Goal: Task Accomplishment & Management: Manage account settings

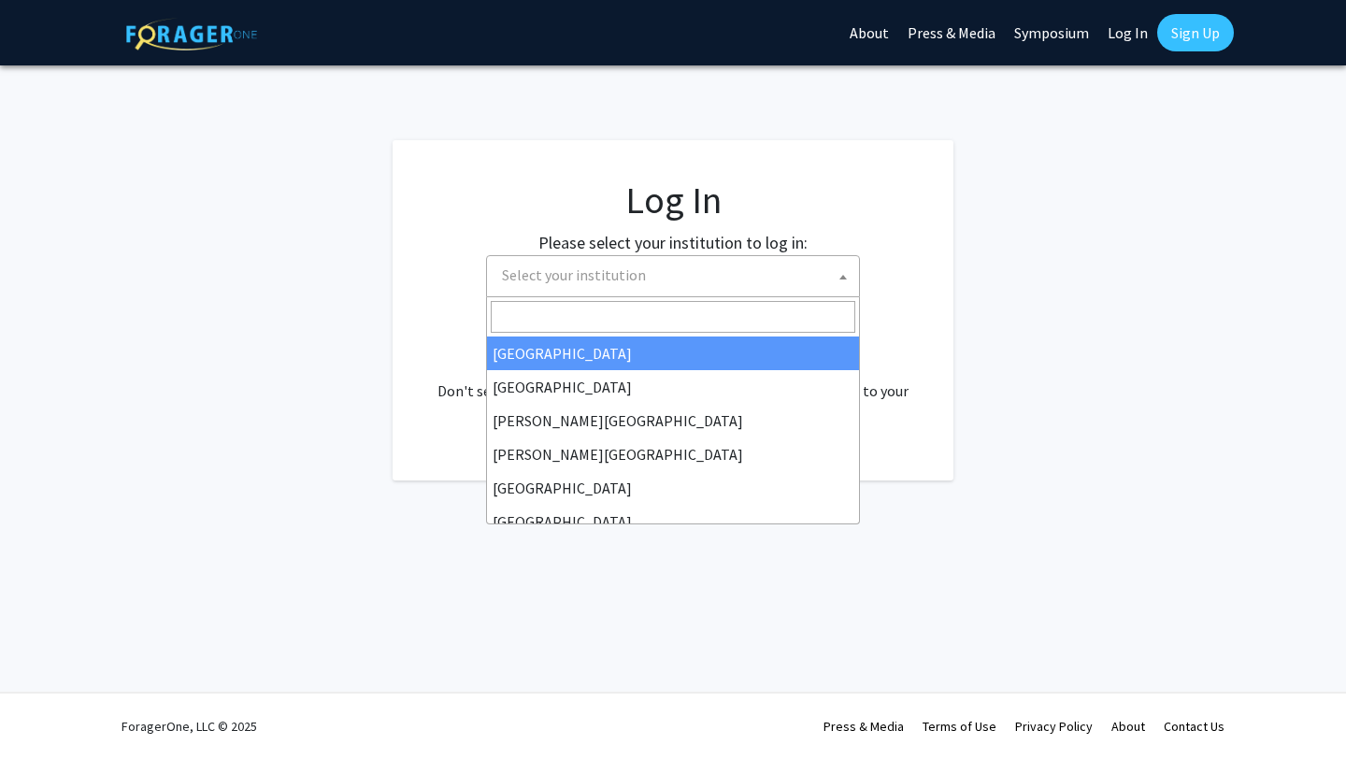
select select
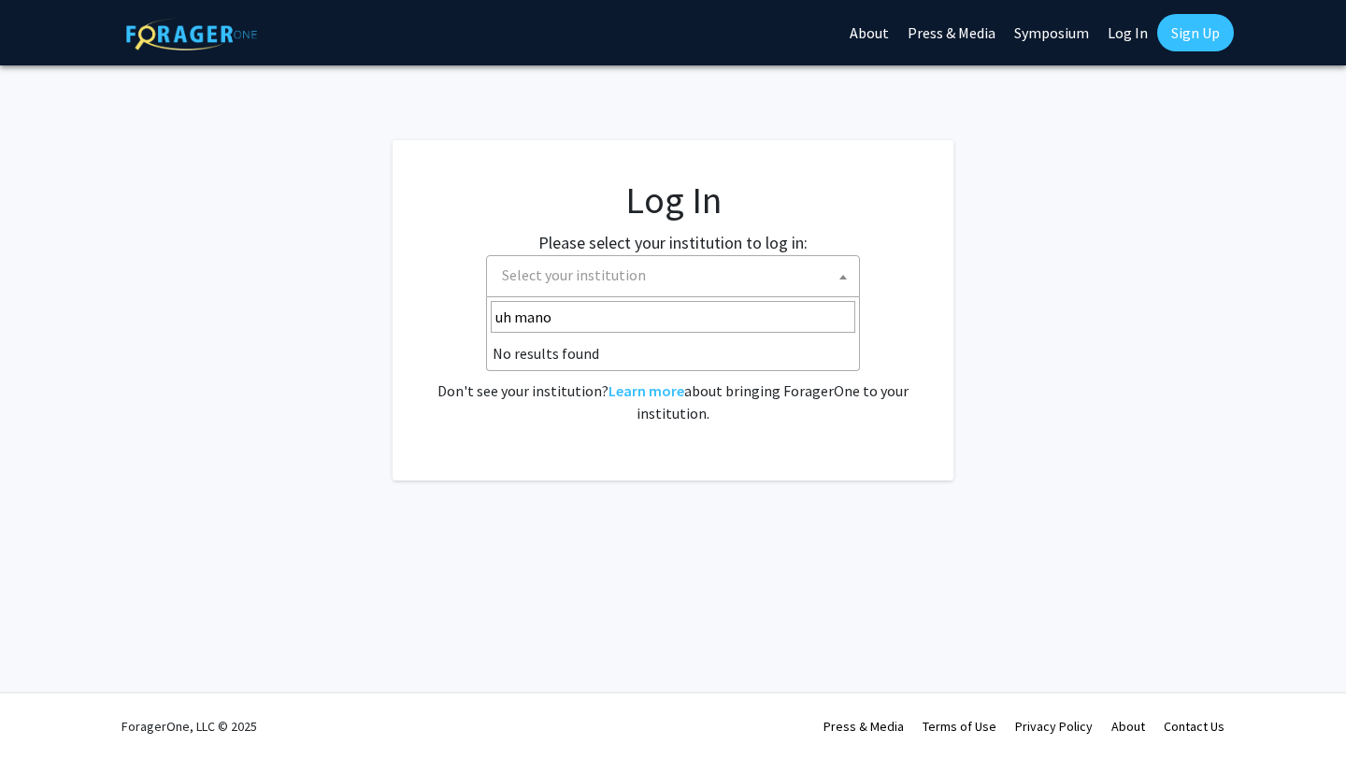
type input "uh manoa"
click at [622, 330] on input "uh manoa" at bounding box center [673, 317] width 364 height 32
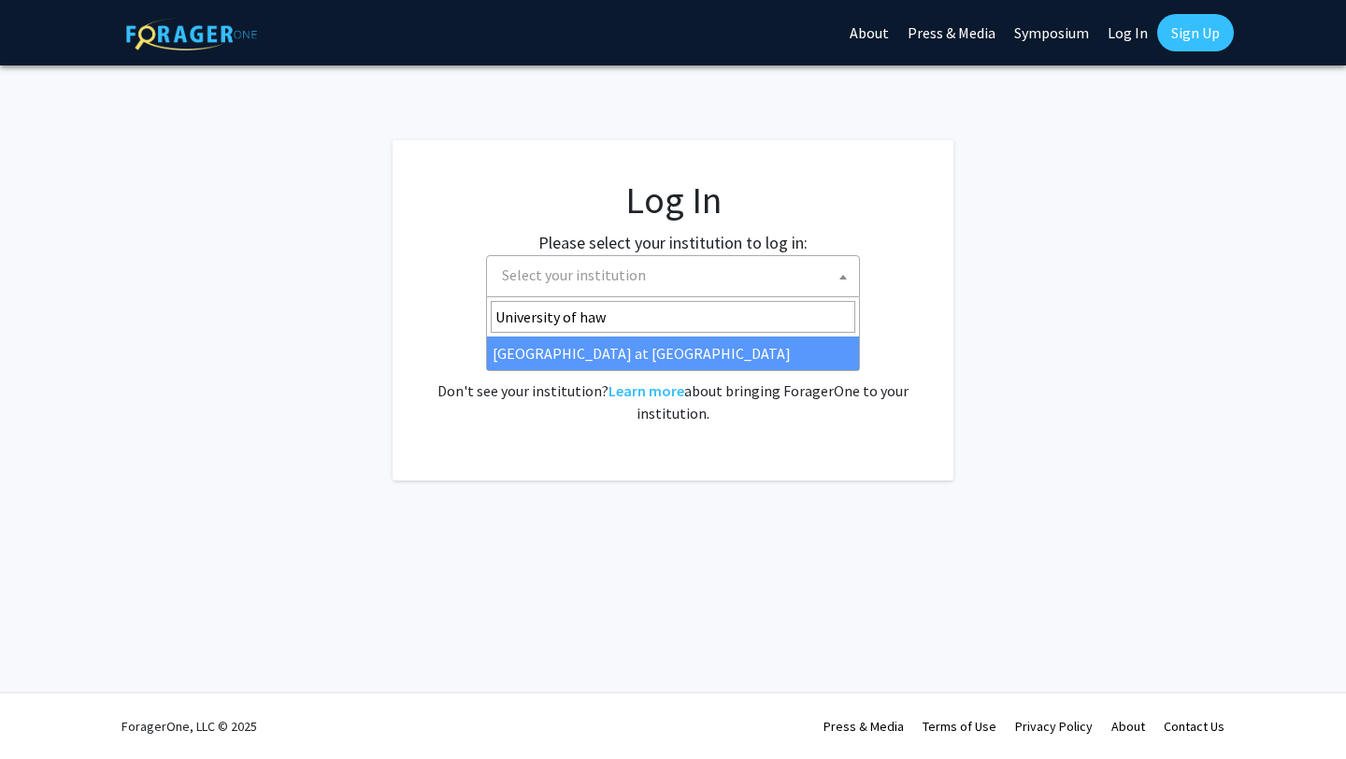
type input "University of haw"
select select "18"
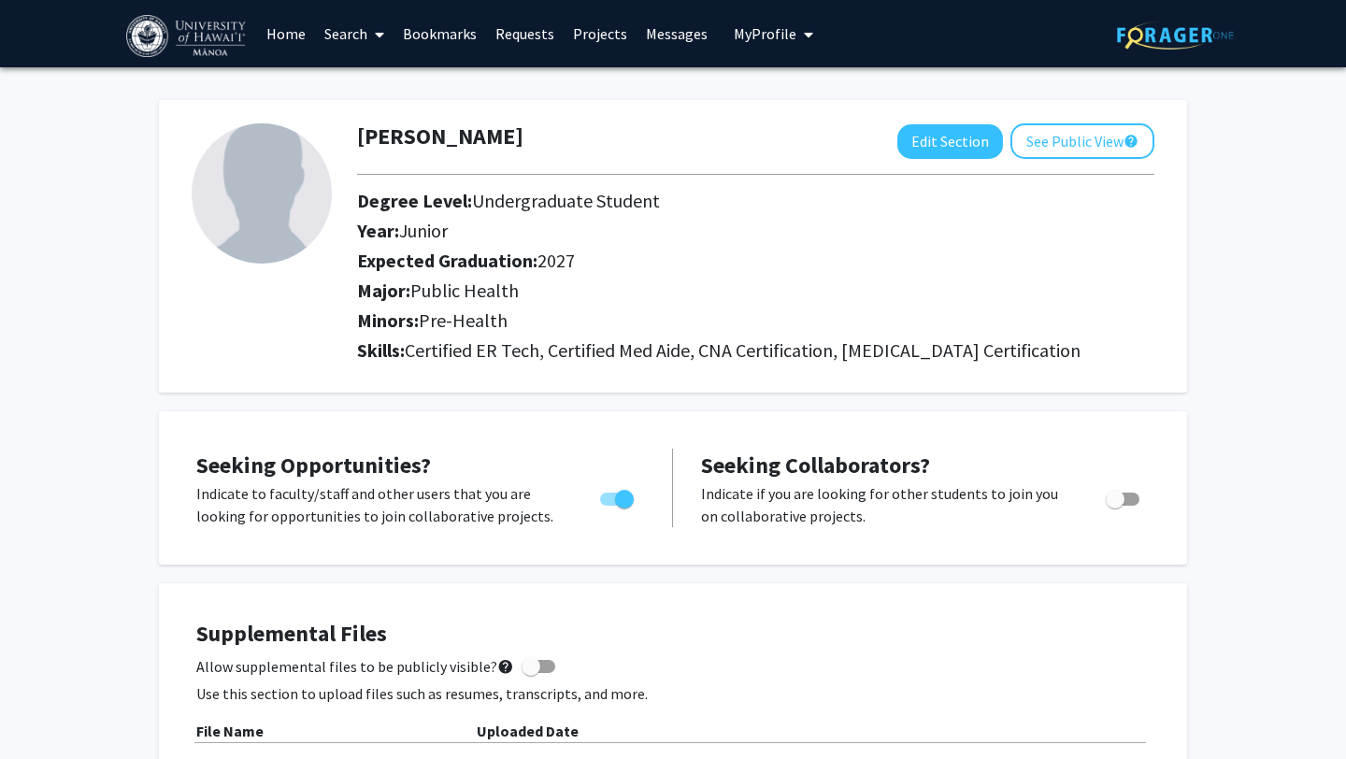
click at [338, 35] on link "Search" at bounding box center [354, 33] width 78 height 65
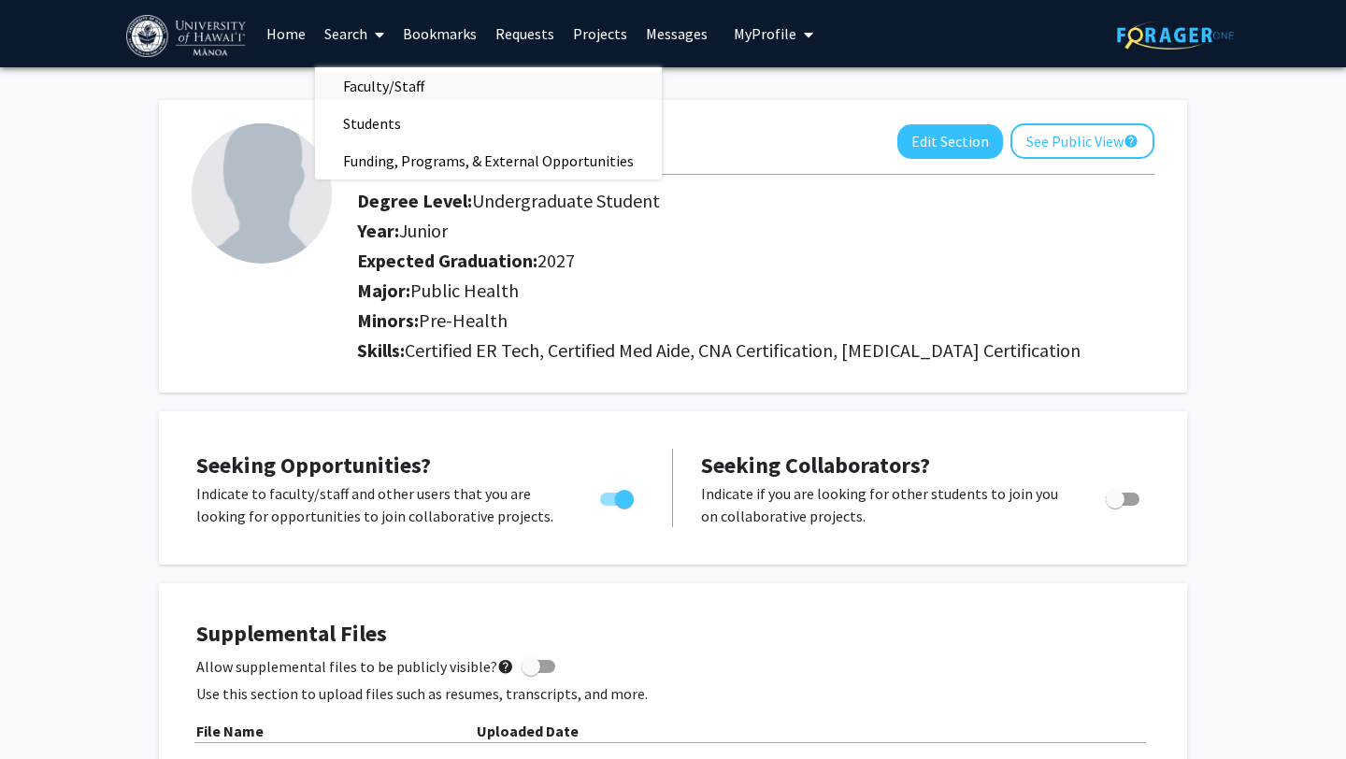
click at [371, 89] on span "Faculty/Staff" at bounding box center [383, 85] width 137 height 37
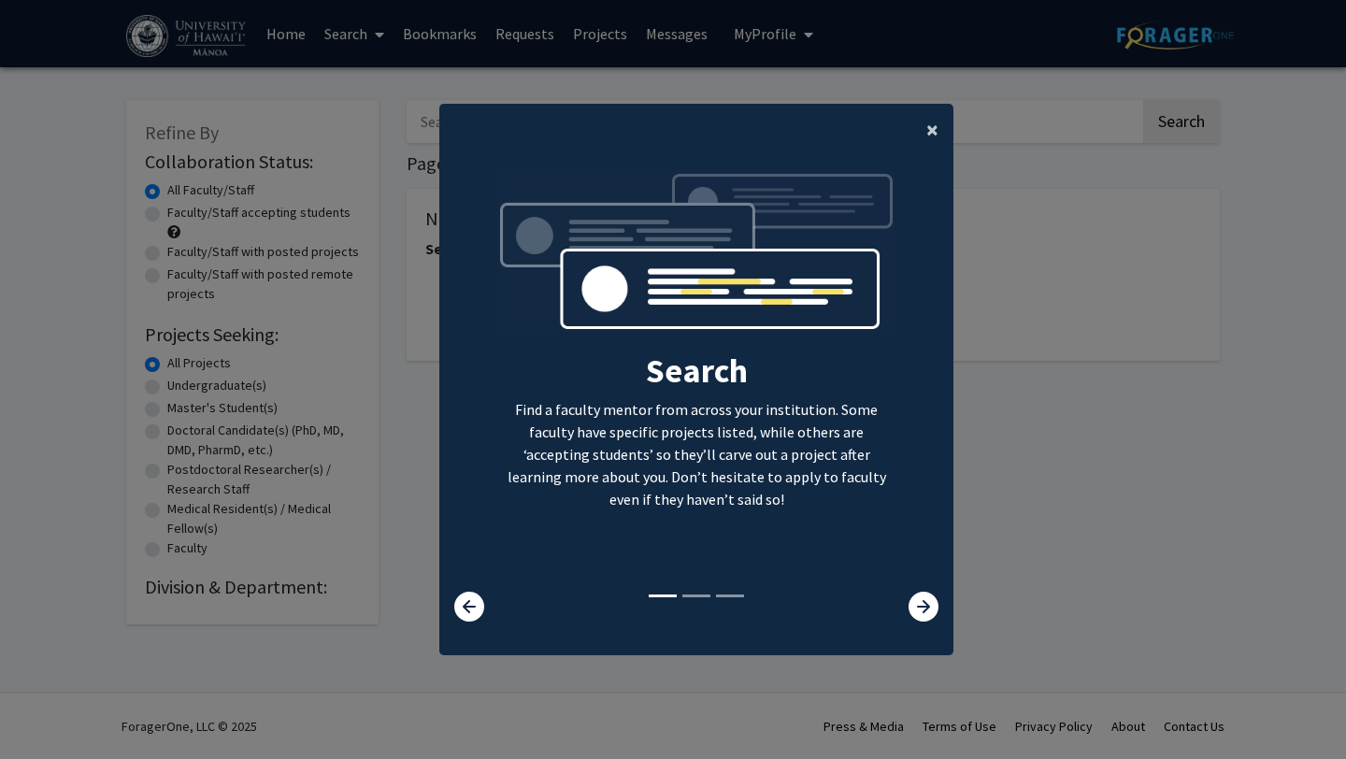
click at [931, 128] on span "×" at bounding box center [932, 129] width 12 height 29
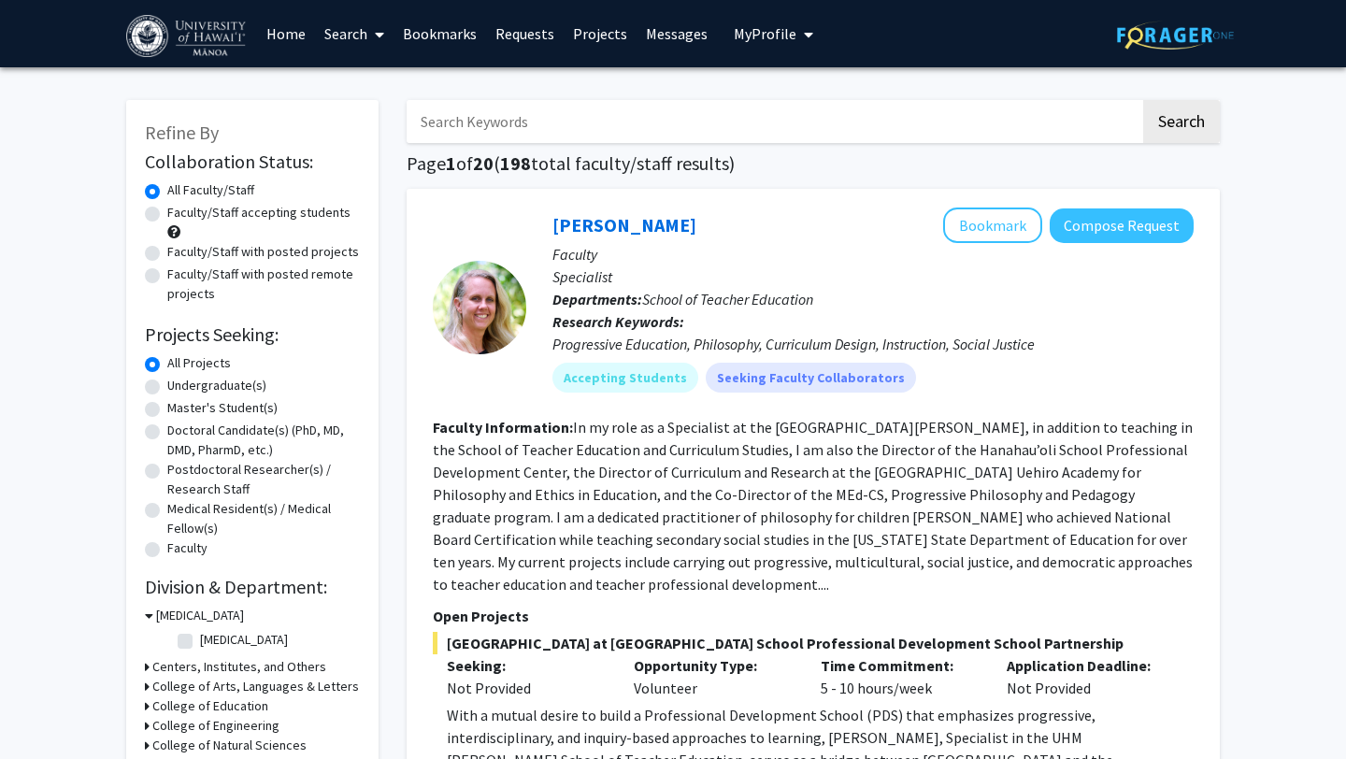
click at [586, 105] on input "Search Keywords" at bounding box center [772, 121] width 733 height 43
type input "health"
click at [1143, 100] on button "Search" at bounding box center [1181, 121] width 77 height 43
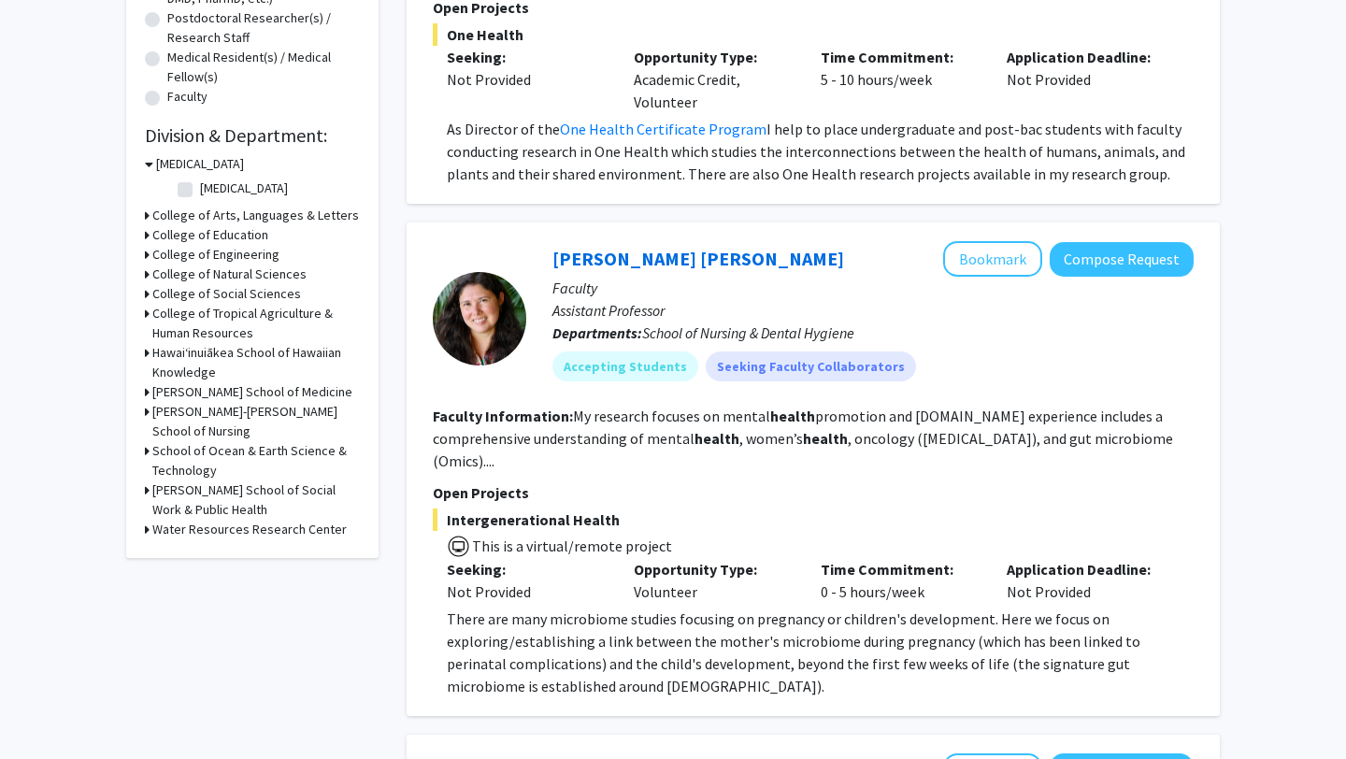
scroll to position [495, 0]
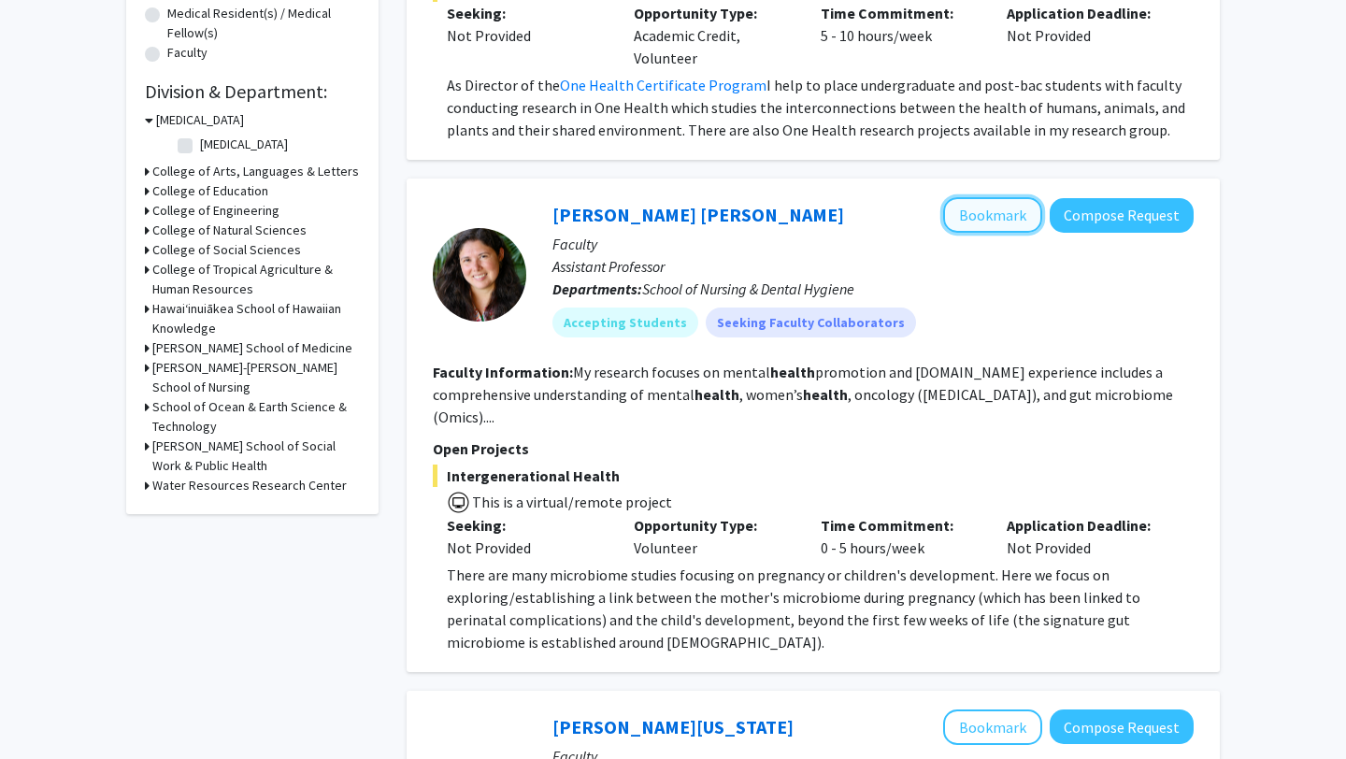
click at [969, 208] on button "Bookmark" at bounding box center [992, 215] width 99 height 36
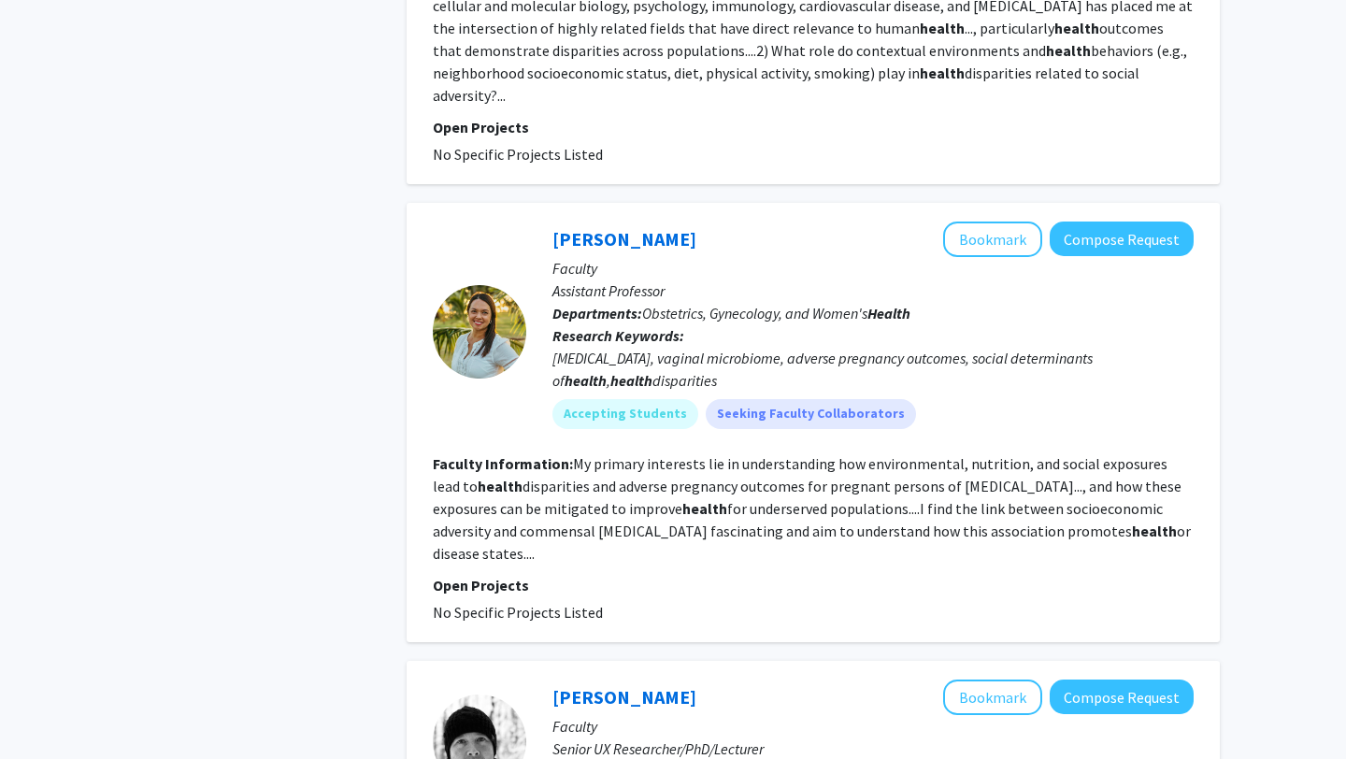
scroll to position [2390, 0]
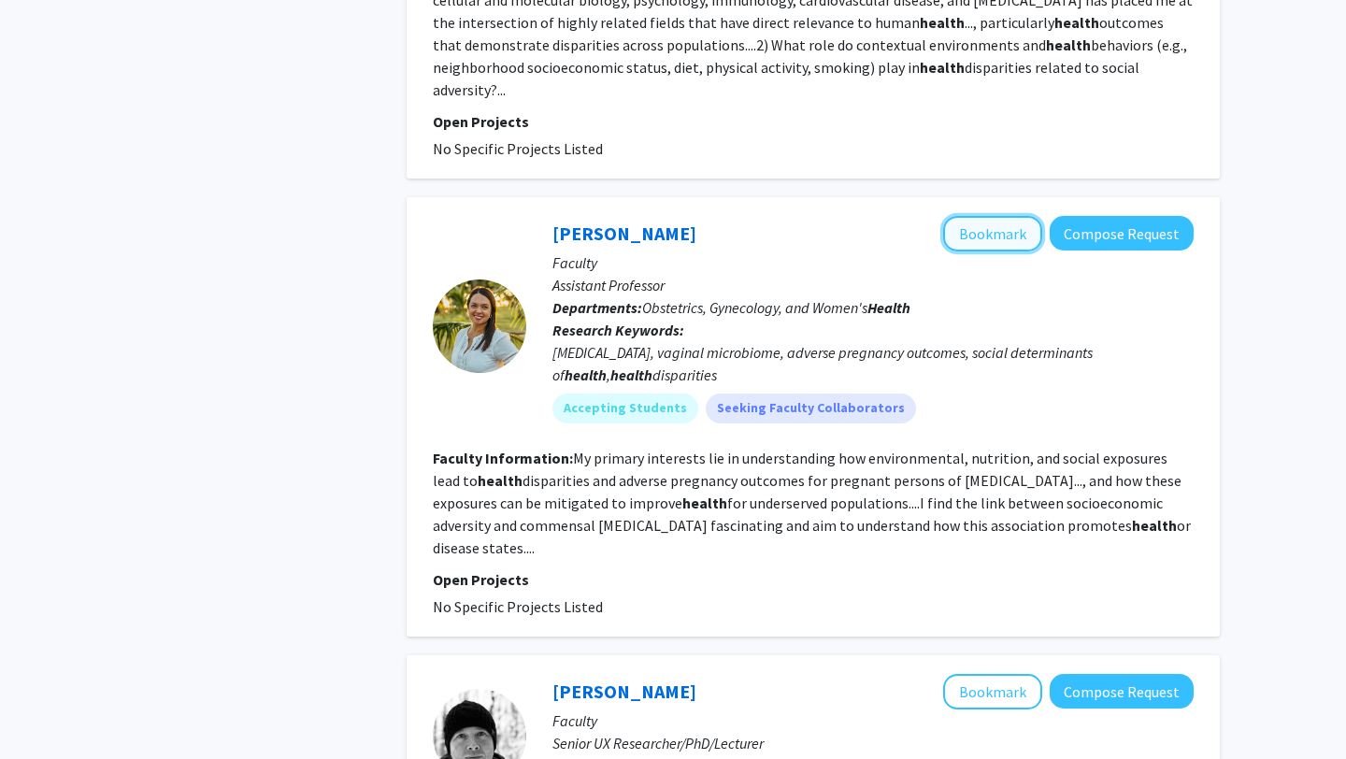
click at [988, 216] on button "Bookmark" at bounding box center [992, 234] width 99 height 36
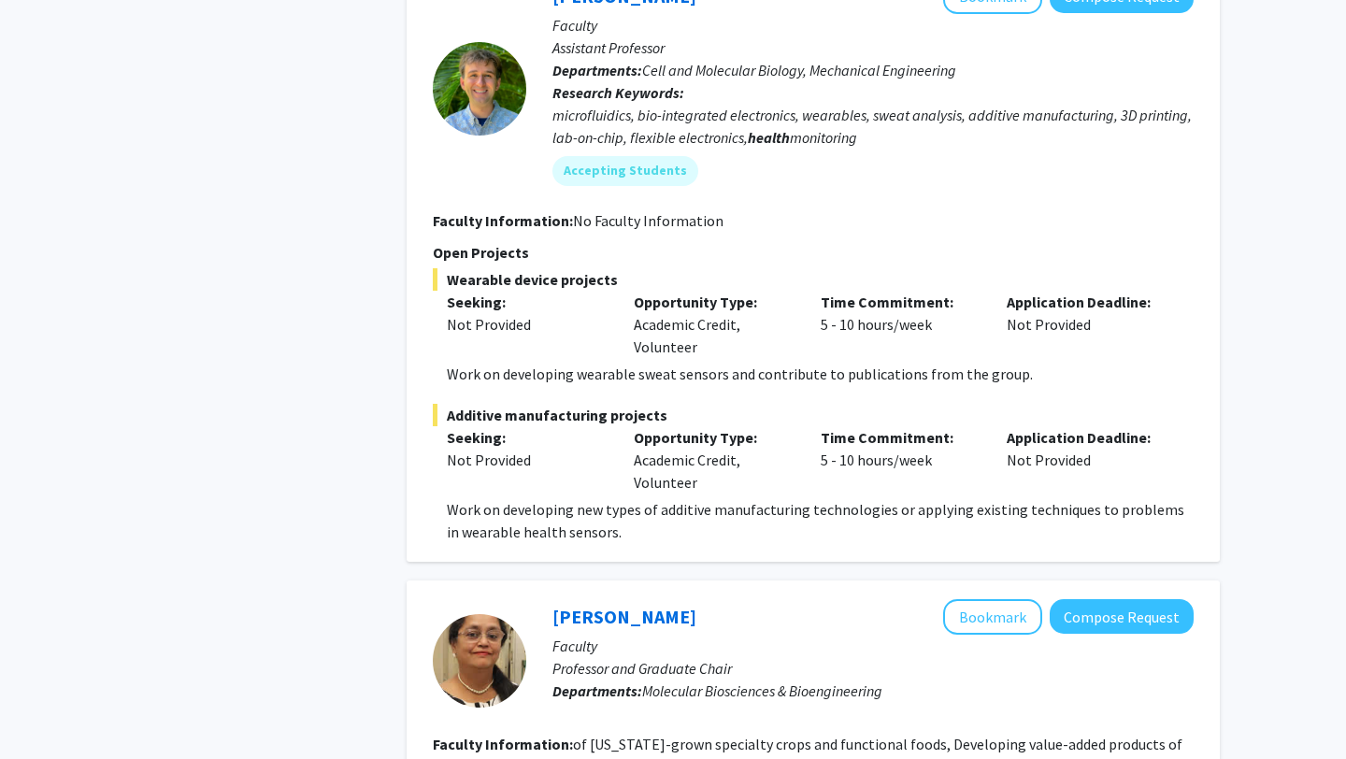
scroll to position [4020, 0]
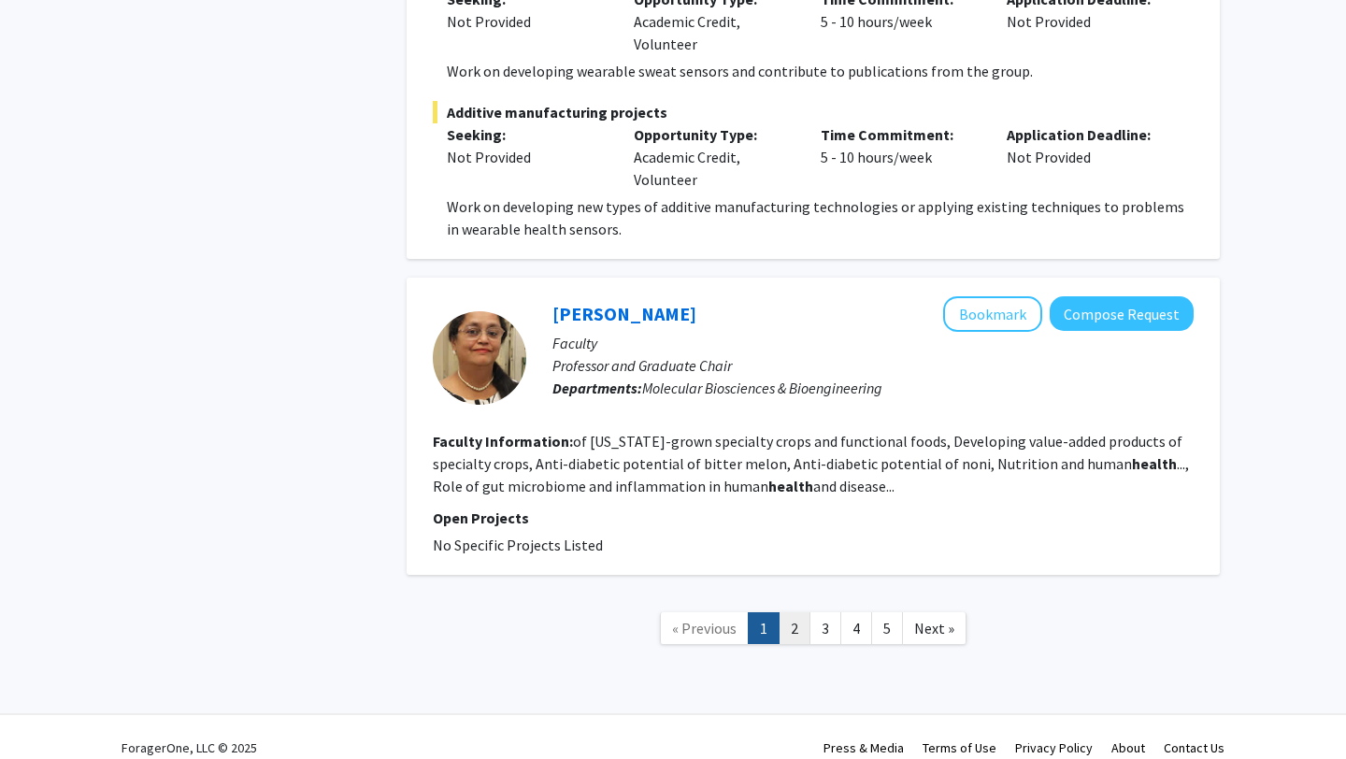
click at [799, 612] on link "2" at bounding box center [794, 628] width 32 height 33
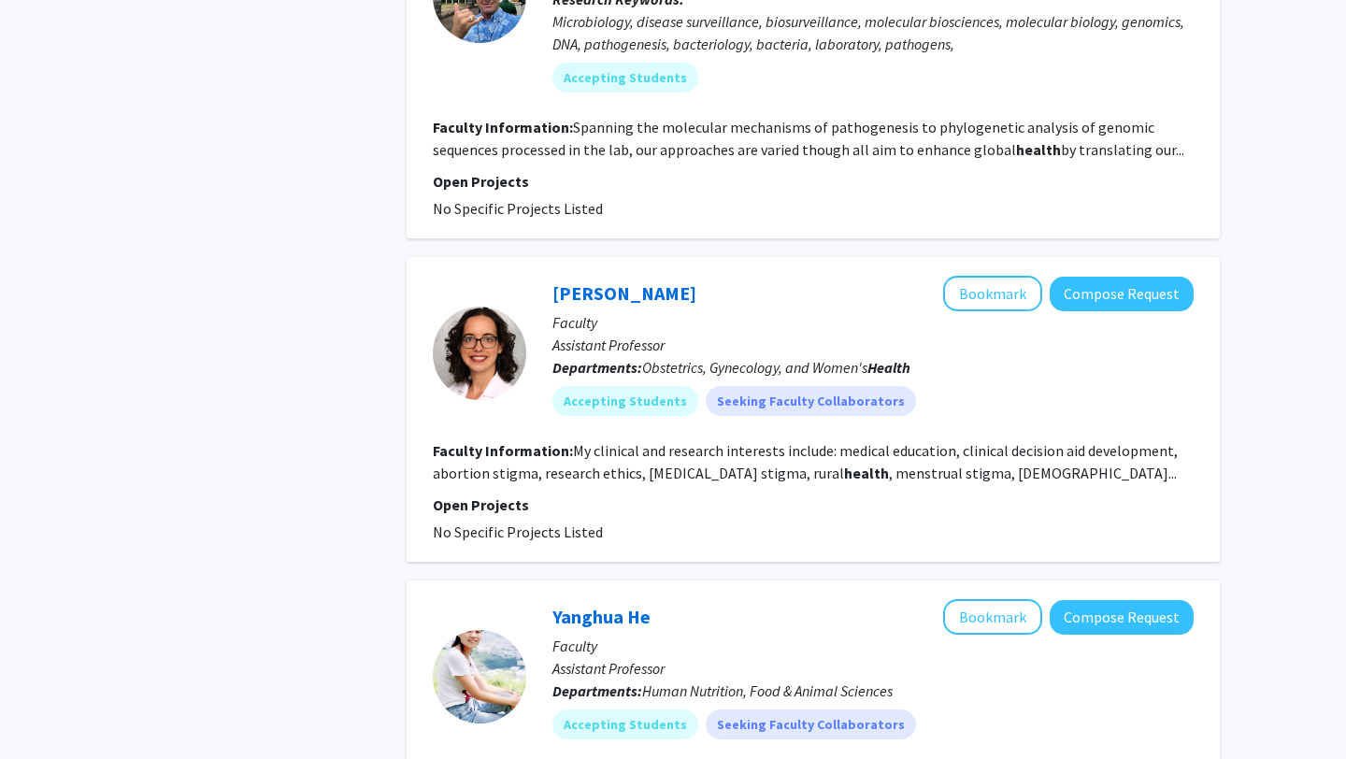
scroll to position [1708, 0]
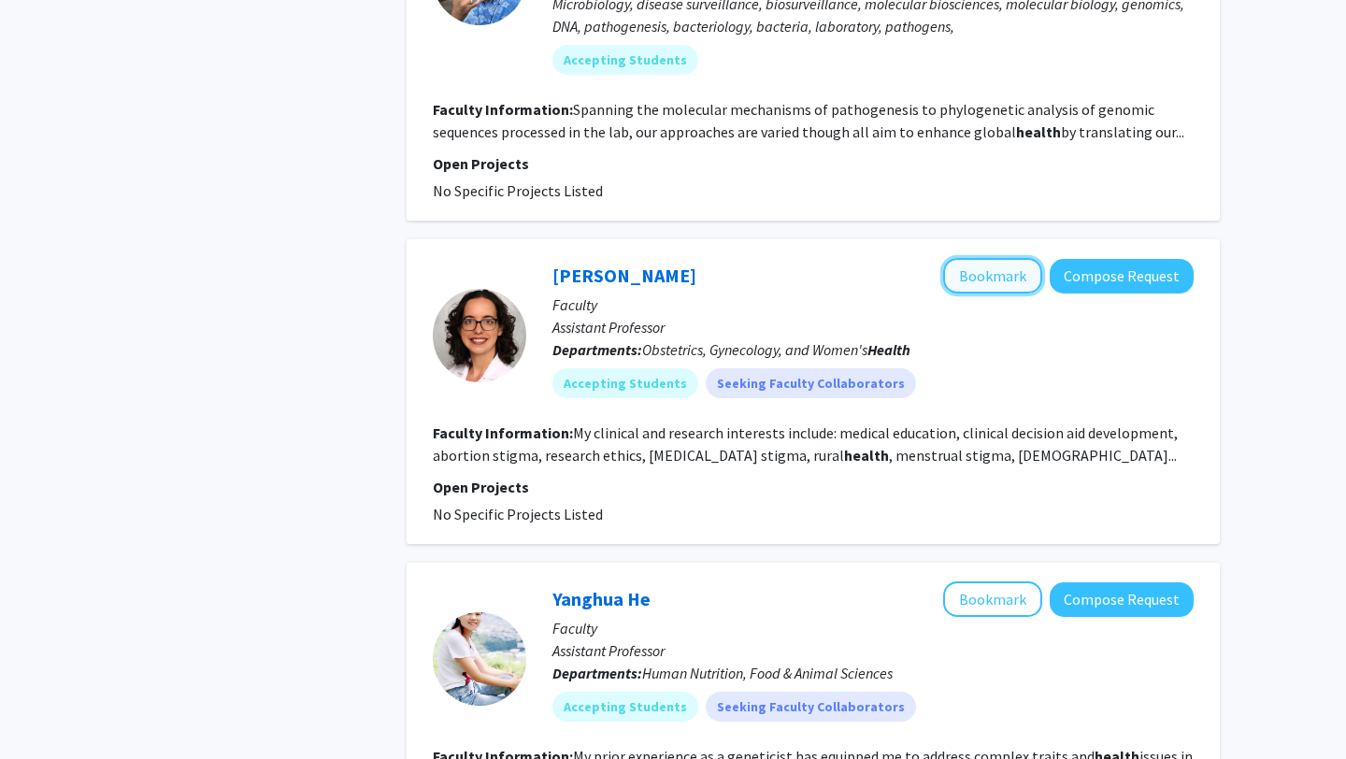
click at [999, 277] on button "Bookmark" at bounding box center [992, 276] width 99 height 36
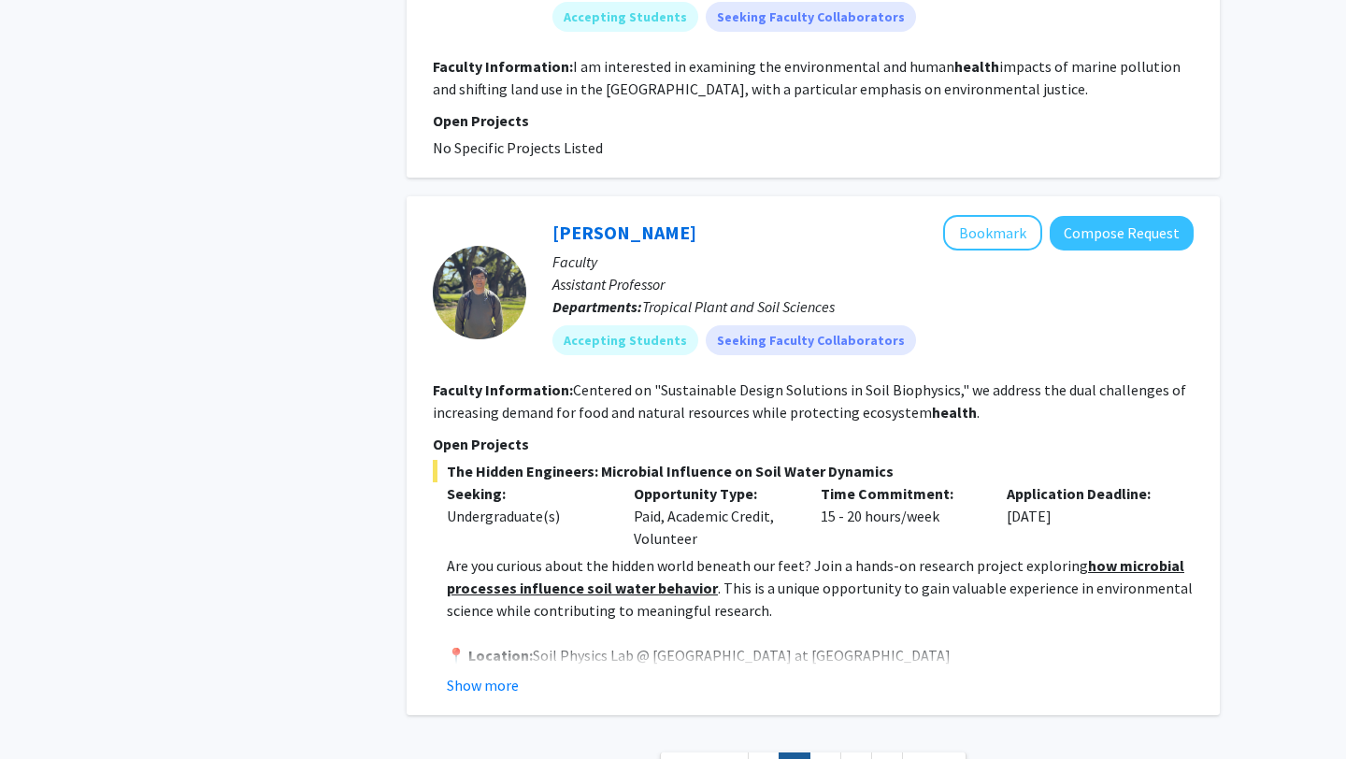
scroll to position [3409, 0]
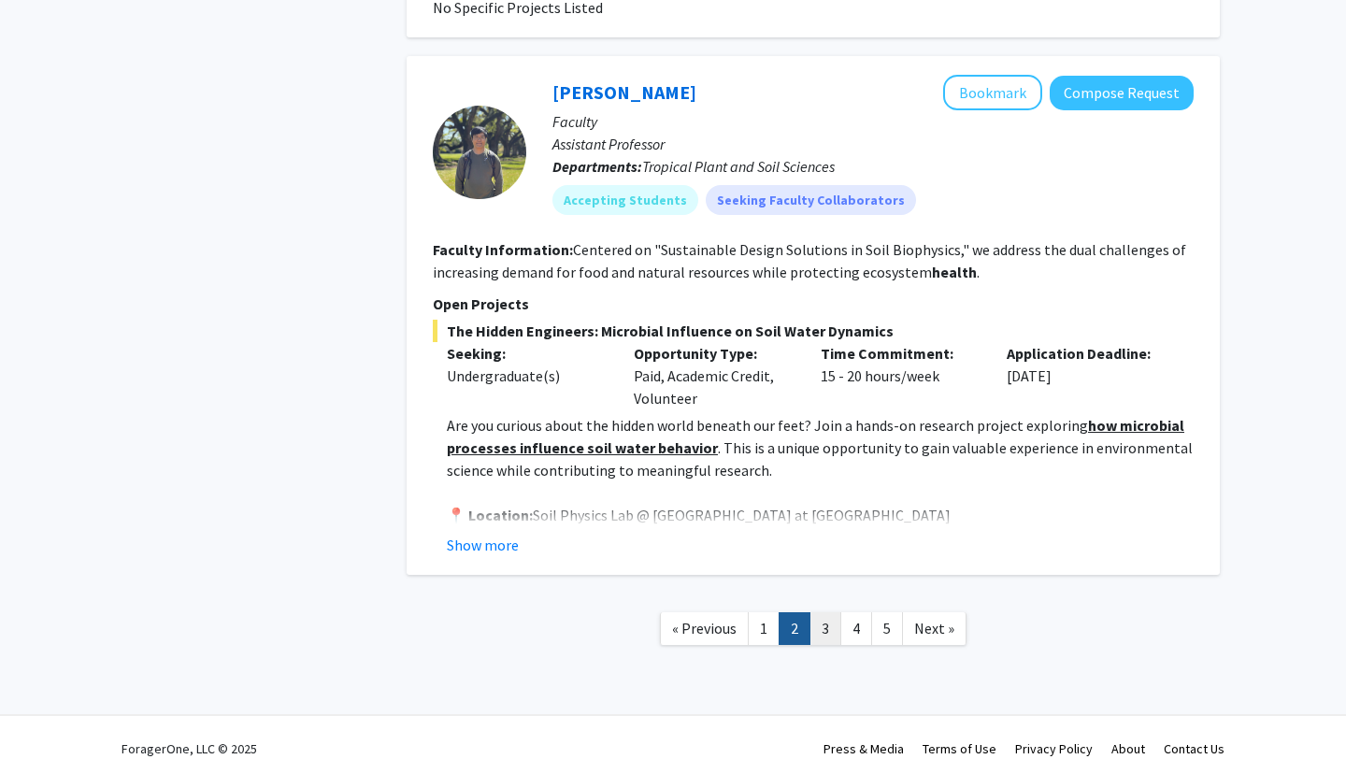
click at [827, 612] on link "3" at bounding box center [825, 628] width 32 height 33
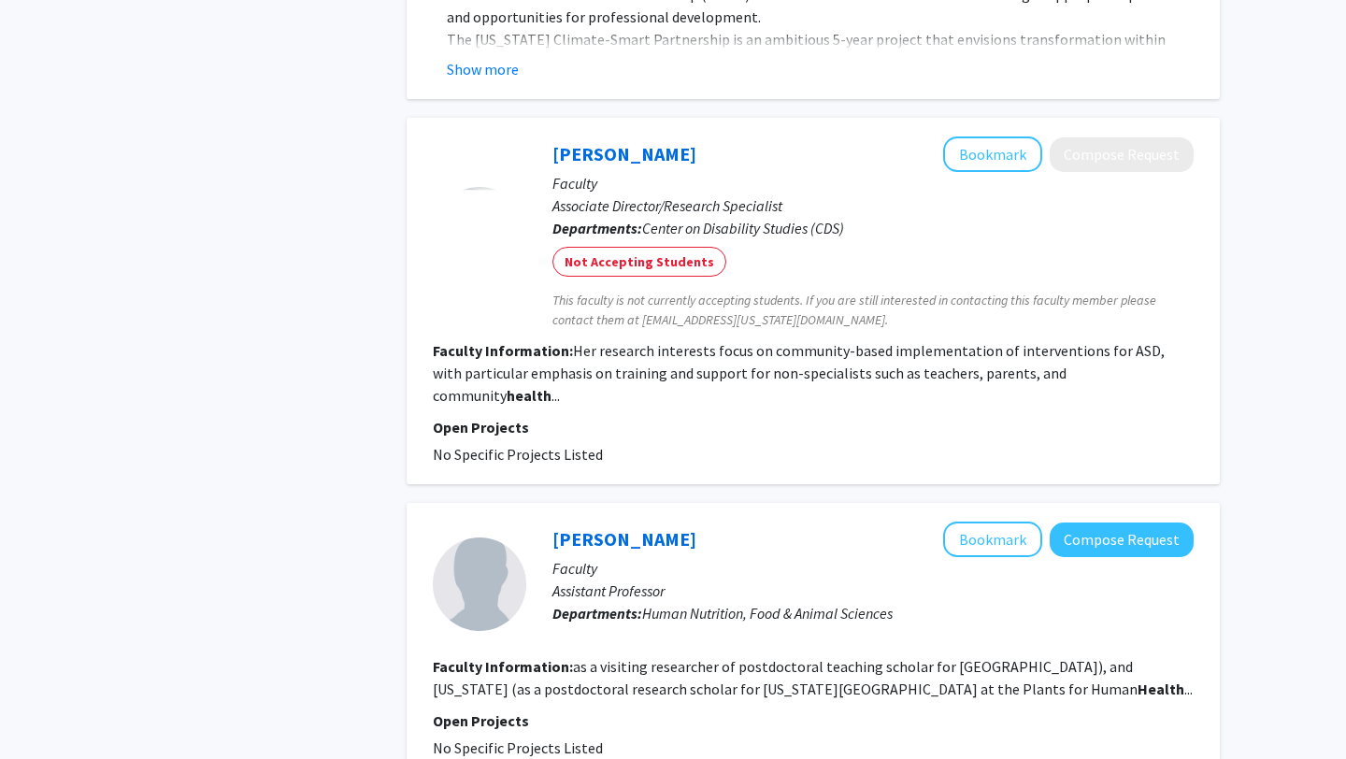
scroll to position [6059, 0]
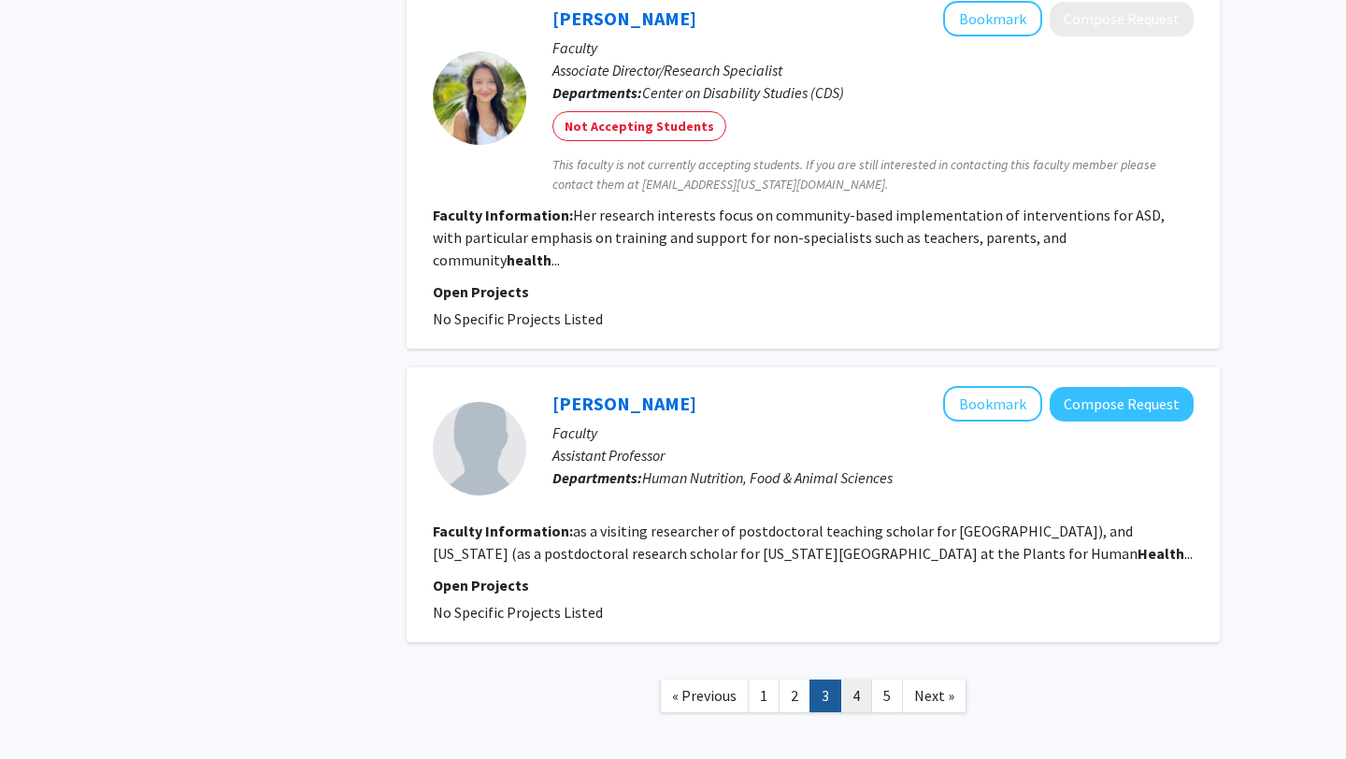
click at [858, 679] on link "4" at bounding box center [856, 695] width 32 height 33
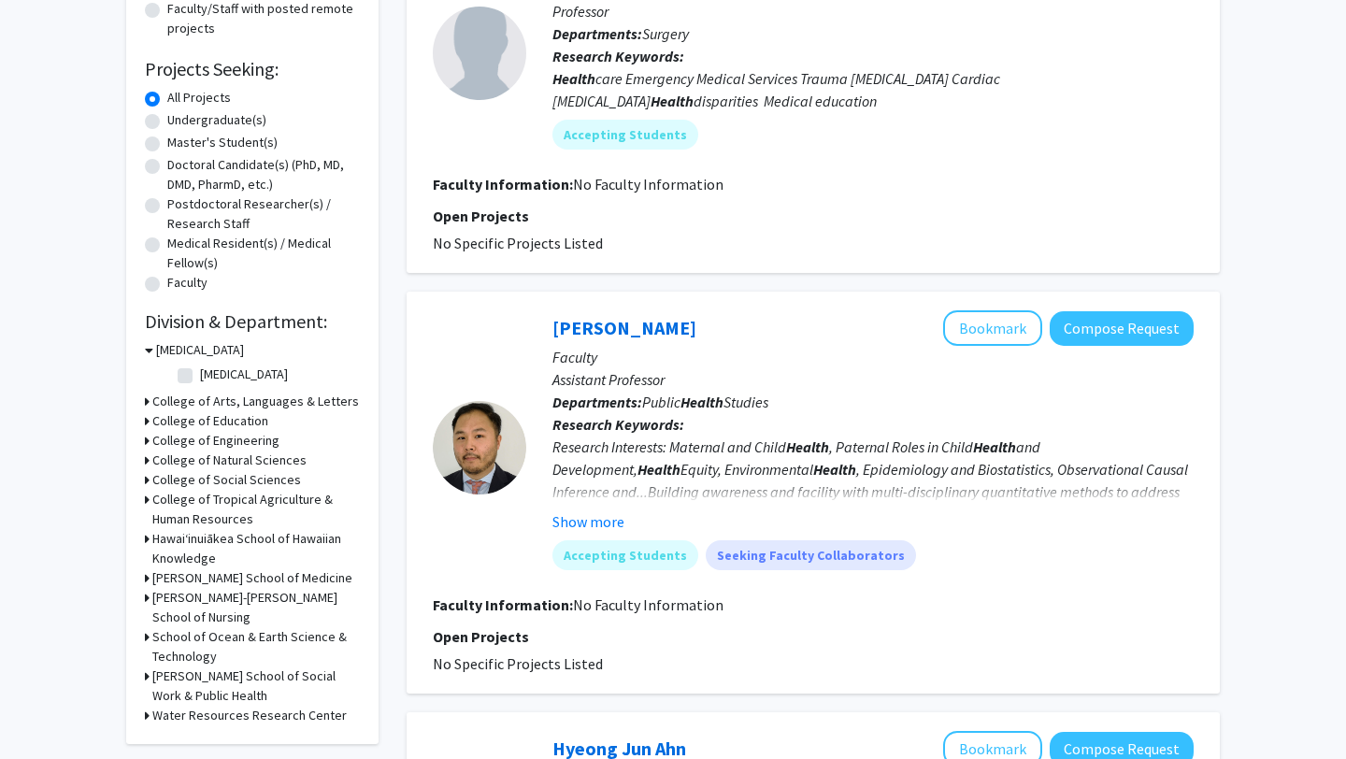
scroll to position [268, 0]
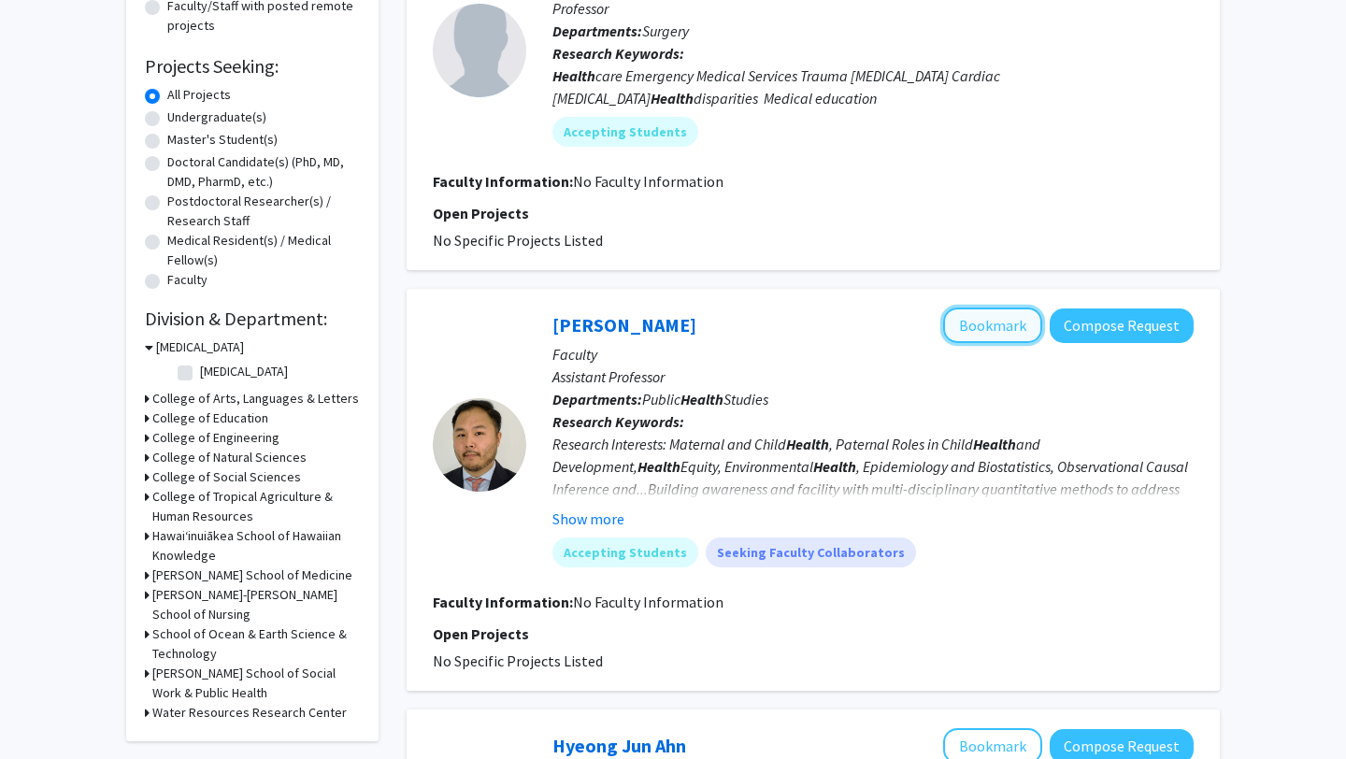
click at [981, 318] on button "Bookmark" at bounding box center [992, 325] width 99 height 36
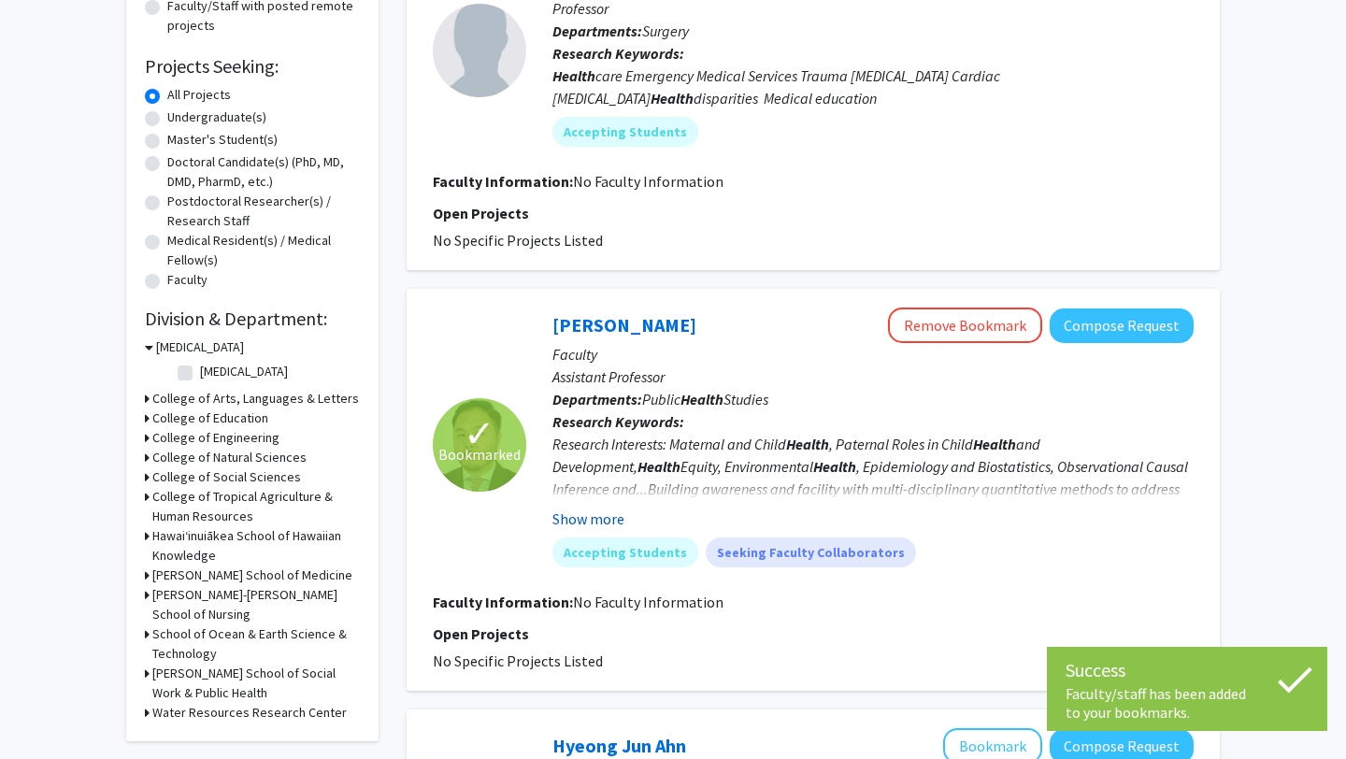
click at [599, 523] on button "Show more" at bounding box center [588, 518] width 72 height 22
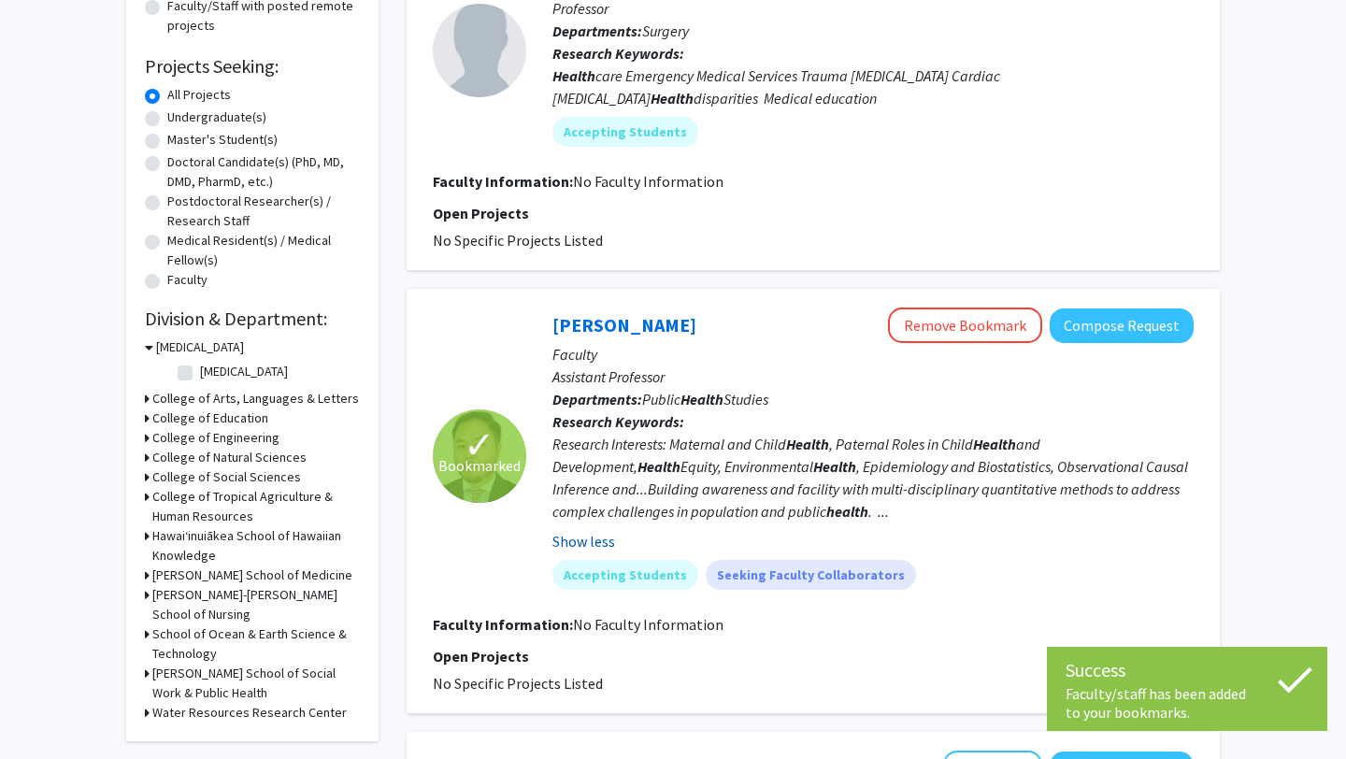
click at [597, 541] on button "Show less" at bounding box center [583, 541] width 63 height 22
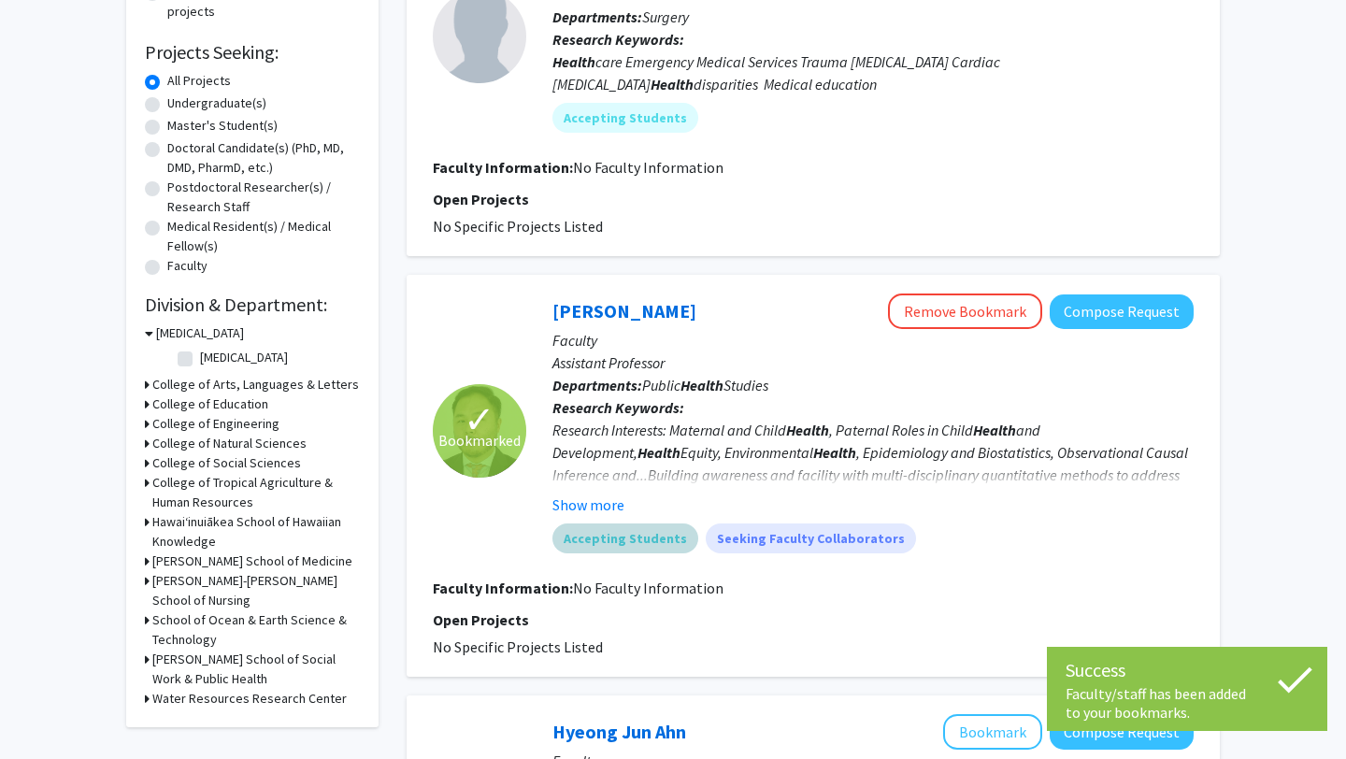
scroll to position [283, 0]
click at [591, 511] on button "Show more" at bounding box center [588, 503] width 72 height 22
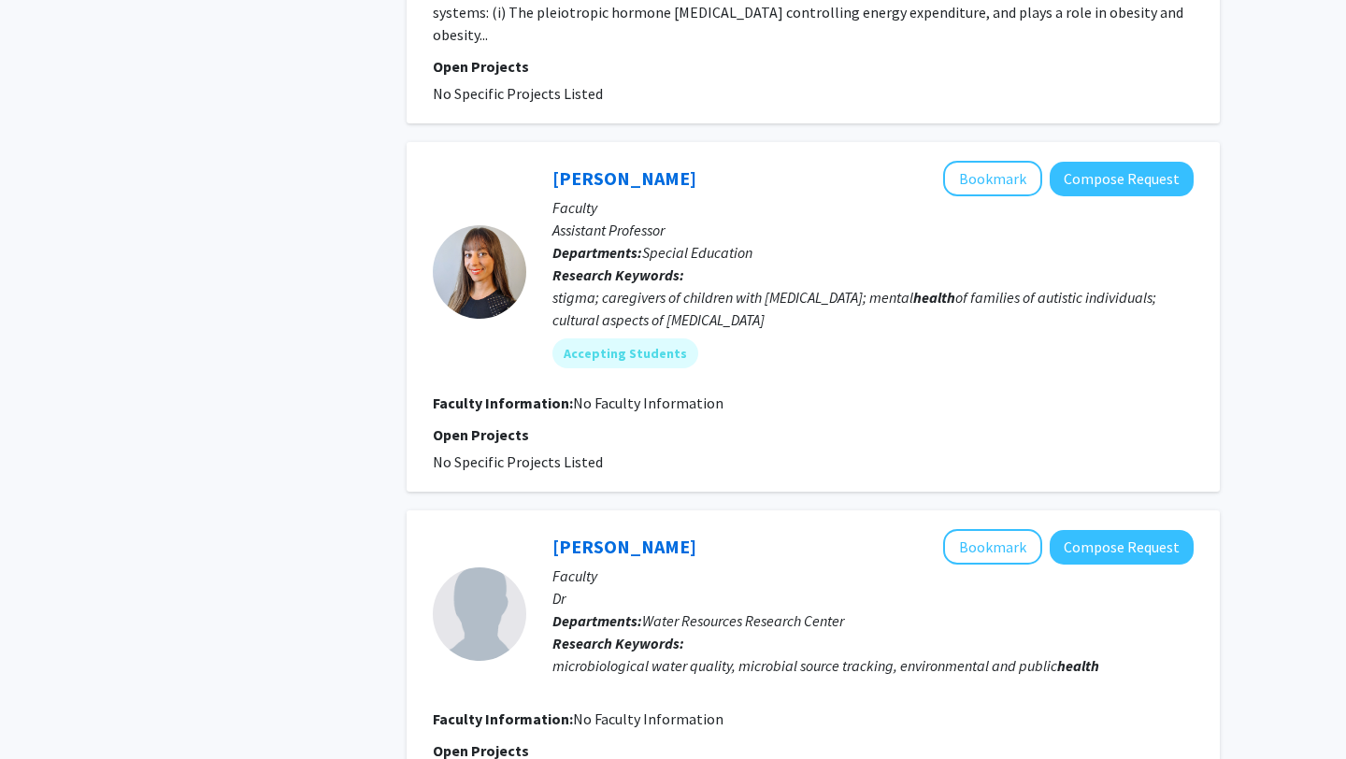
scroll to position [3114, 0]
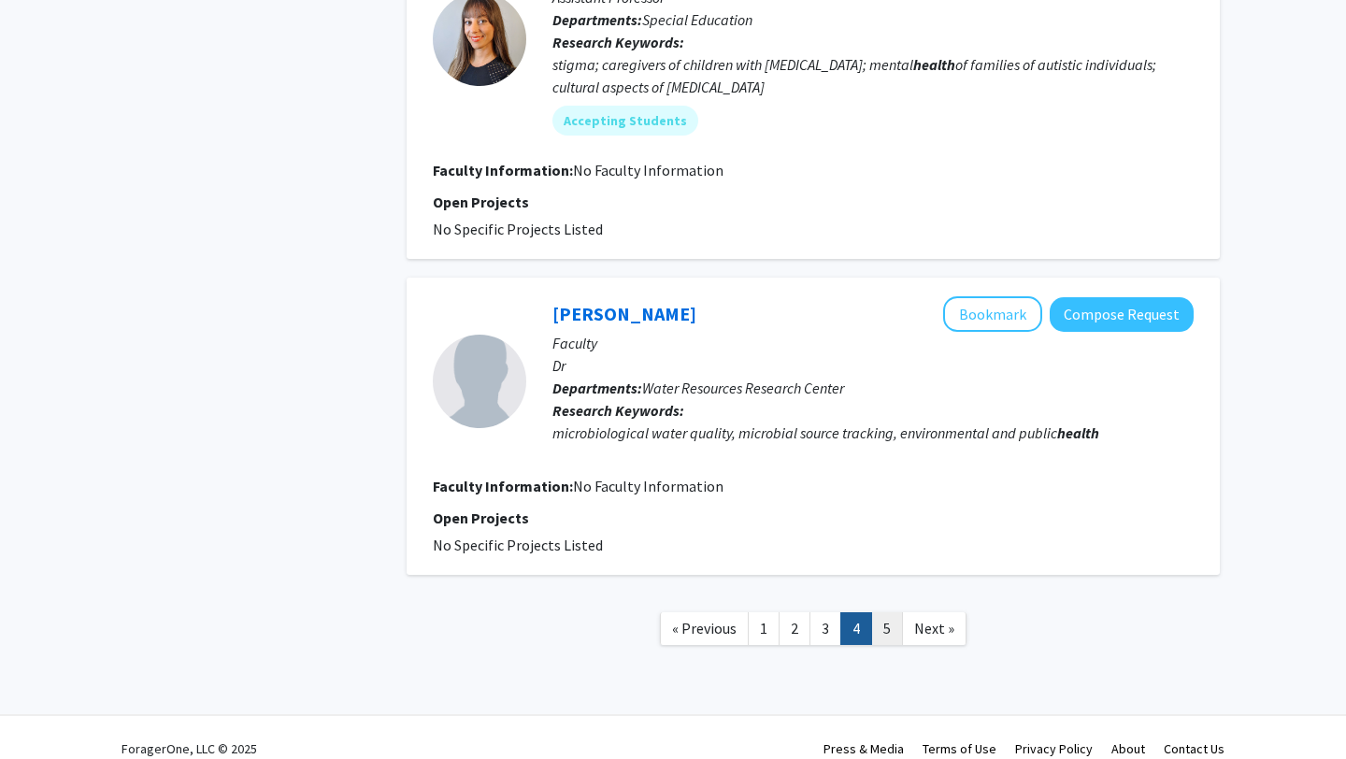
click at [881, 617] on link "5" at bounding box center [887, 628] width 32 height 33
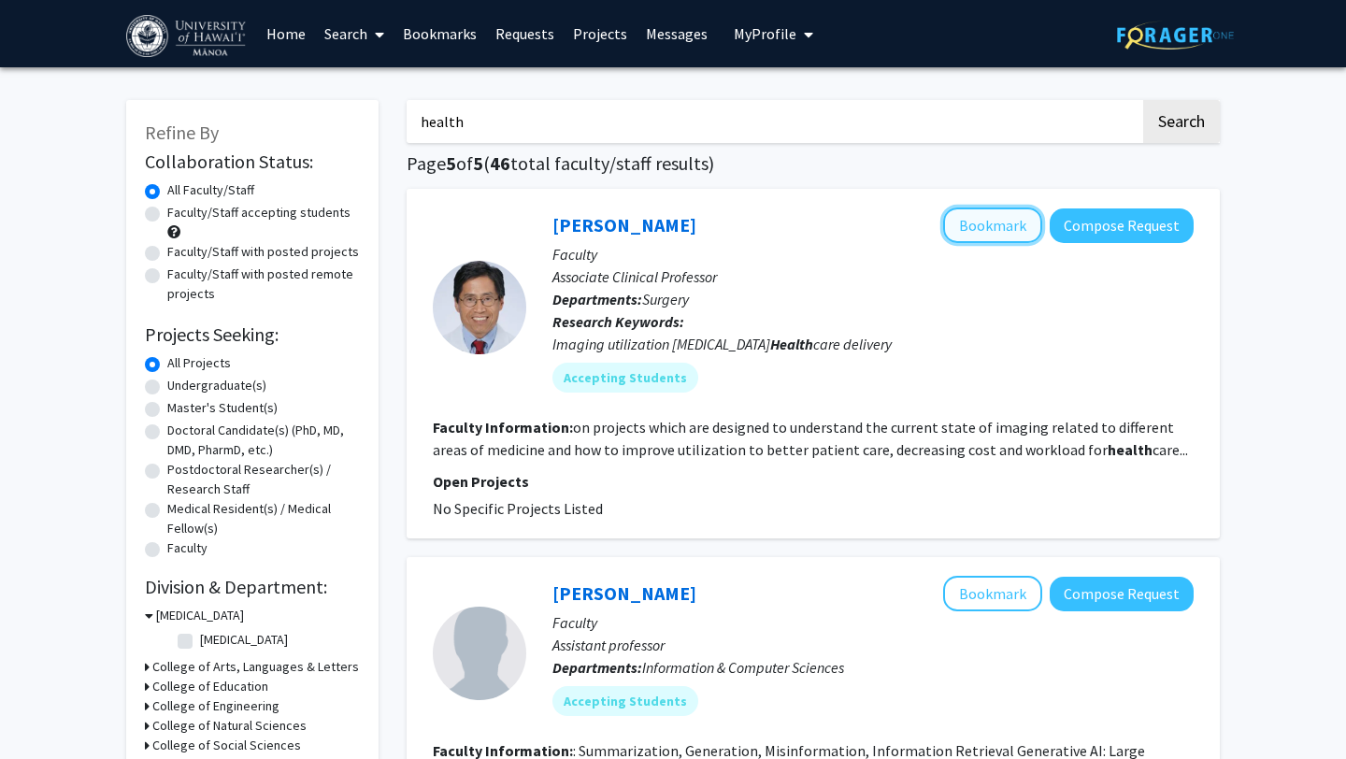
click at [961, 234] on button "Bookmark" at bounding box center [992, 225] width 99 height 36
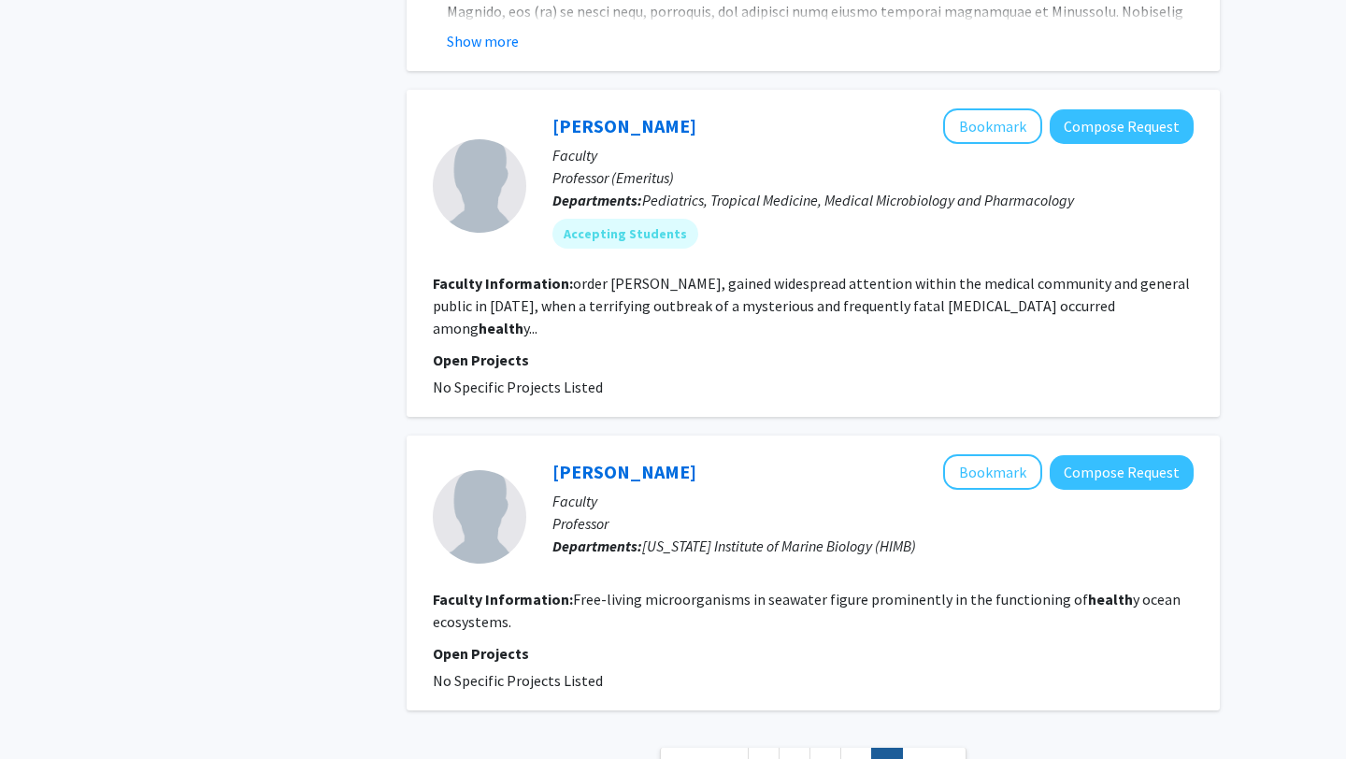
scroll to position [1764, 0]
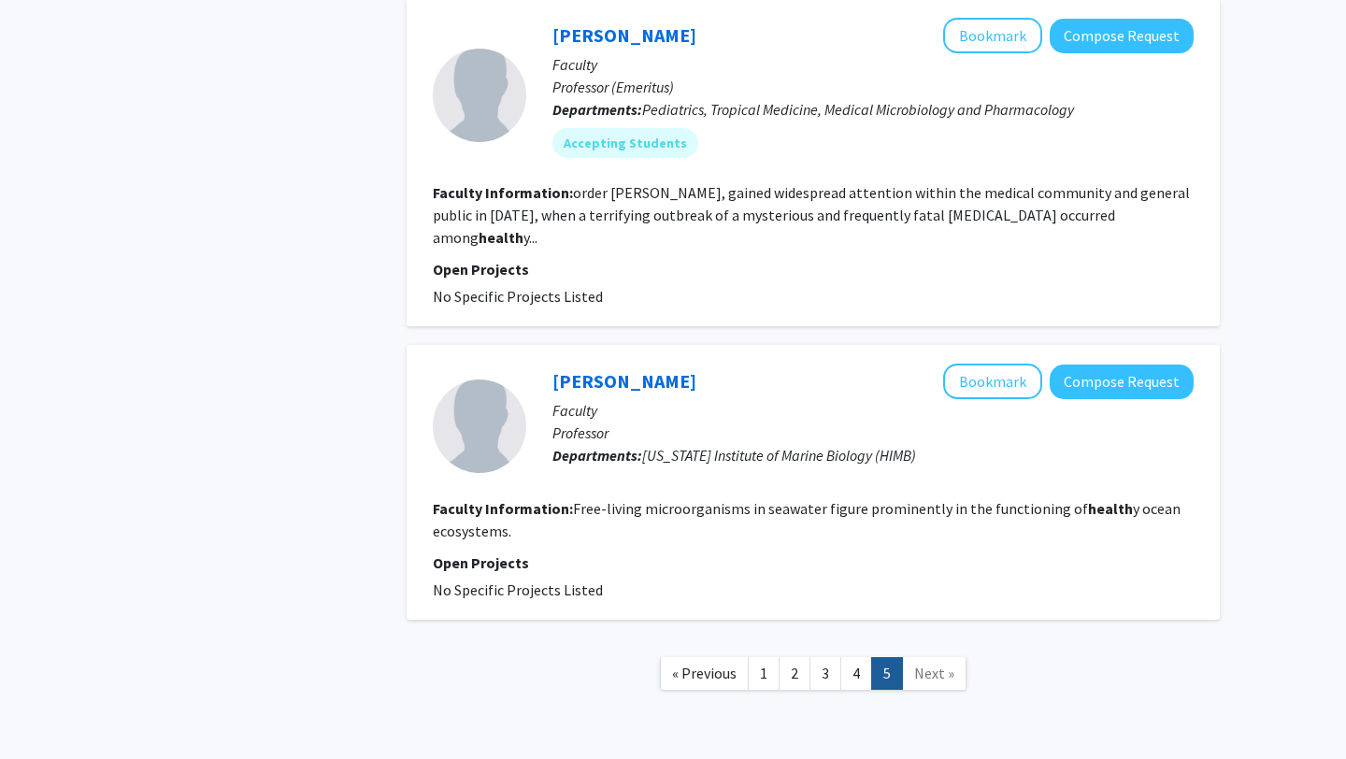
click at [914, 663] on span "Next »" at bounding box center [934, 672] width 40 height 19
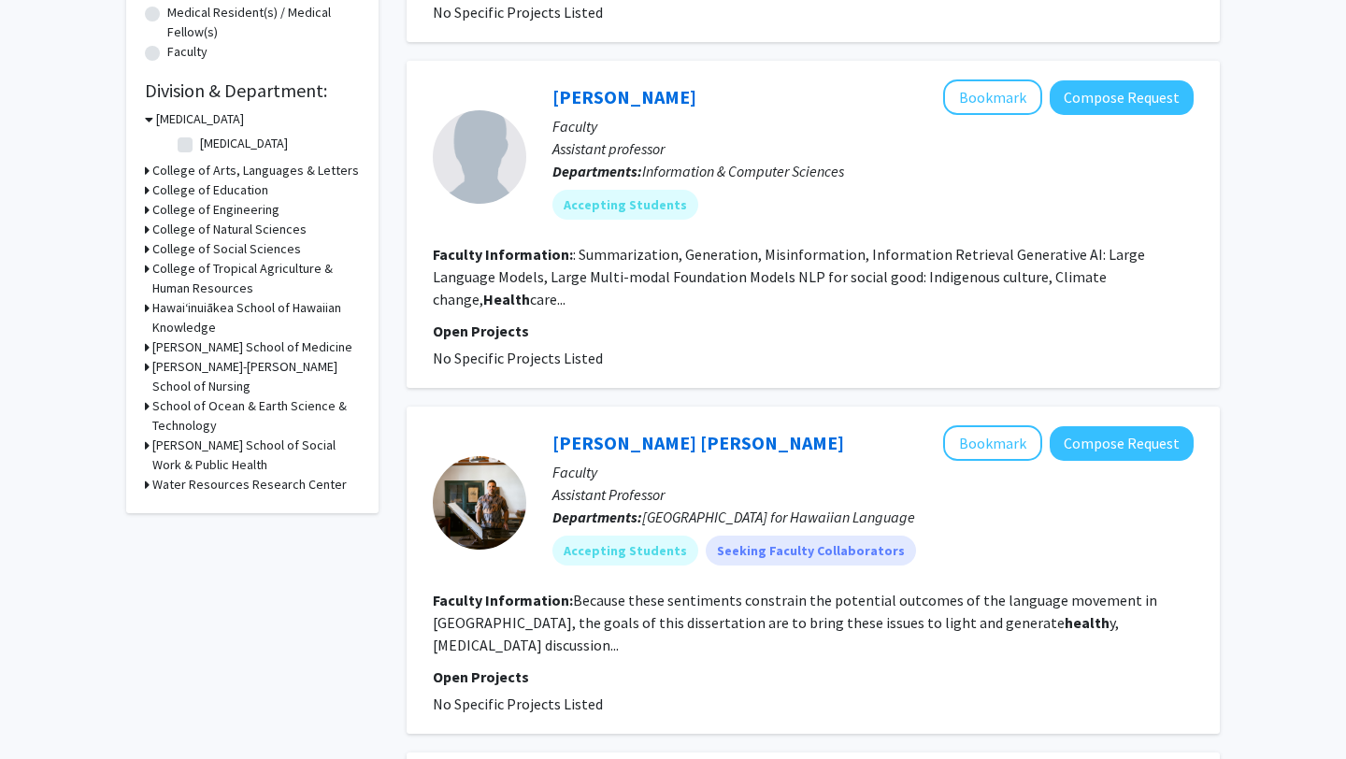
scroll to position [0, 0]
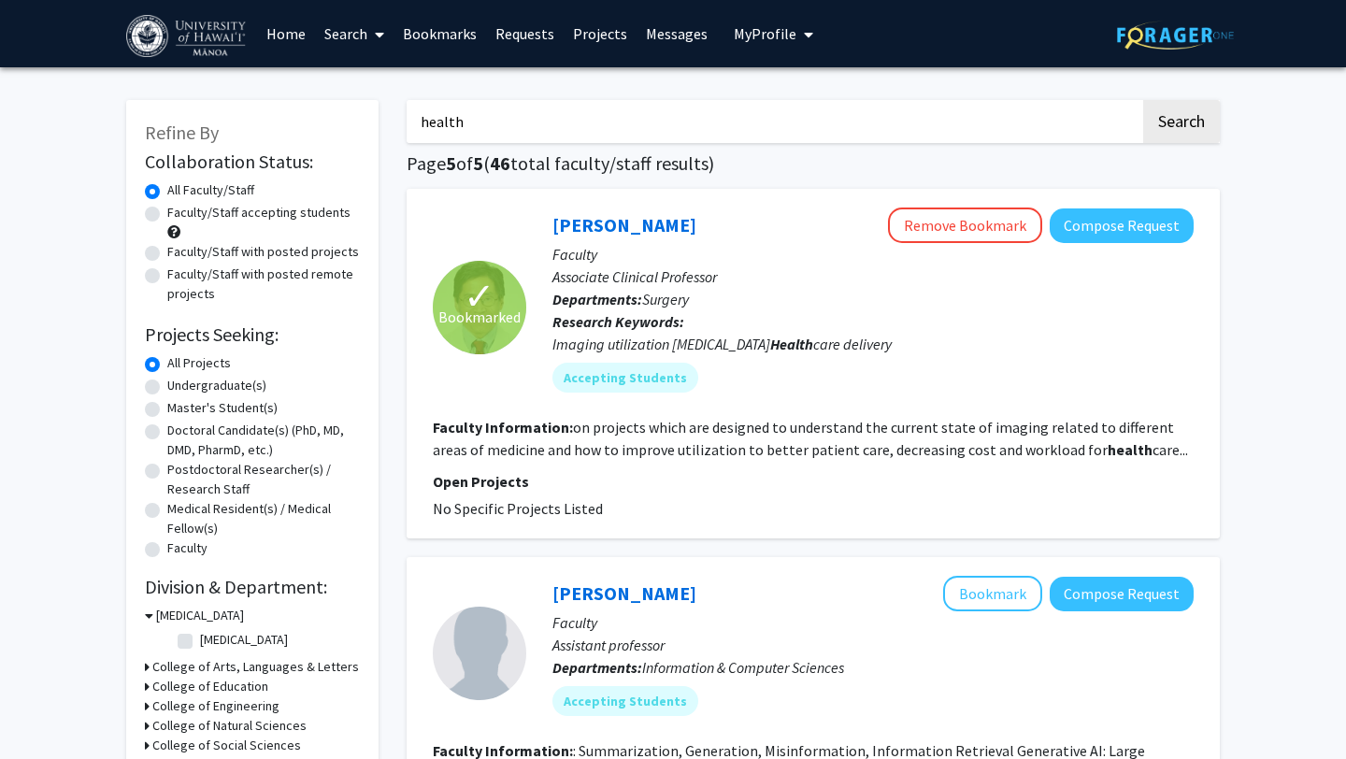
click at [227, 380] on label "Undergraduate(s)" at bounding box center [216, 386] width 99 height 20
click at [179, 380] on input "Undergraduate(s)" at bounding box center [173, 382] width 12 height 12
radio input "true"
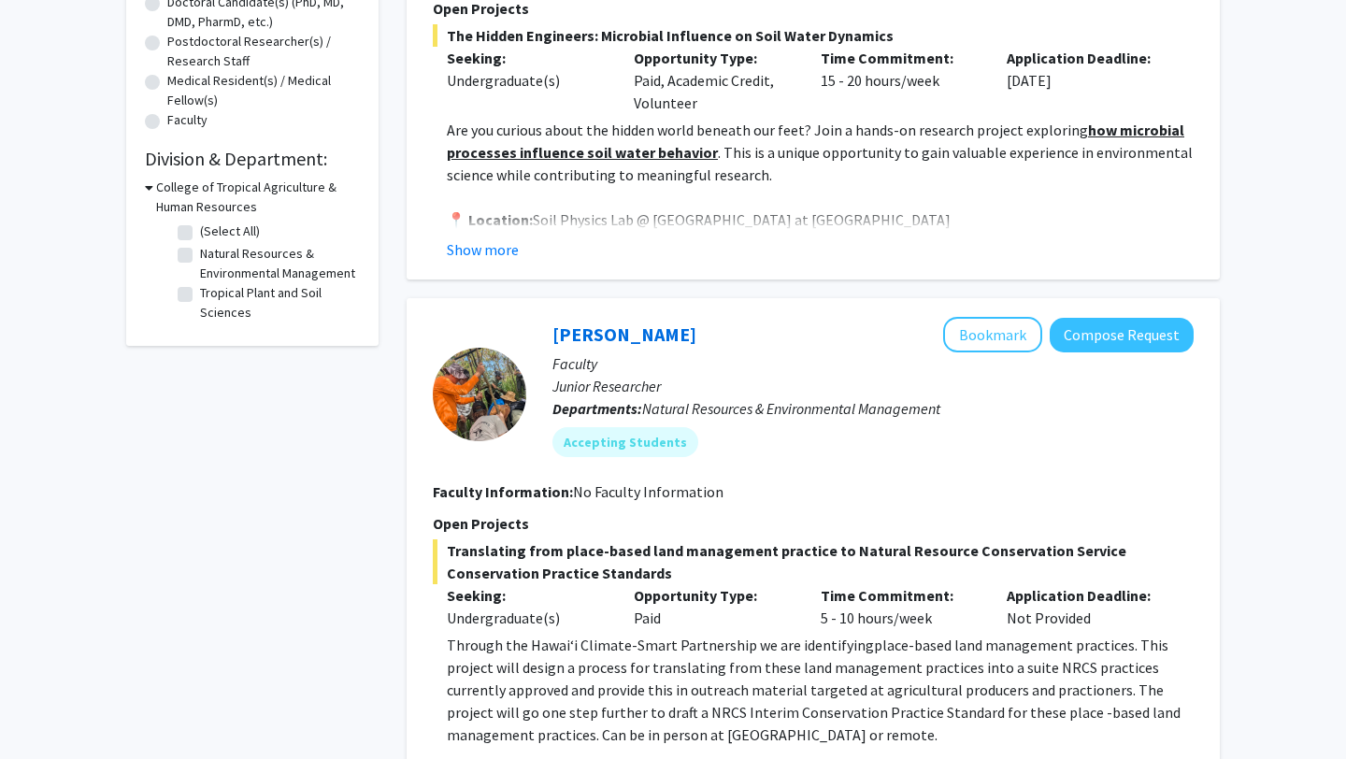
scroll to position [421, 0]
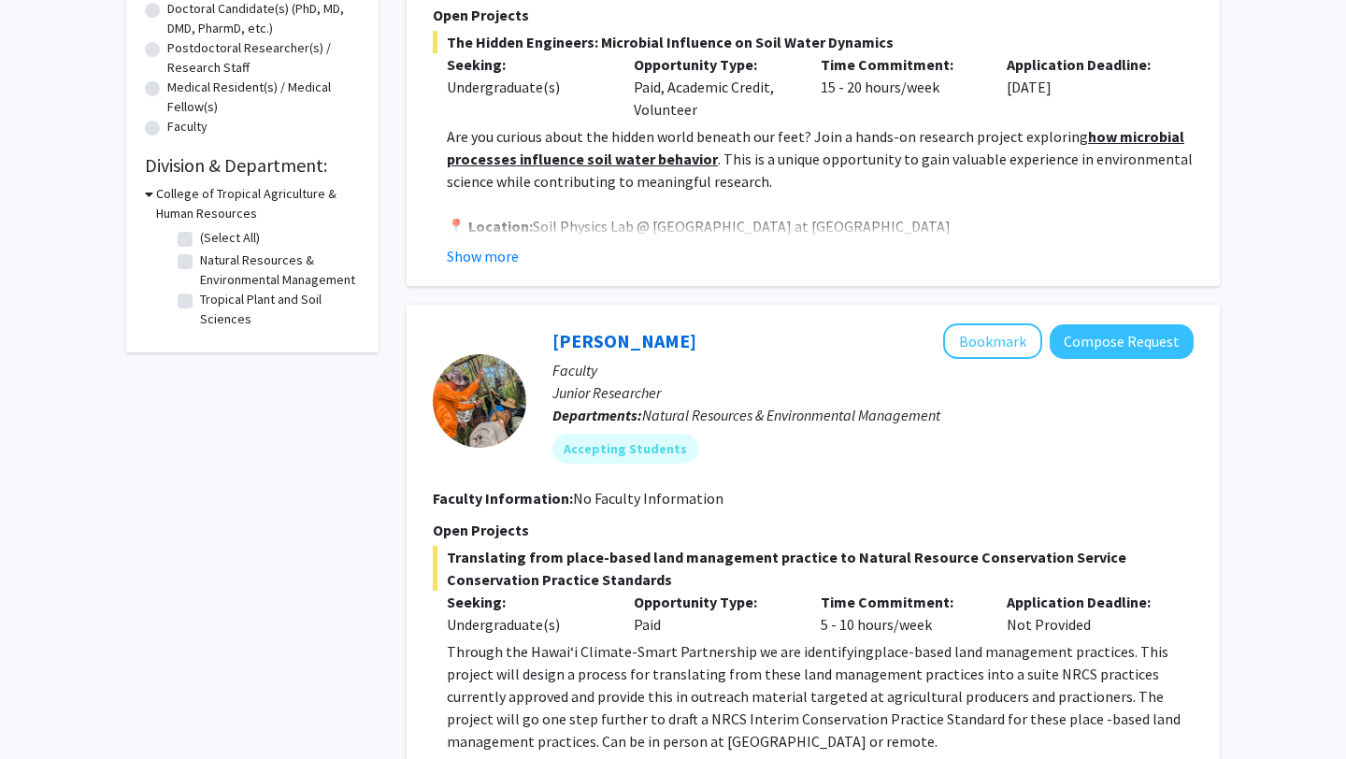
click at [169, 189] on h3 "College of Tropical Agriculture & Human Resources" at bounding box center [258, 203] width 204 height 39
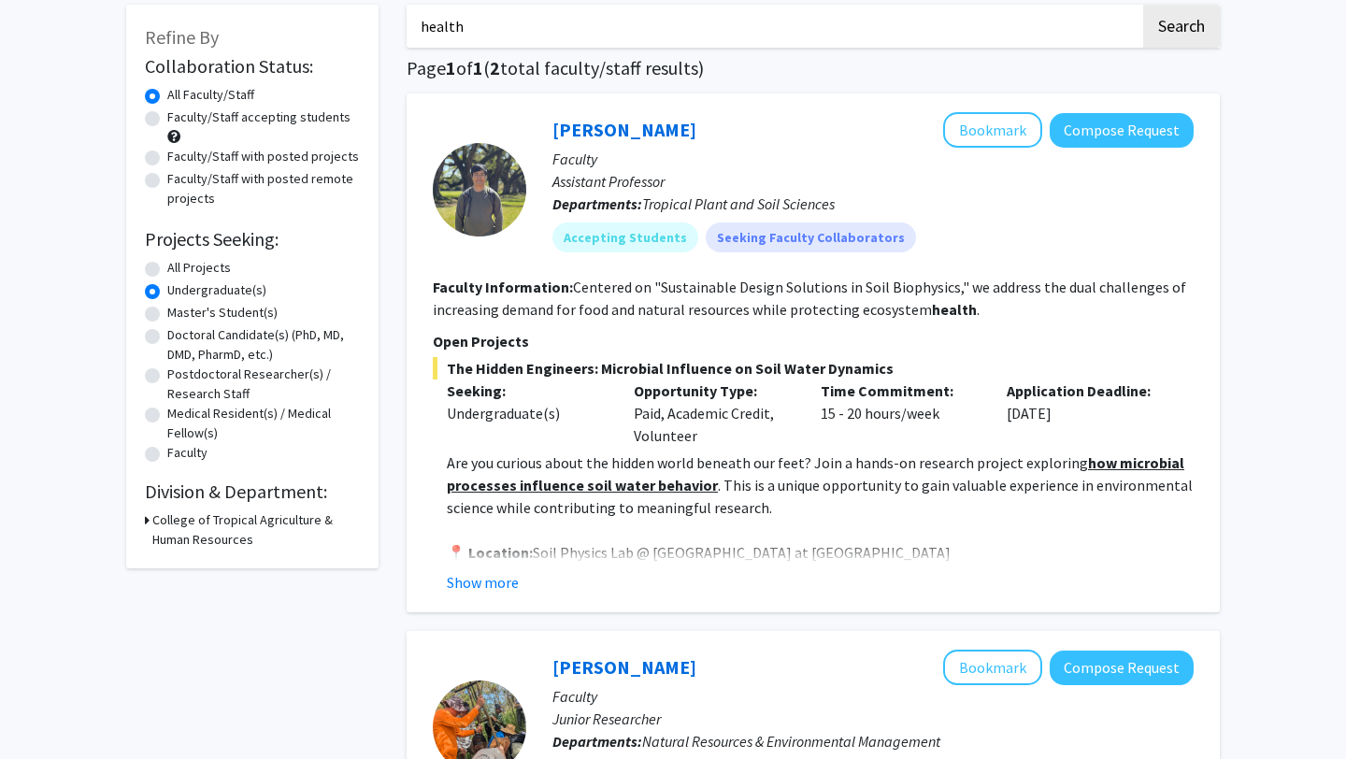
scroll to position [19, 0]
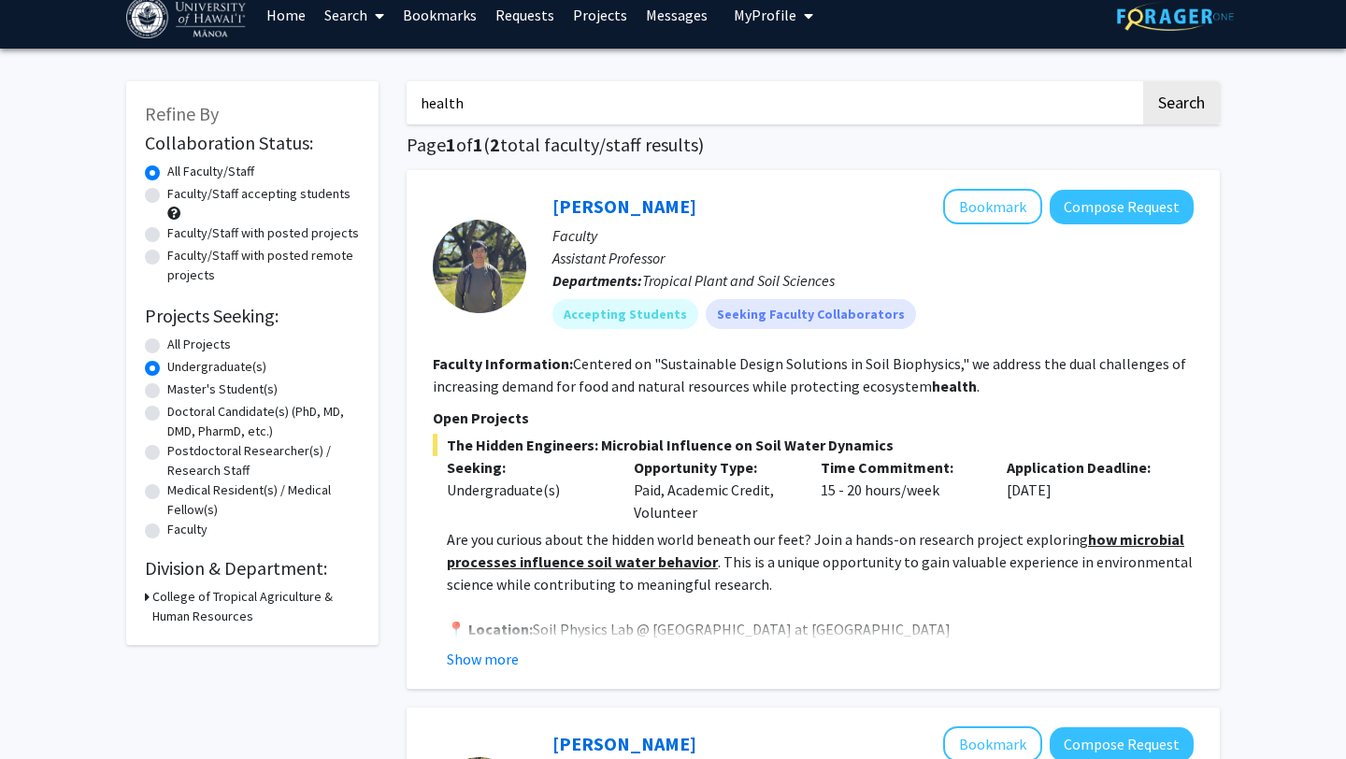
click at [571, 137] on h1 "Page 1 of 1 ( 2 total faculty/staff results)" at bounding box center [812, 145] width 813 height 22
click at [560, 107] on input "health" at bounding box center [772, 102] width 733 height 43
click at [559, 107] on input "health" at bounding box center [772, 102] width 733 height 43
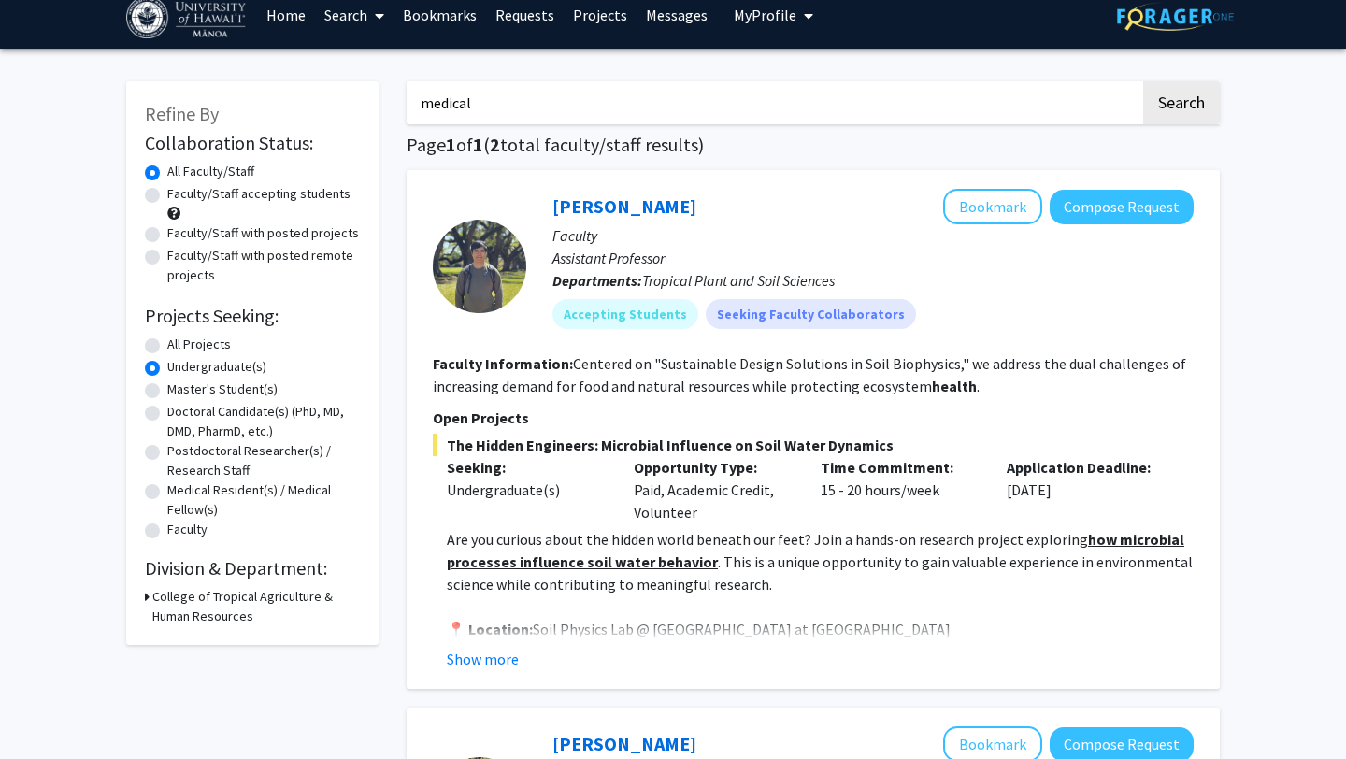
type input "medical"
click at [1143, 81] on button "Search" at bounding box center [1181, 102] width 77 height 43
radio input "true"
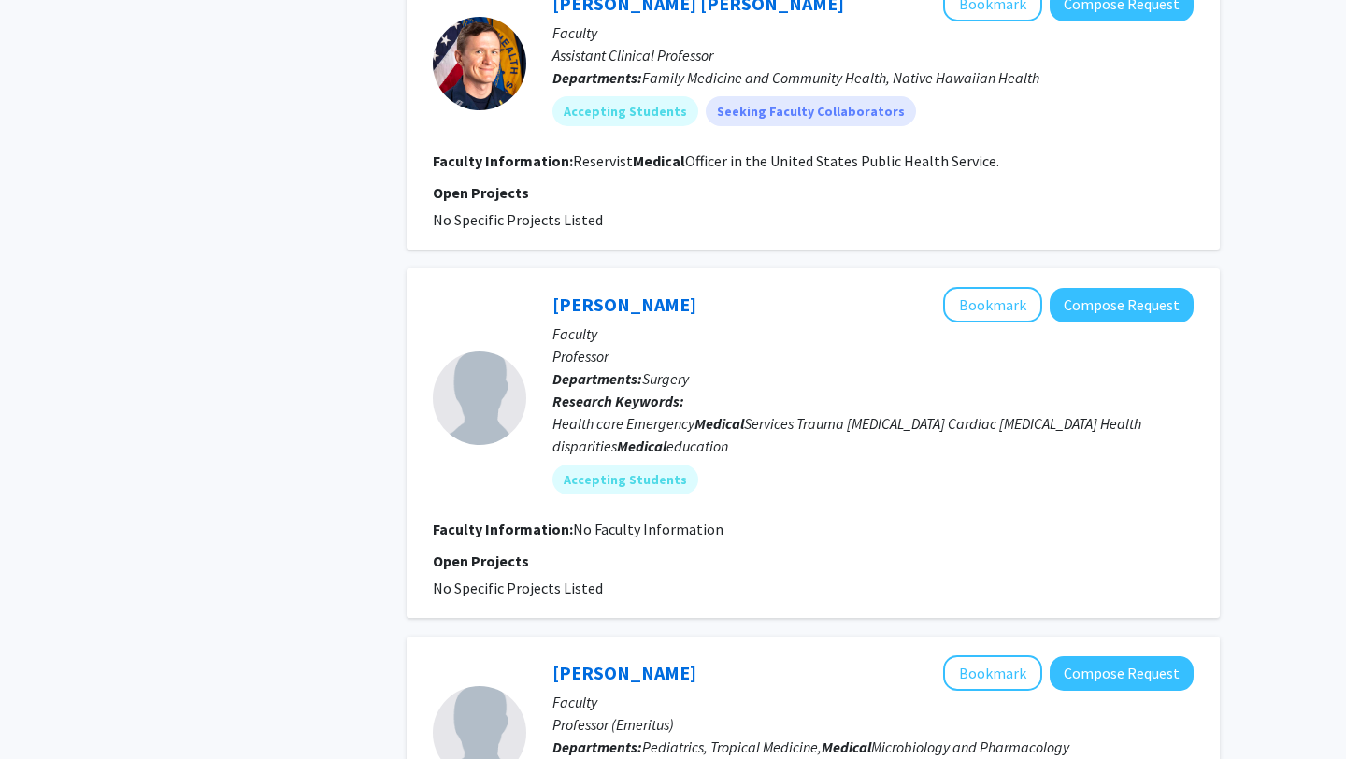
scroll to position [1256, 0]
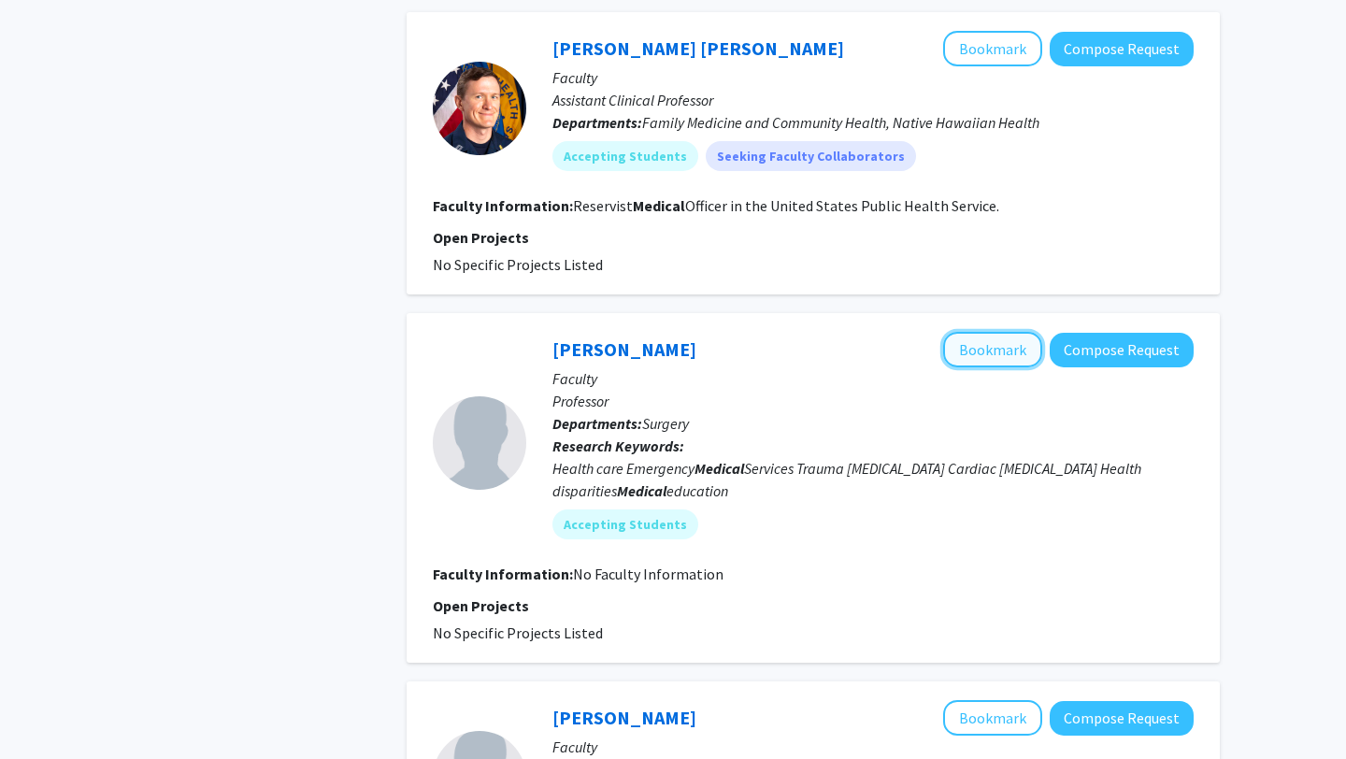
click at [986, 352] on button "Bookmark" at bounding box center [992, 350] width 99 height 36
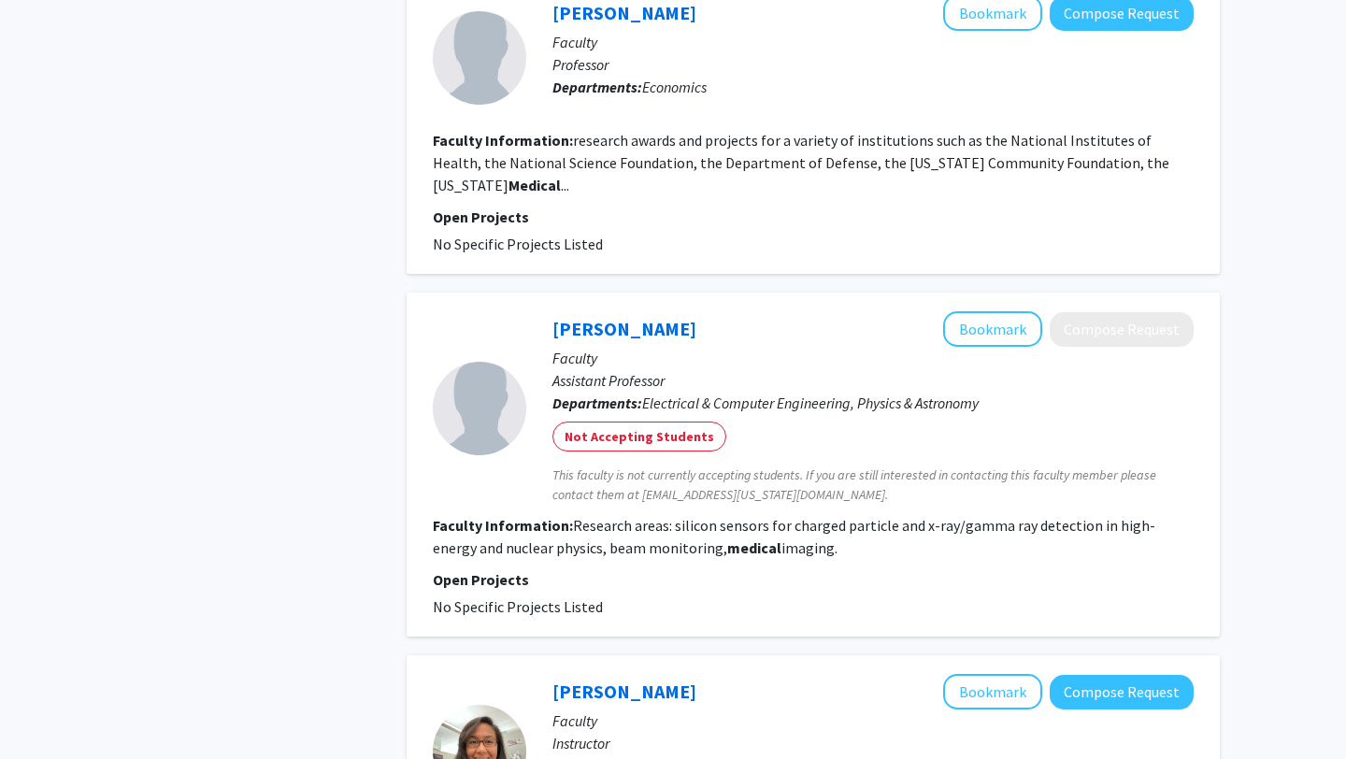
scroll to position [2845, 0]
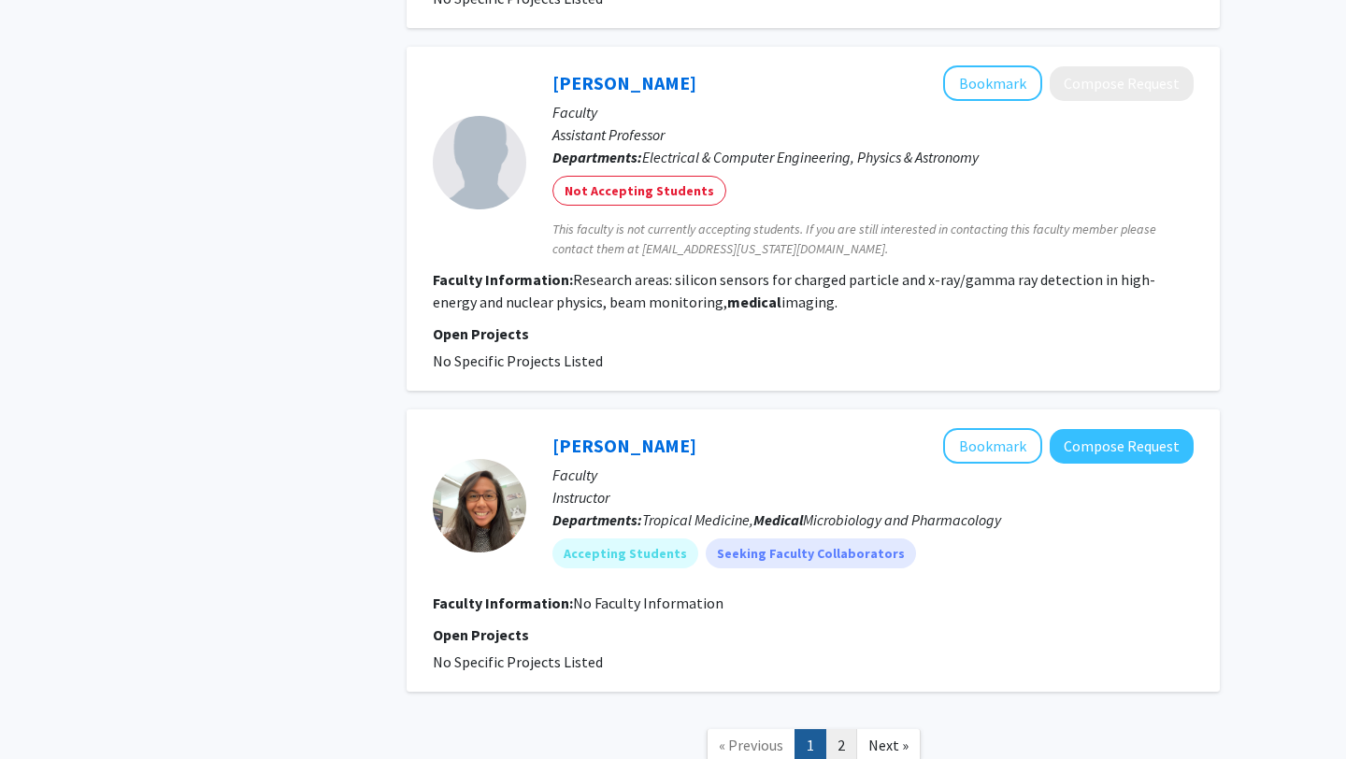
click at [840, 729] on link "2" at bounding box center [841, 745] width 32 height 33
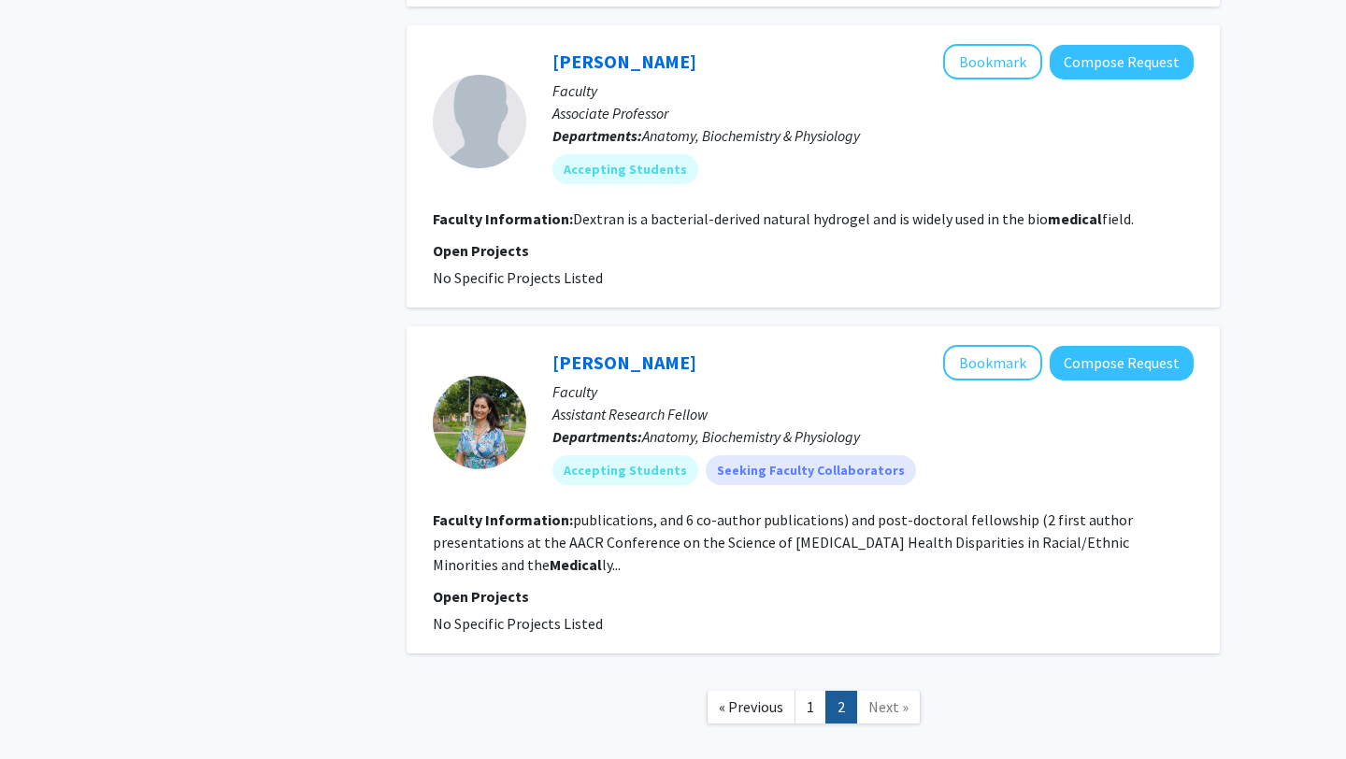
scroll to position [2284, 0]
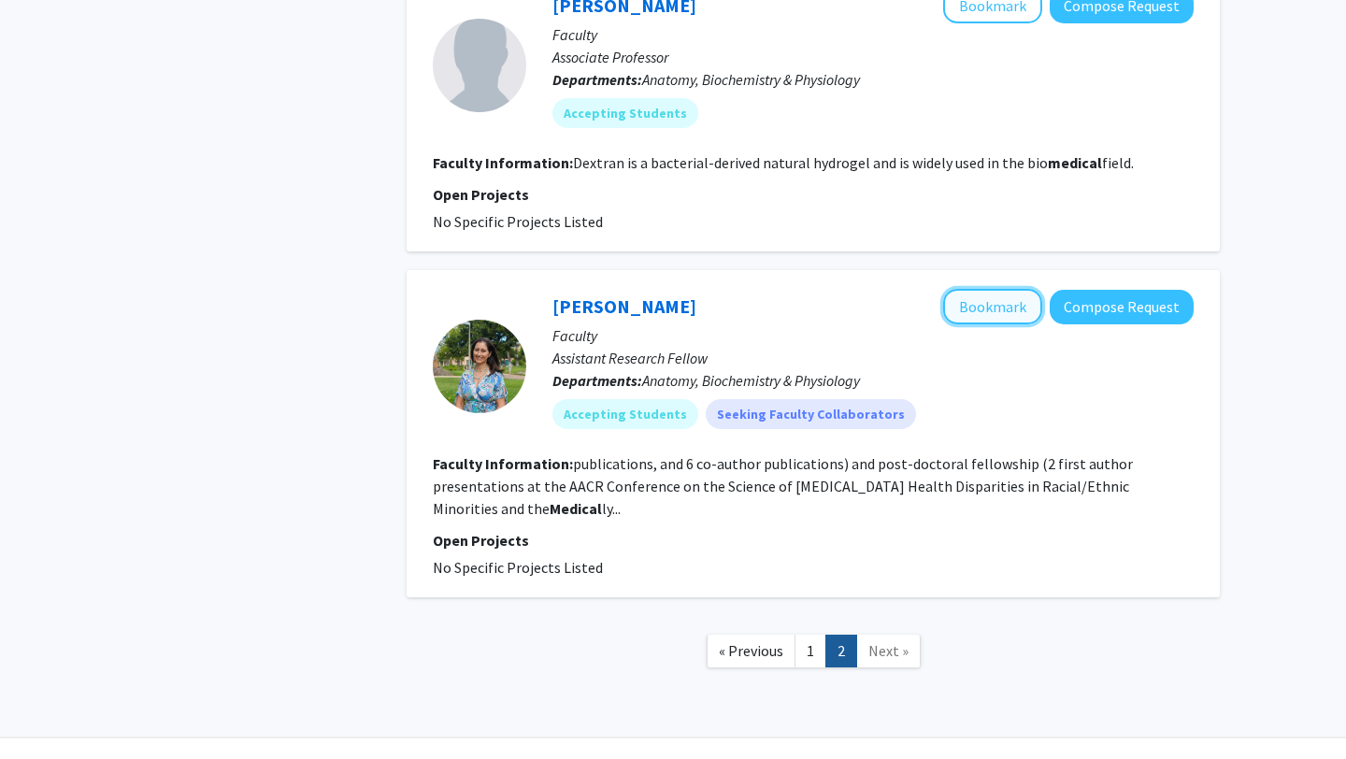
click at [970, 289] on button "Bookmark" at bounding box center [992, 307] width 99 height 36
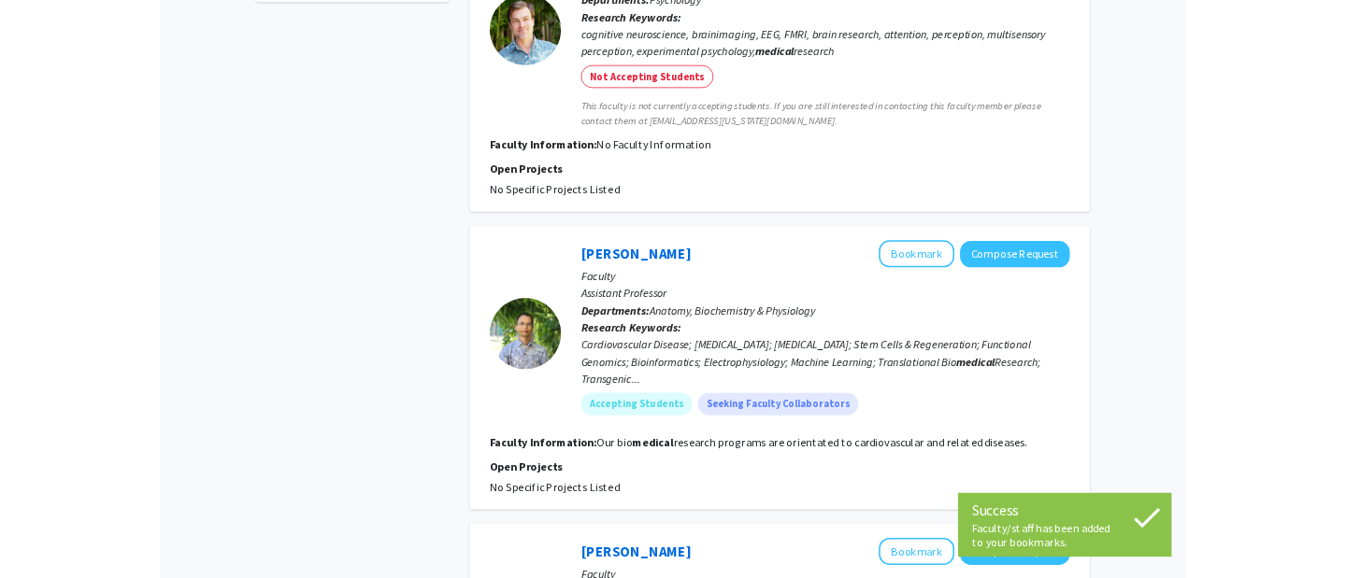
scroll to position [0, 0]
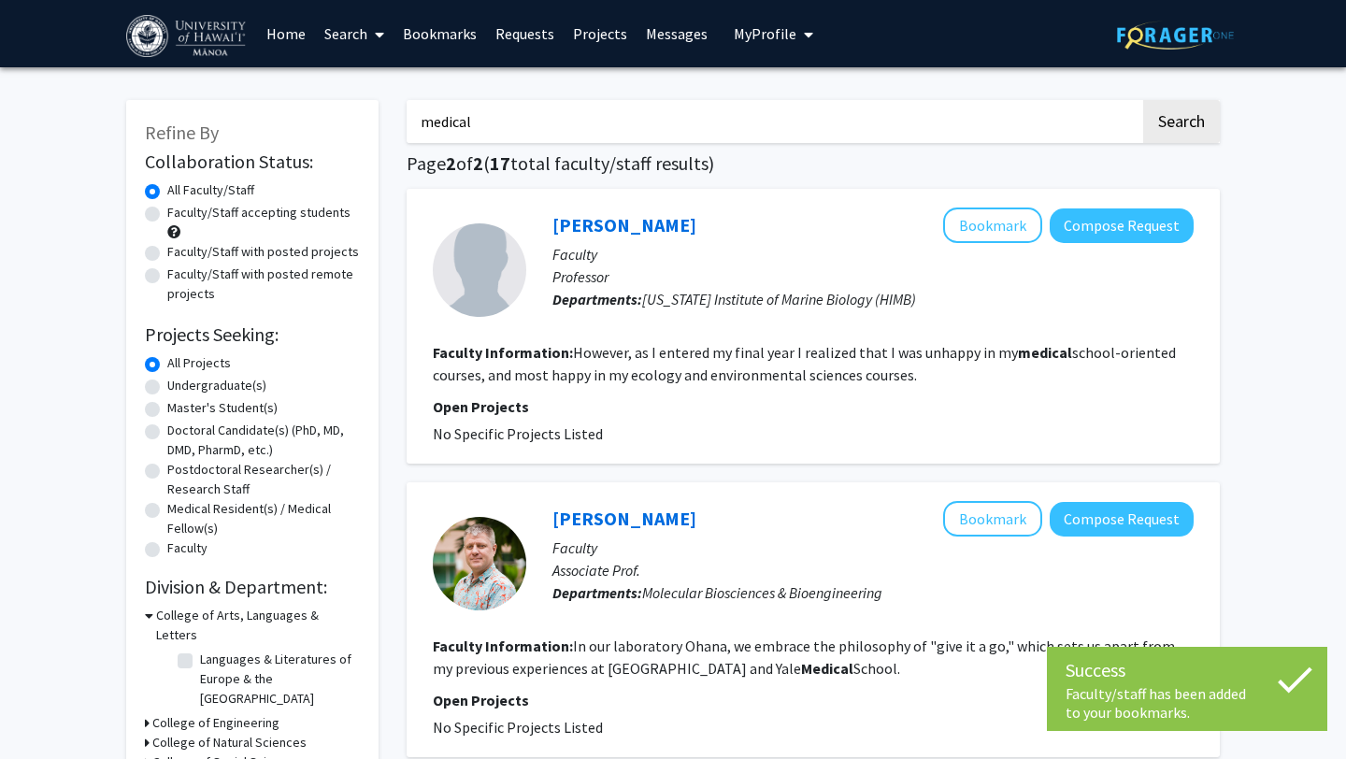
click at [751, 36] on span "My Profile" at bounding box center [764, 33] width 63 height 19
click at [775, 97] on div "[PERSON_NAME] View Profile" at bounding box center [827, 97] width 160 height 41
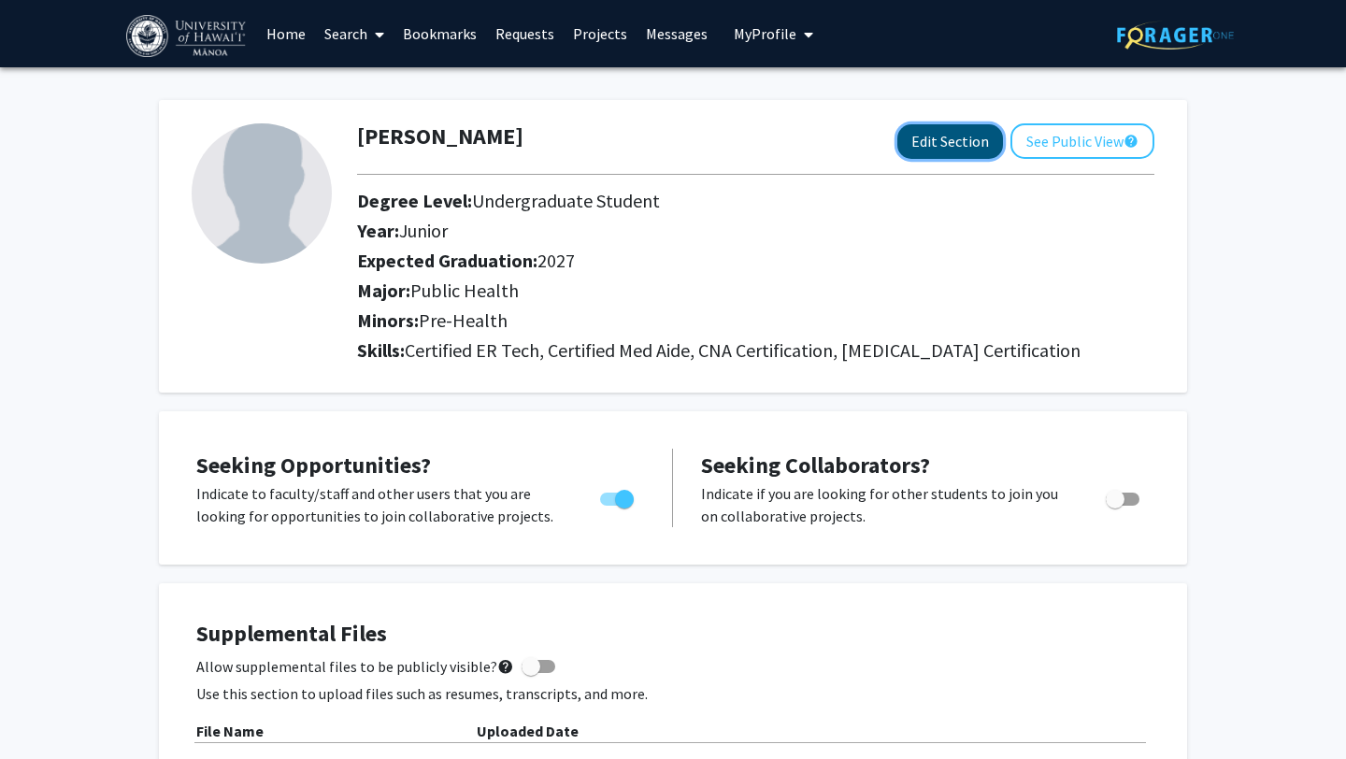
click at [925, 135] on button "Edit Section" at bounding box center [950, 141] width 106 height 35
select select "junior"
select select "2027"
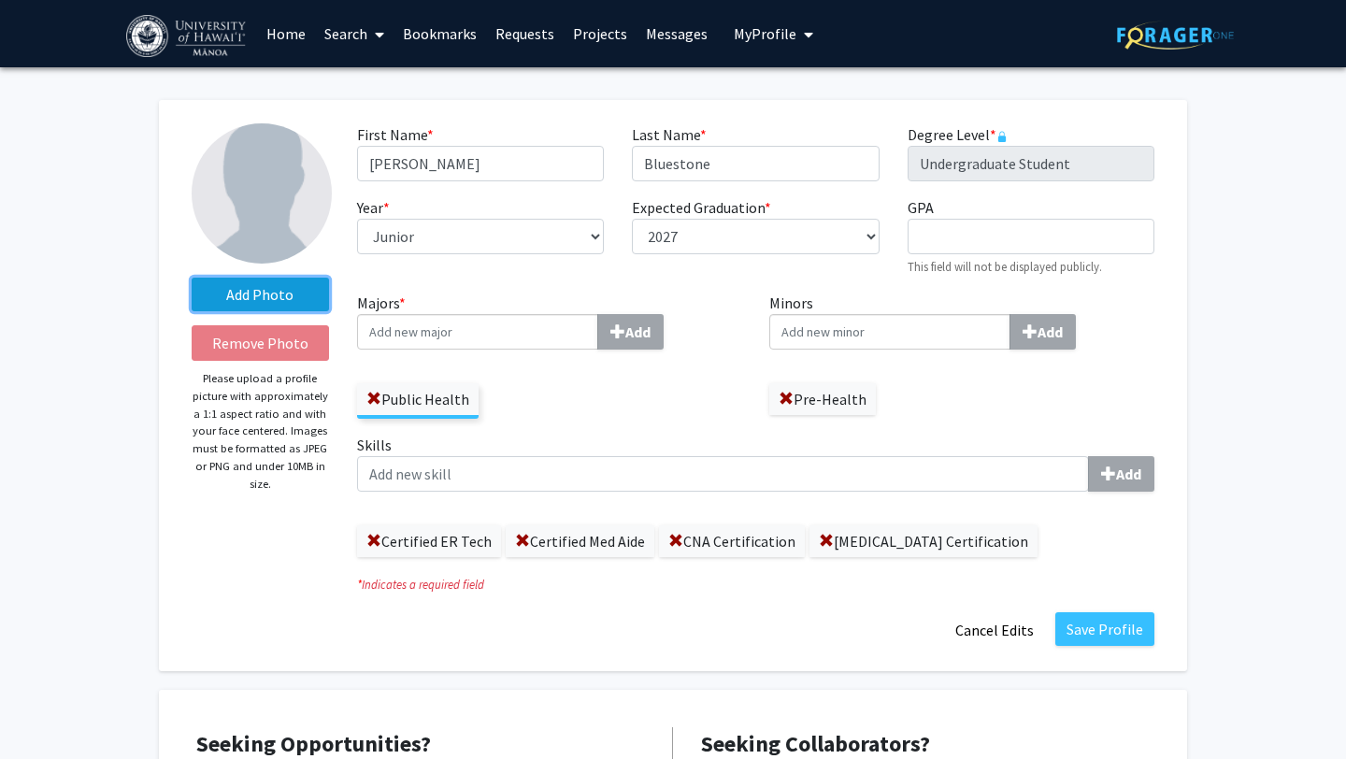
click at [249, 296] on label "Add Photo" at bounding box center [260, 295] width 137 height 34
click at [0, 0] on input "Add Photo" at bounding box center [0, 0] width 0 height 0
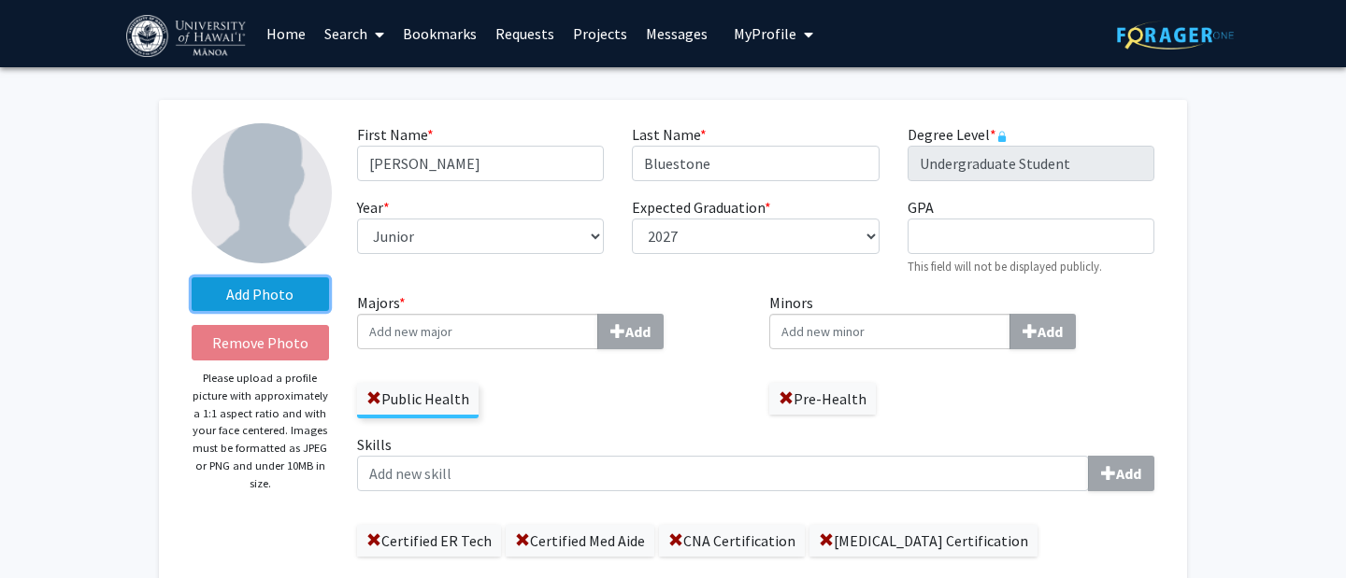
click at [303, 293] on label "Add Photo" at bounding box center [260, 295] width 137 height 34
click at [0, 0] on input "Add Photo" at bounding box center [0, 0] width 0 height 0
click at [291, 295] on label "Add Photo" at bounding box center [260, 295] width 137 height 34
click at [0, 0] on input "Add Photo" at bounding box center [0, 0] width 0 height 0
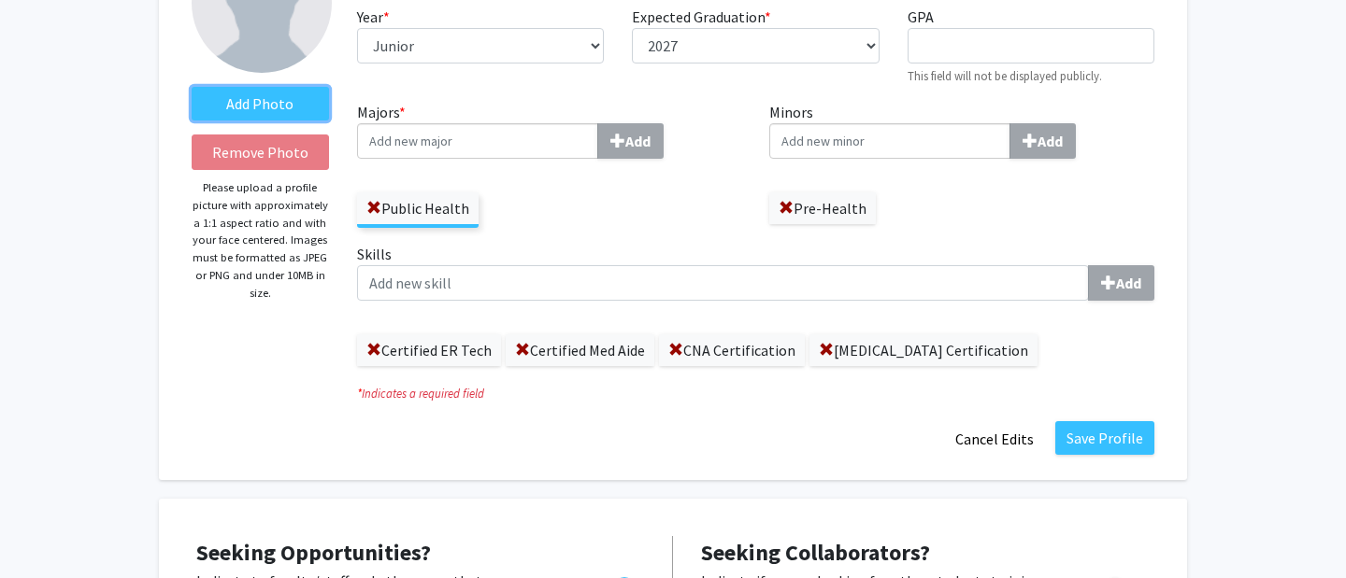
scroll to position [192, 0]
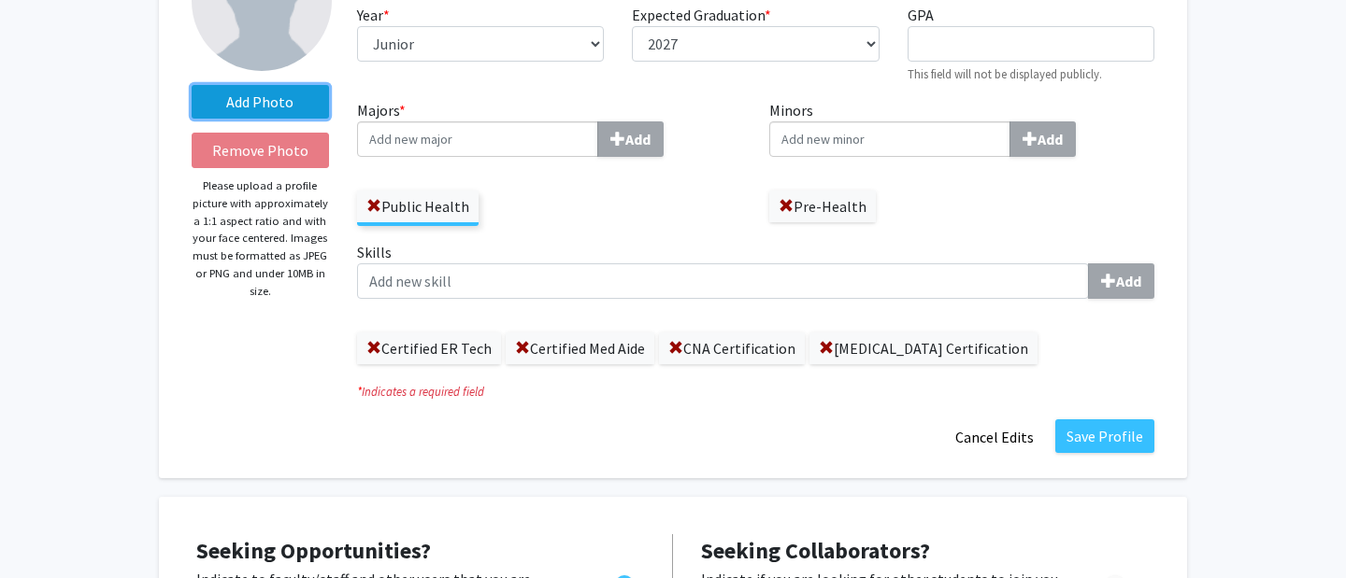
click at [292, 88] on label "Add Photo" at bounding box center [260, 102] width 137 height 34
click at [0, 0] on input "Add Photo" at bounding box center [0, 0] width 0 height 0
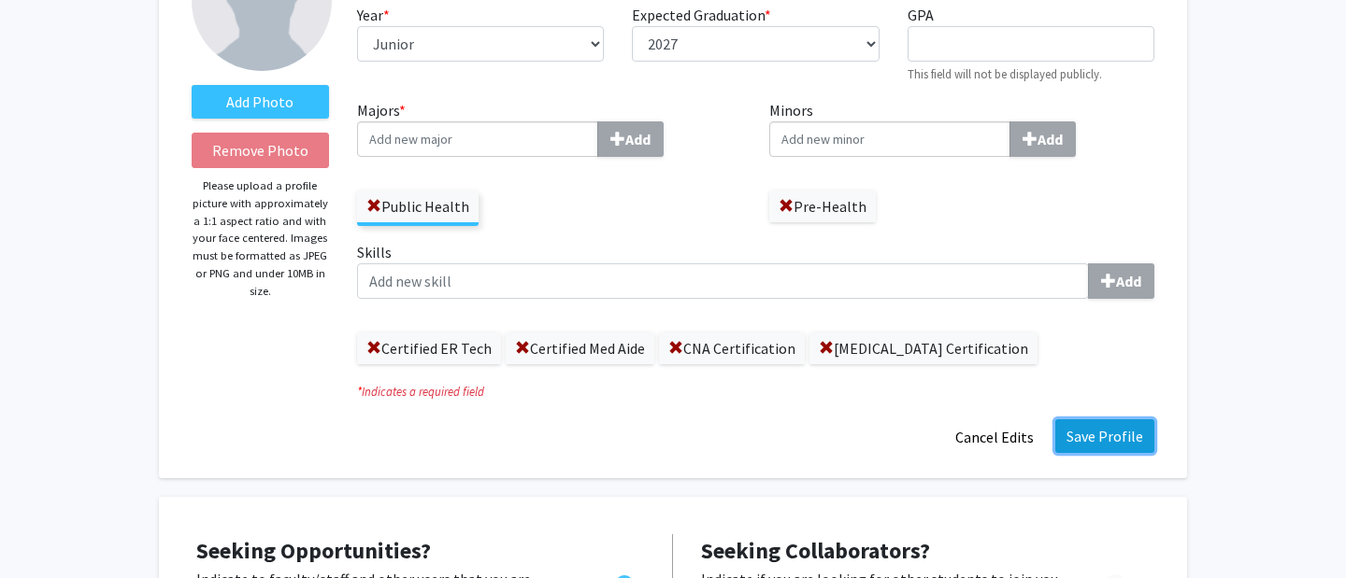
click at [1104, 441] on button "Save Profile" at bounding box center [1104, 437] width 99 height 34
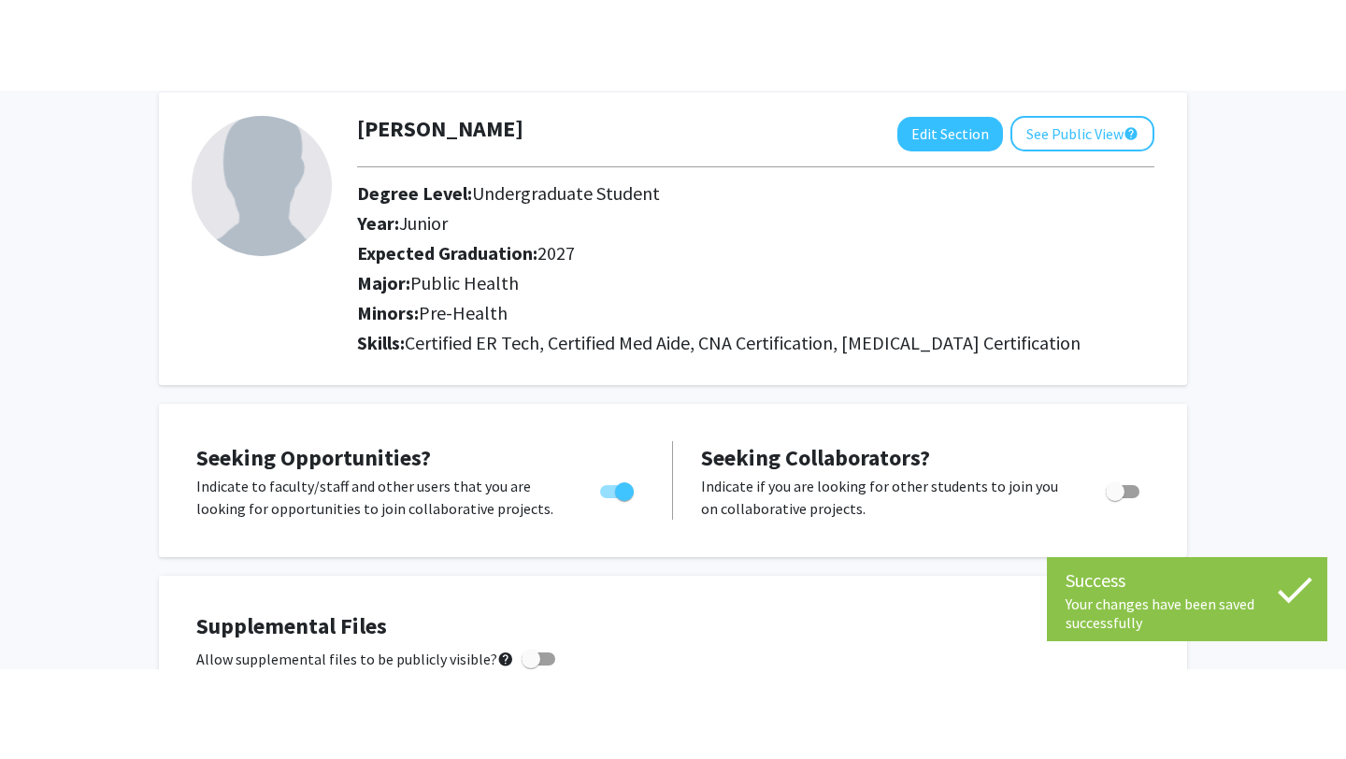
scroll to position [0, 0]
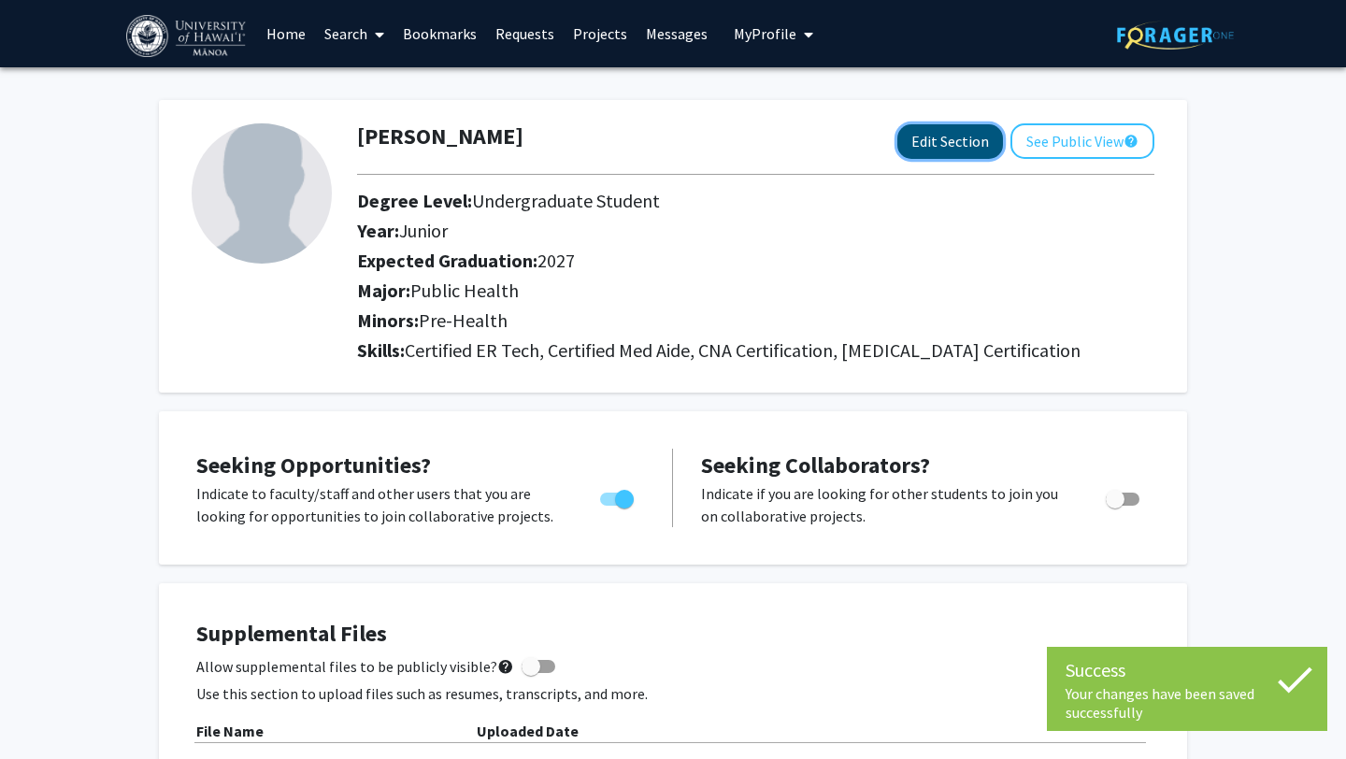
click at [953, 127] on button "Edit Section" at bounding box center [950, 141] width 106 height 35
select select "junior"
select select "2027"
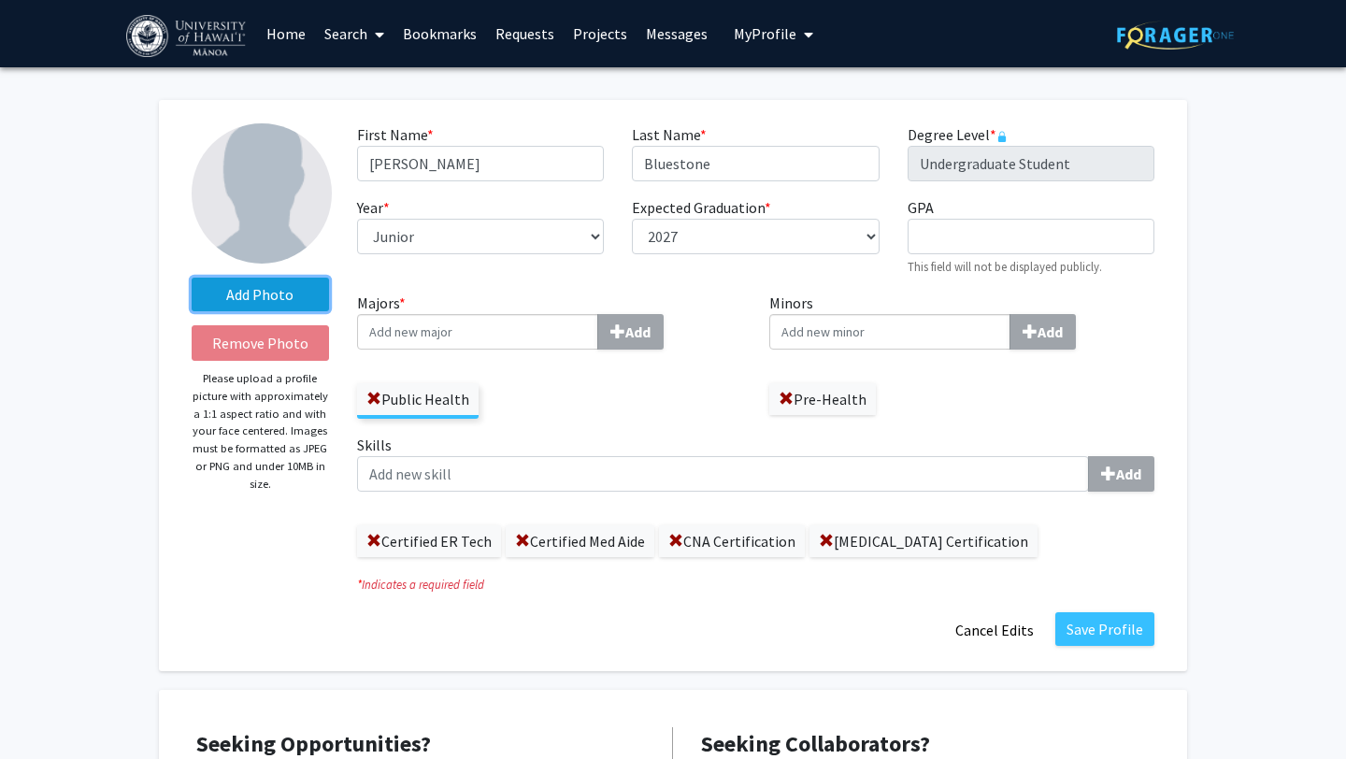
click at [293, 304] on label "Add Photo" at bounding box center [260, 295] width 137 height 34
click at [0, 0] on input "Add Photo" at bounding box center [0, 0] width 0 height 0
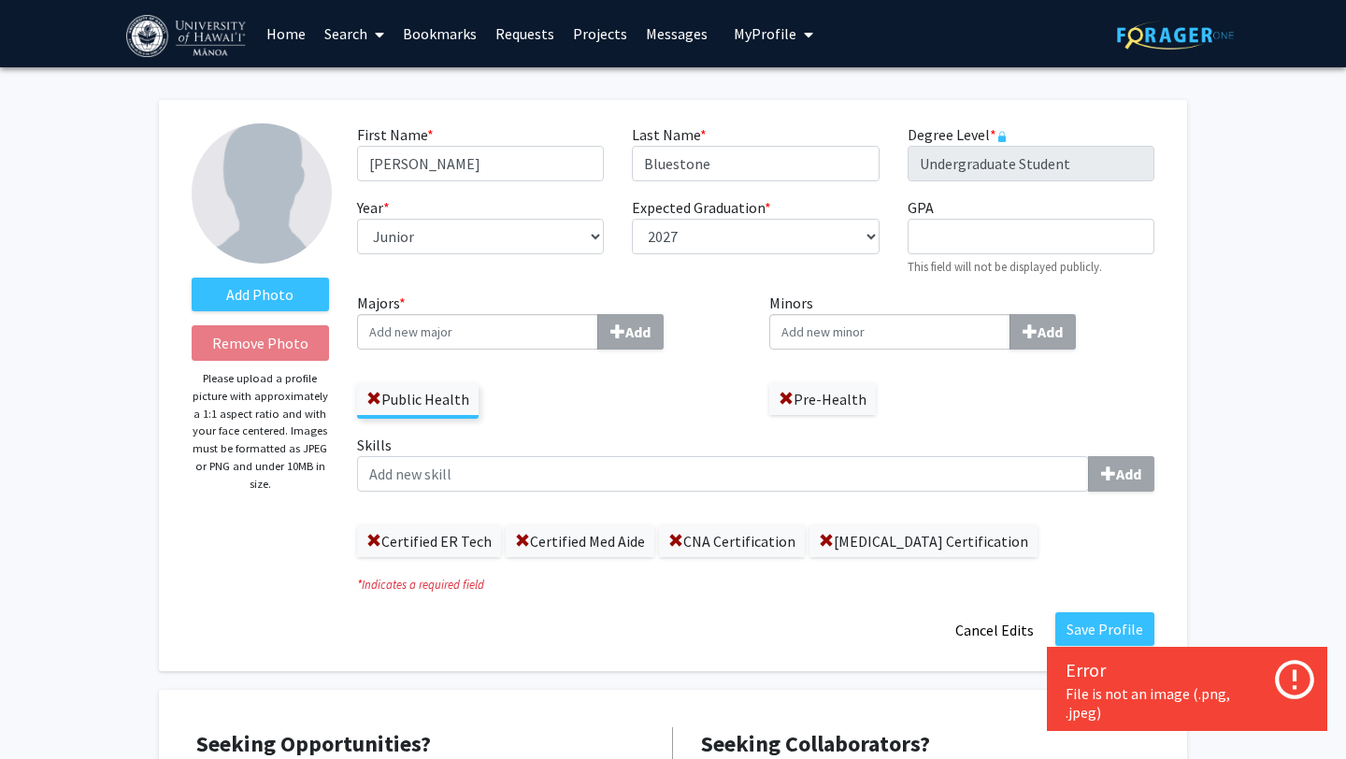
click at [1221, 684] on div "File is not an image (.png, .jpeg)" at bounding box center [1186, 702] width 243 height 37
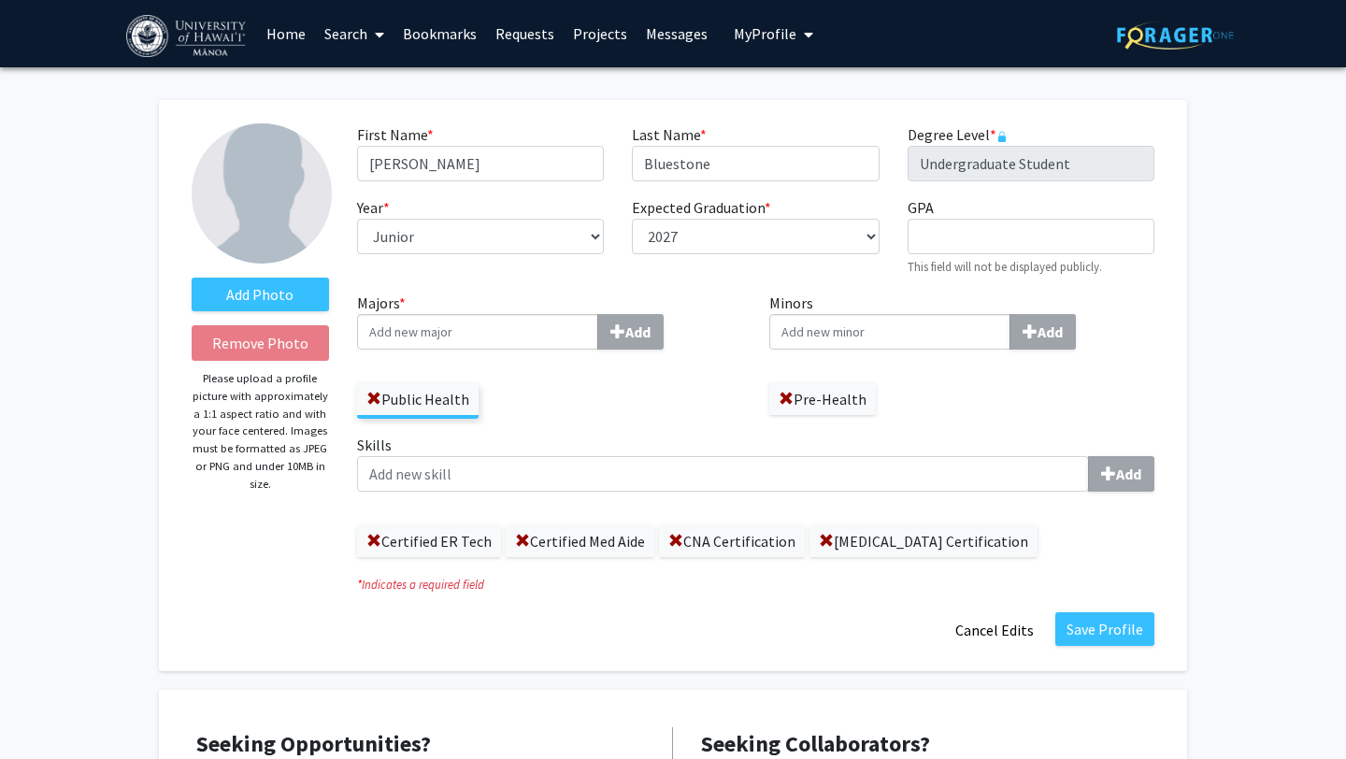
click at [225, 460] on p "Please upload a profile picture with approximately a 1:1 aspect ratio and with …" at bounding box center [260, 431] width 137 height 122
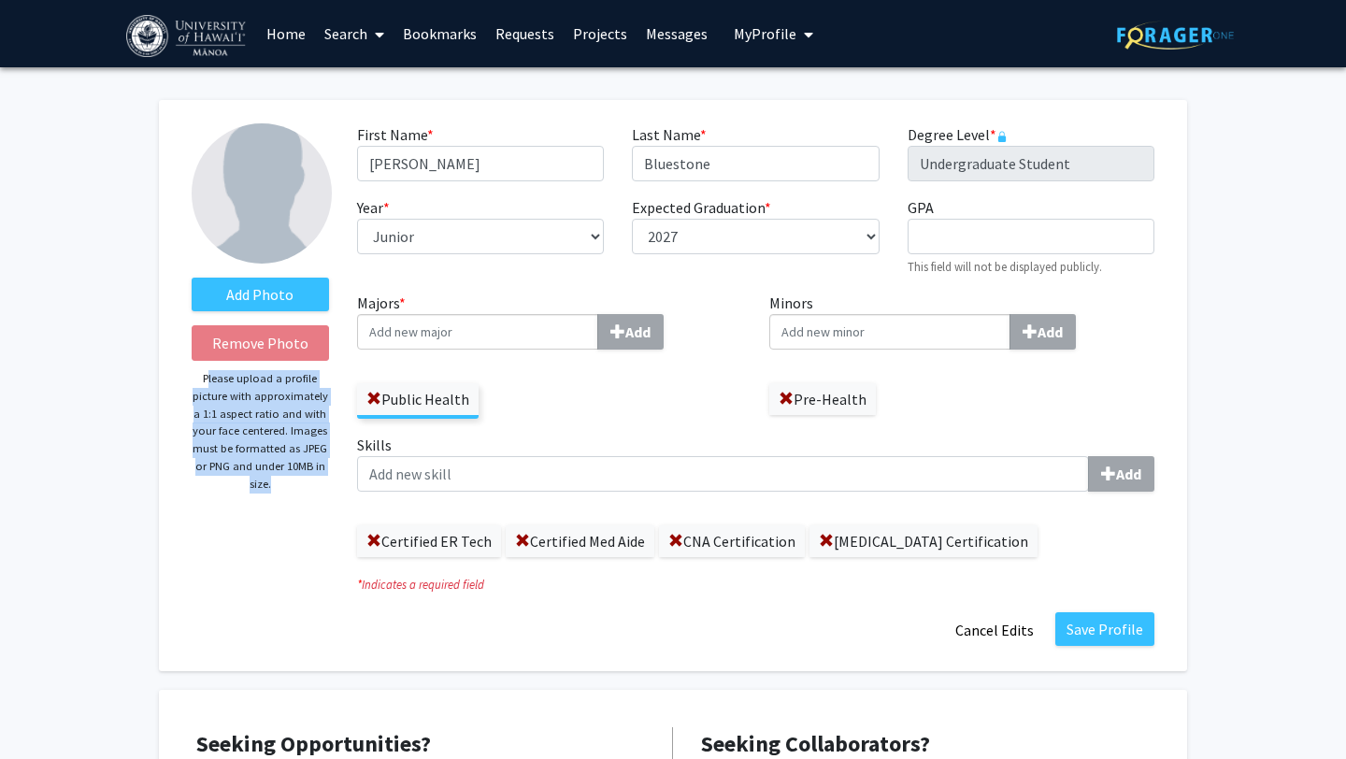
click at [225, 460] on p "Please upload a profile picture with approximately a 1:1 aspect ratio and with …" at bounding box center [260, 431] width 137 height 122
click at [235, 463] on p "Please upload a profile picture with approximately a 1:1 aspect ratio and with …" at bounding box center [260, 431] width 137 height 122
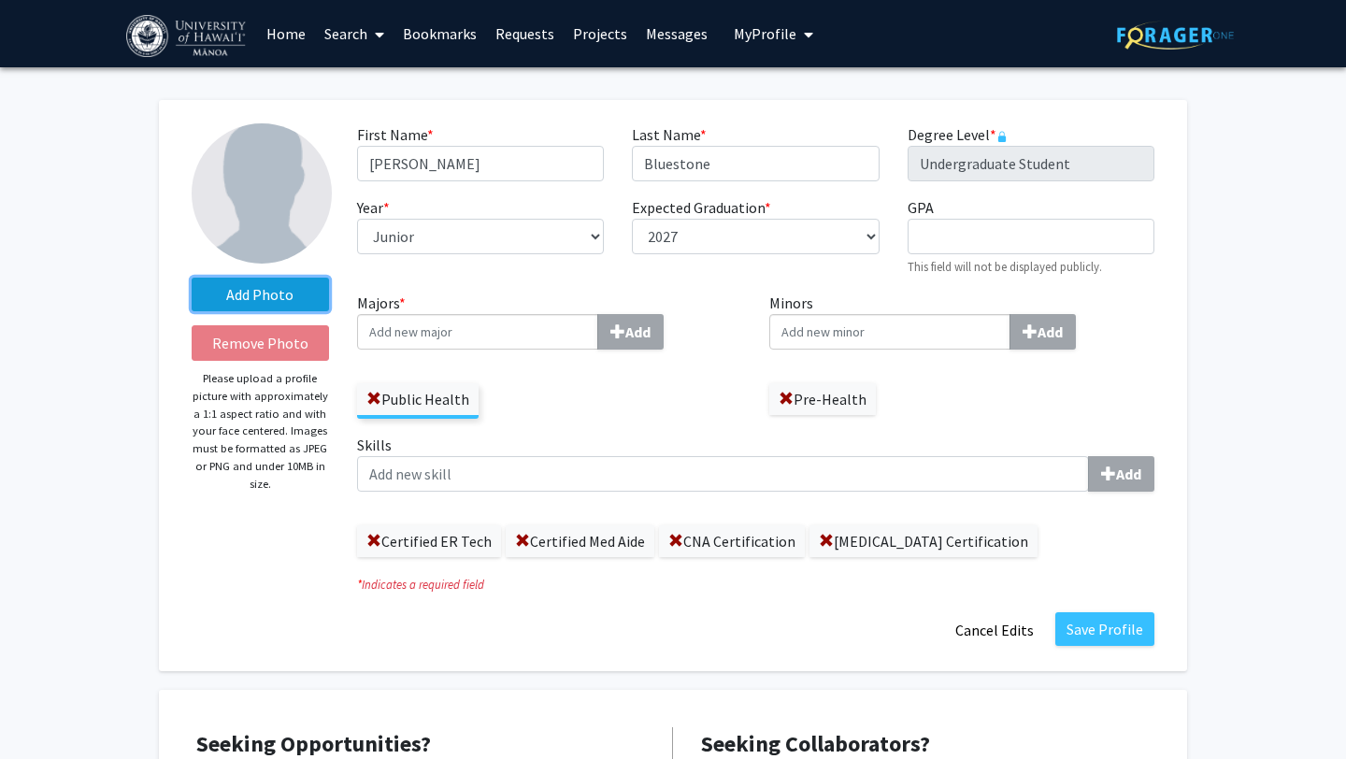
click at [286, 297] on label "Add Photo" at bounding box center [260, 295] width 137 height 34
click at [0, 0] on input "Add Photo" at bounding box center [0, 0] width 0 height 0
click at [293, 307] on label "Add Photo" at bounding box center [260, 295] width 137 height 34
click at [0, 0] on input "Add Photo" at bounding box center [0, 0] width 0 height 0
click at [250, 292] on label "Add Photo" at bounding box center [260, 295] width 137 height 34
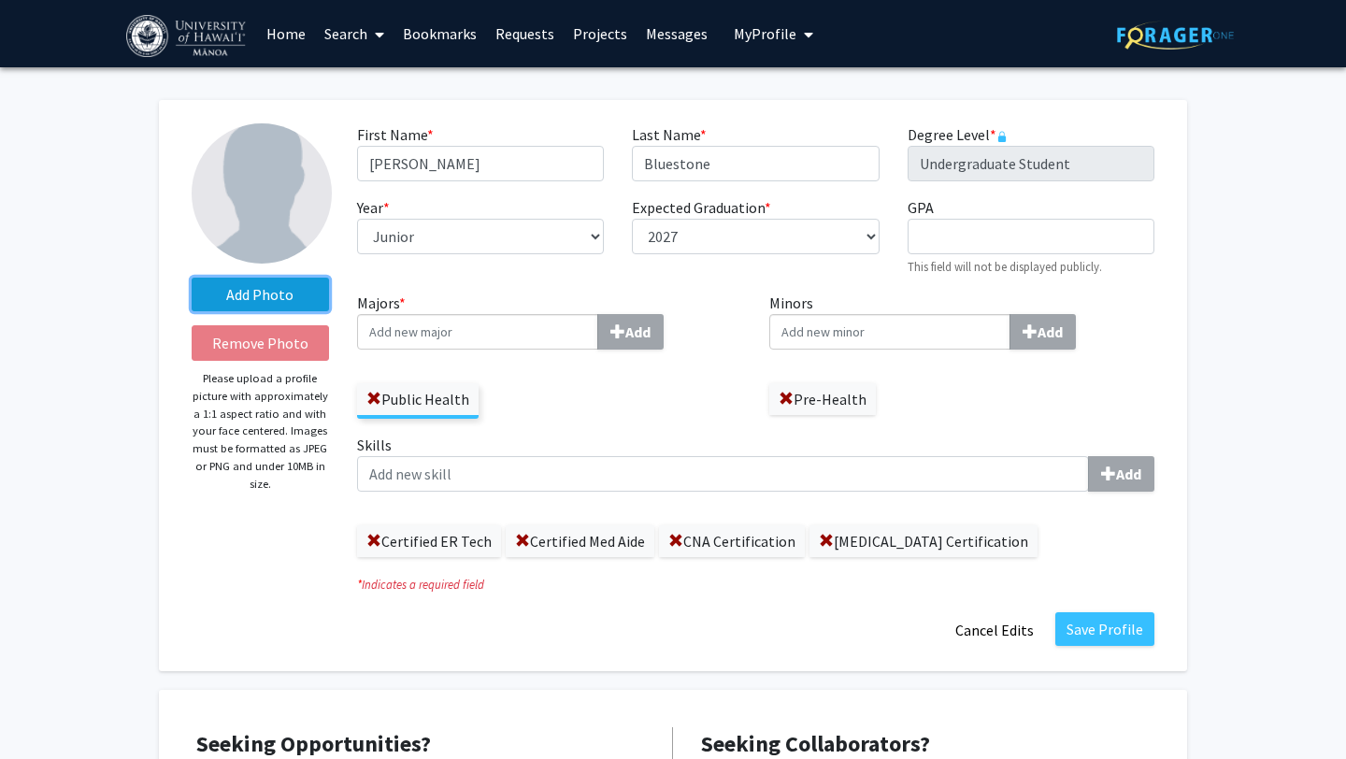
click at [0, 0] on input "Add Photo" at bounding box center [0, 0] width 0 height 0
click at [242, 288] on label "Add Photo" at bounding box center [260, 295] width 137 height 34
click at [0, 0] on input "Add Photo" at bounding box center [0, 0] width 0 height 0
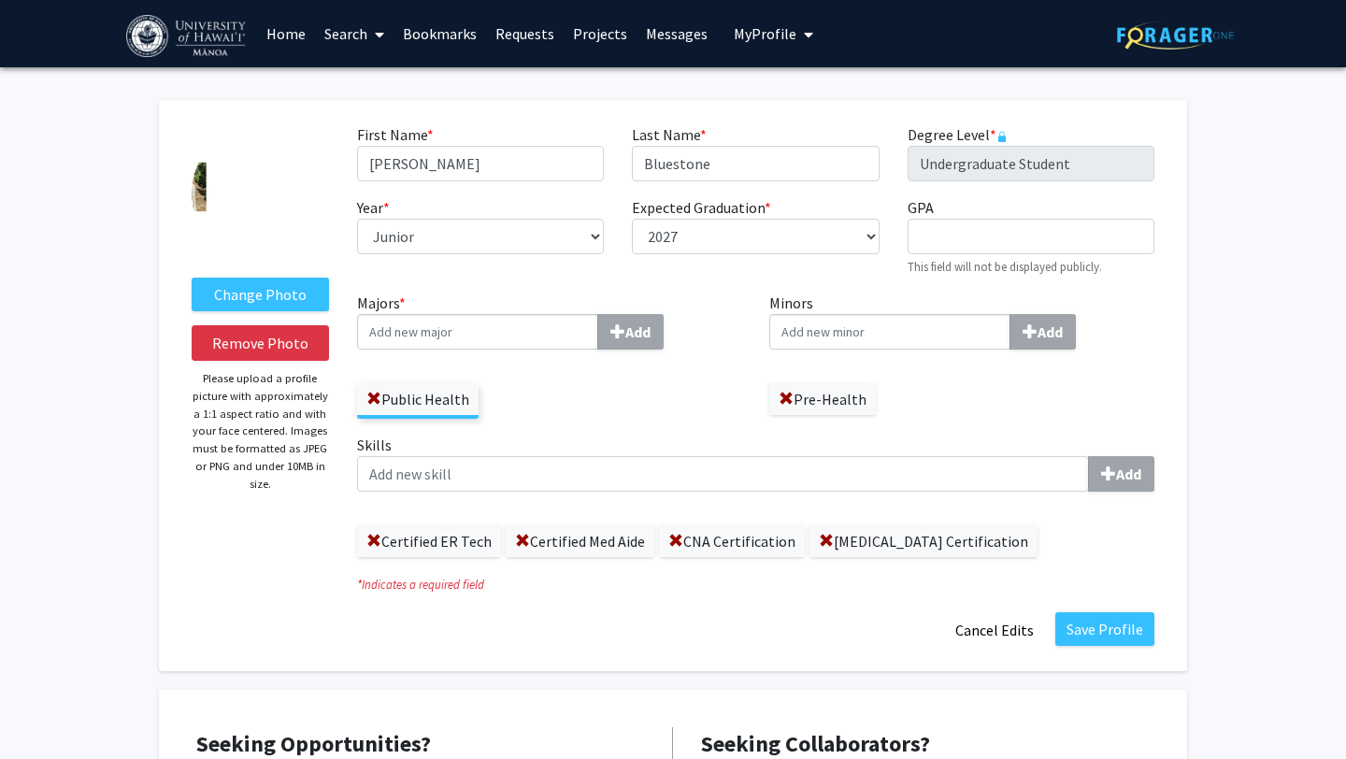
click at [203, 181] on img at bounding box center [262, 193] width 140 height 140
click at [1099, 642] on button "Save Profile" at bounding box center [1104, 629] width 99 height 34
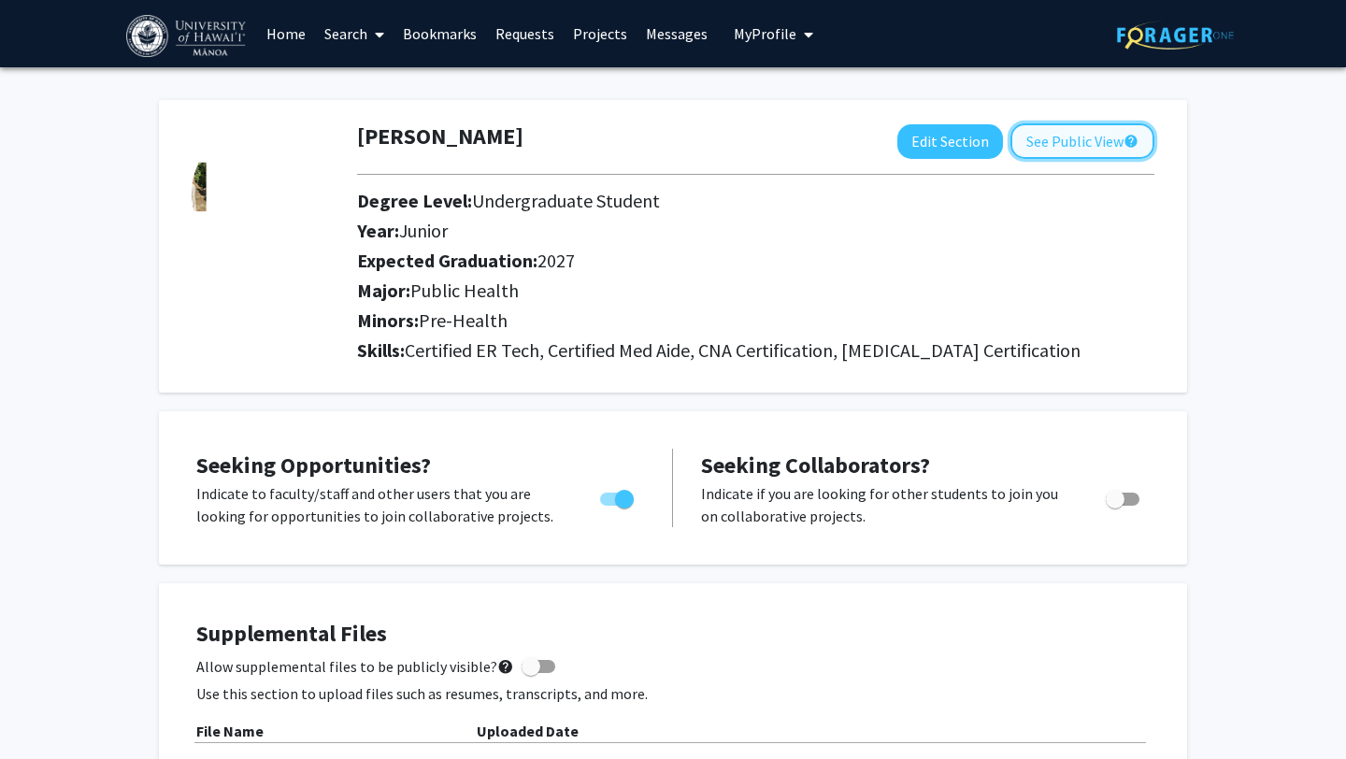
click at [1047, 135] on button "See Public View help" at bounding box center [1082, 141] width 144 height 36
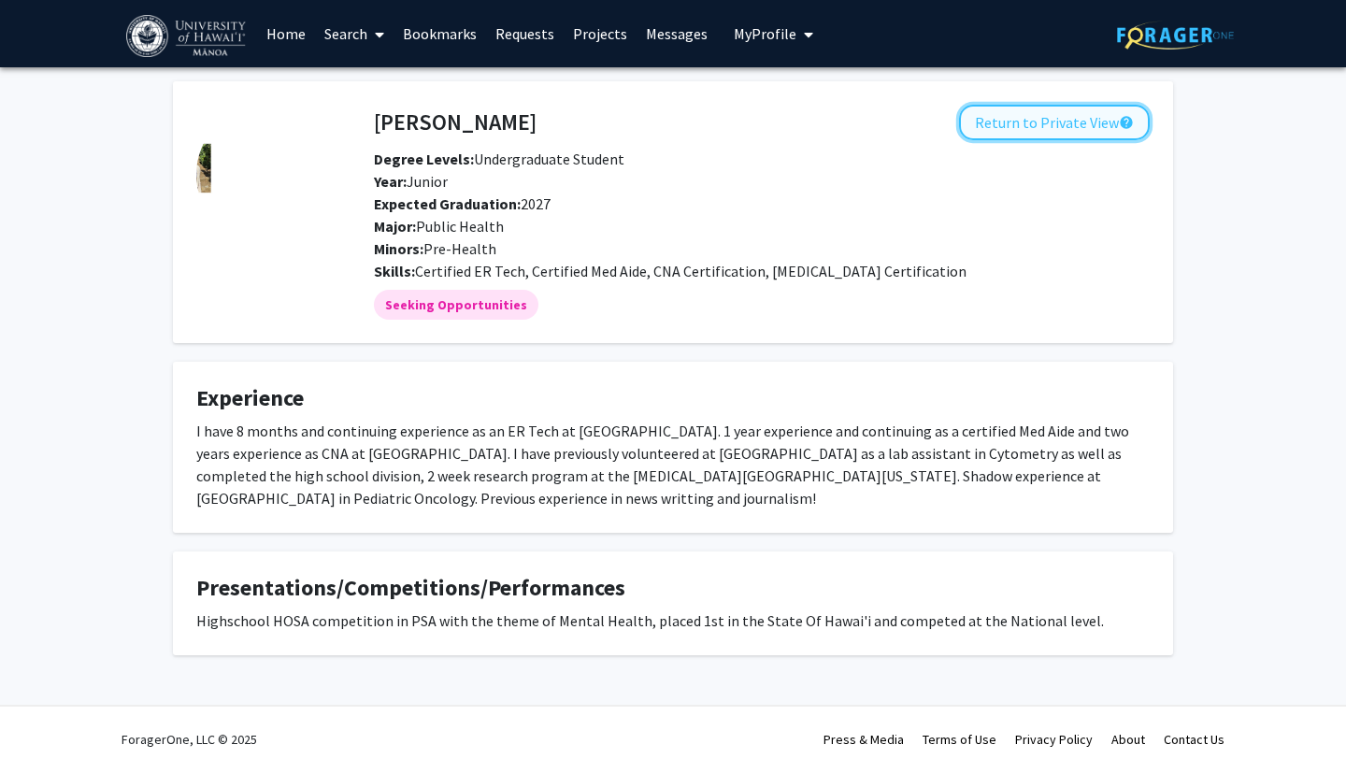
click at [1022, 127] on button "Return to Private View help" at bounding box center [1054, 123] width 191 height 36
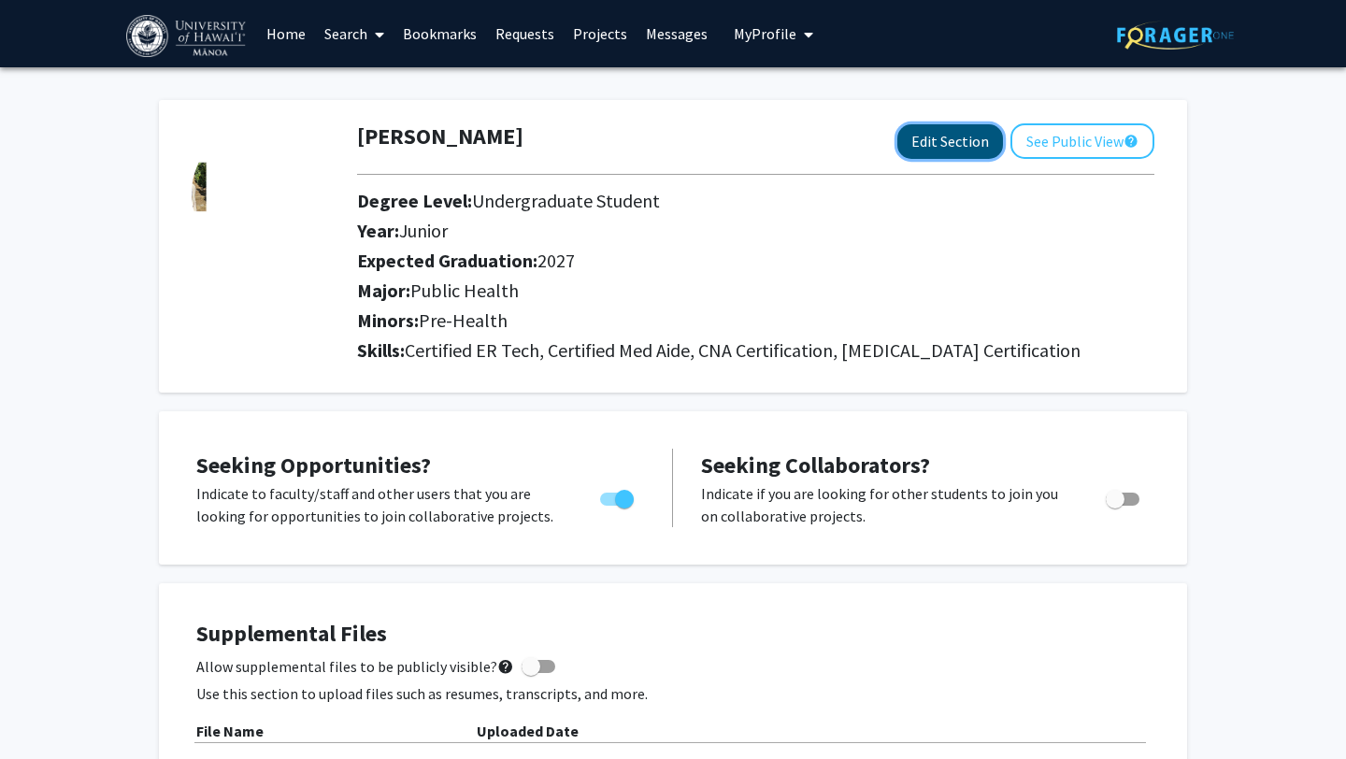
click at [935, 136] on button "Edit Section" at bounding box center [950, 141] width 106 height 35
select select "junior"
select select "2027"
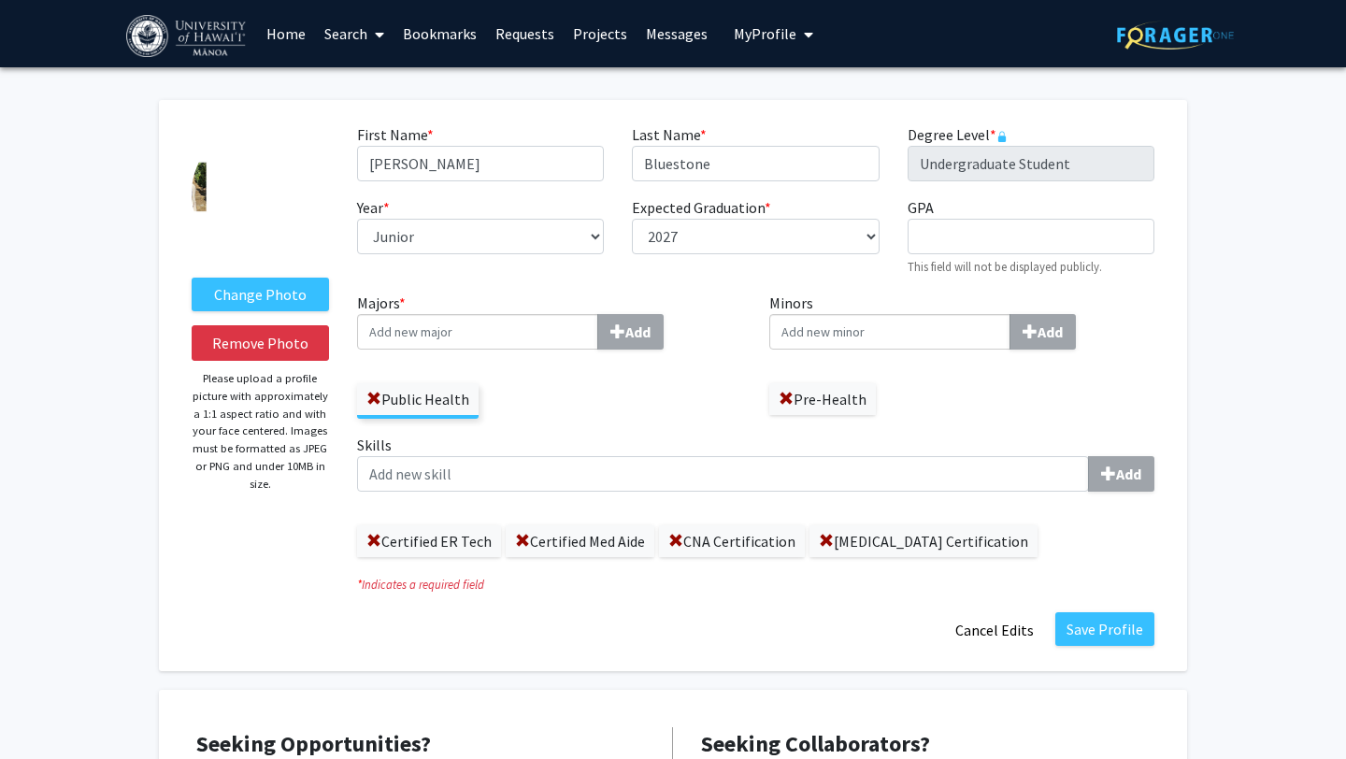
click at [187, 177] on div "Change Photo Remove Photo Please upload a profile picture with approximately a …" at bounding box center [260, 385] width 165 height 524
click at [256, 303] on label "Change Photo" at bounding box center [260, 295] width 137 height 34
click at [0, 0] on input "Change Photo" at bounding box center [0, 0] width 0 height 0
click at [291, 300] on label "Change Photo" at bounding box center [260, 295] width 137 height 34
click at [0, 0] on input "Change Photo" at bounding box center [0, 0] width 0 height 0
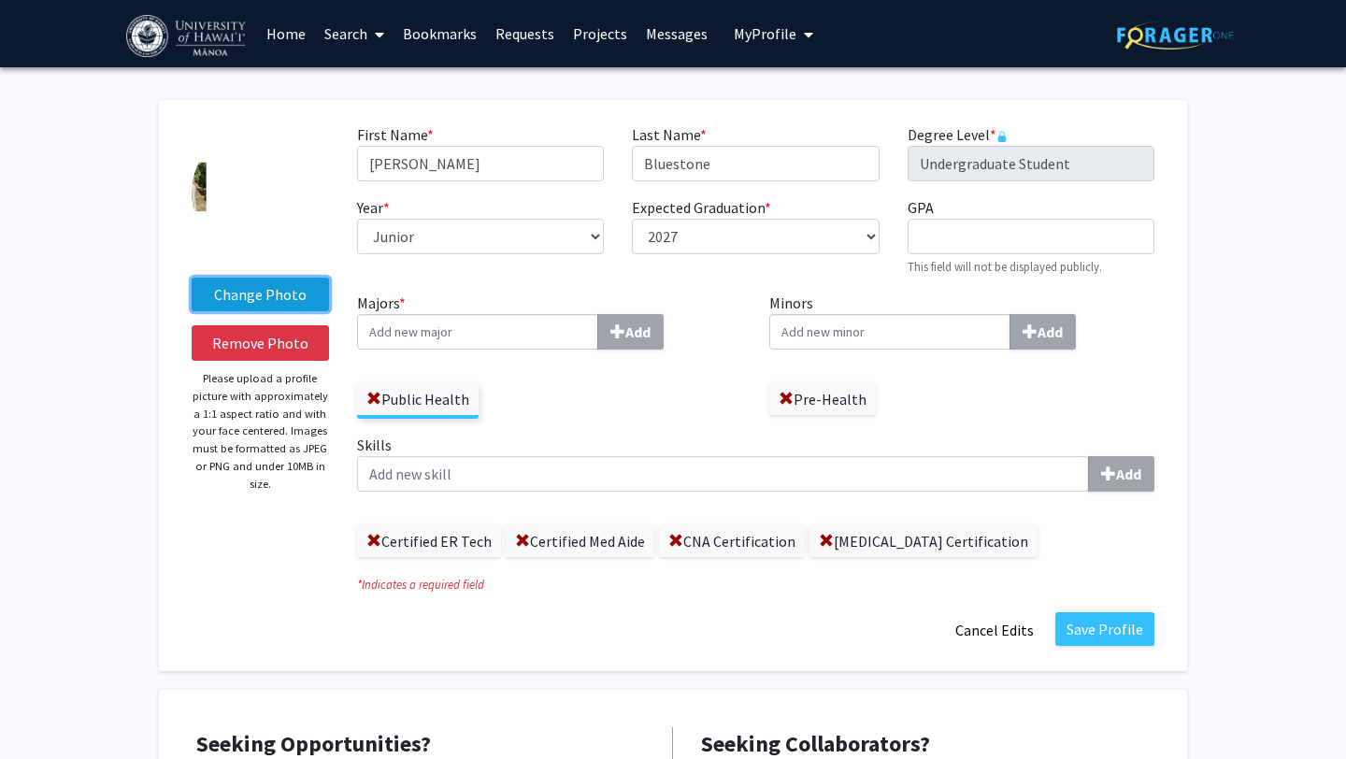
click at [263, 300] on label "Change Photo" at bounding box center [260, 295] width 137 height 34
click at [0, 0] on input "Change Photo" at bounding box center [0, 0] width 0 height 0
click at [244, 349] on button "Remove Photo" at bounding box center [260, 343] width 137 height 36
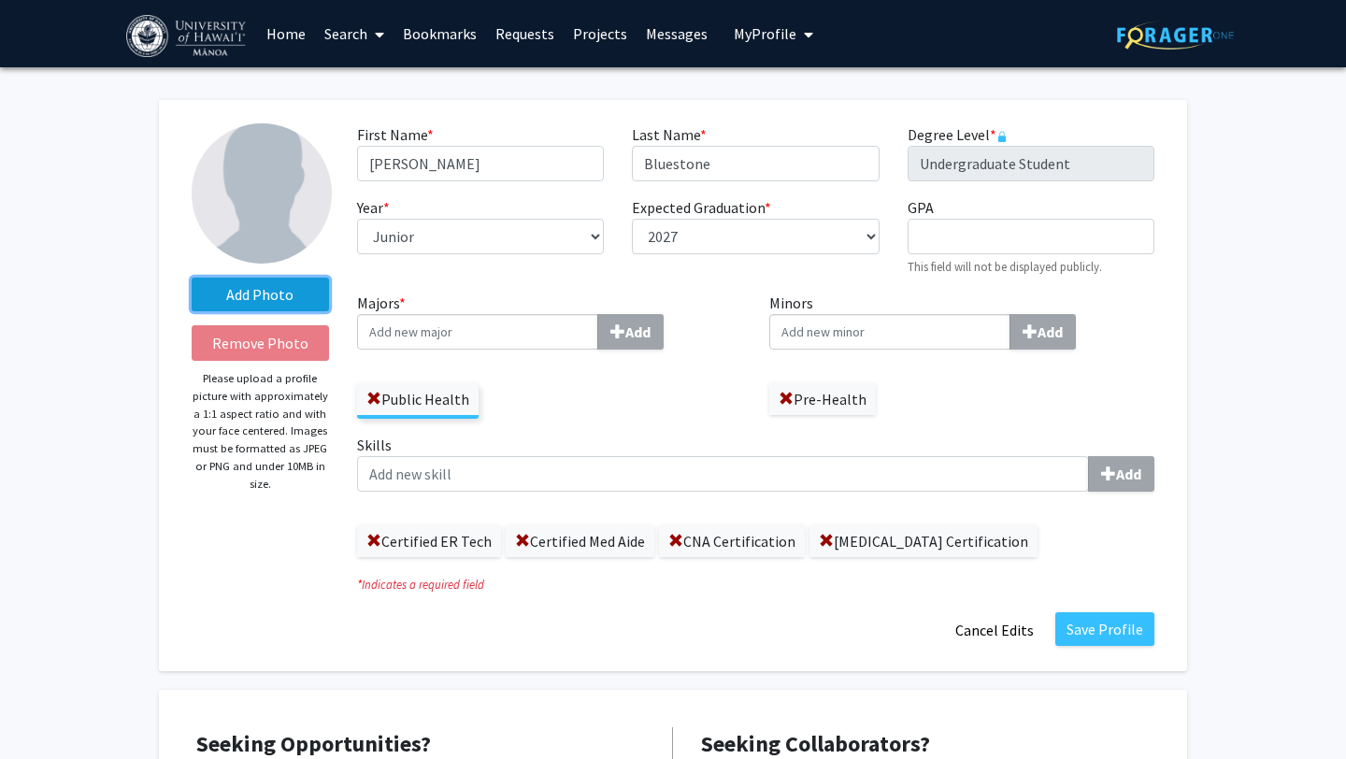
click at [272, 298] on label "Add Photo" at bounding box center [260, 295] width 137 height 34
click at [0, 0] on input "Add Photo" at bounding box center [0, 0] width 0 height 0
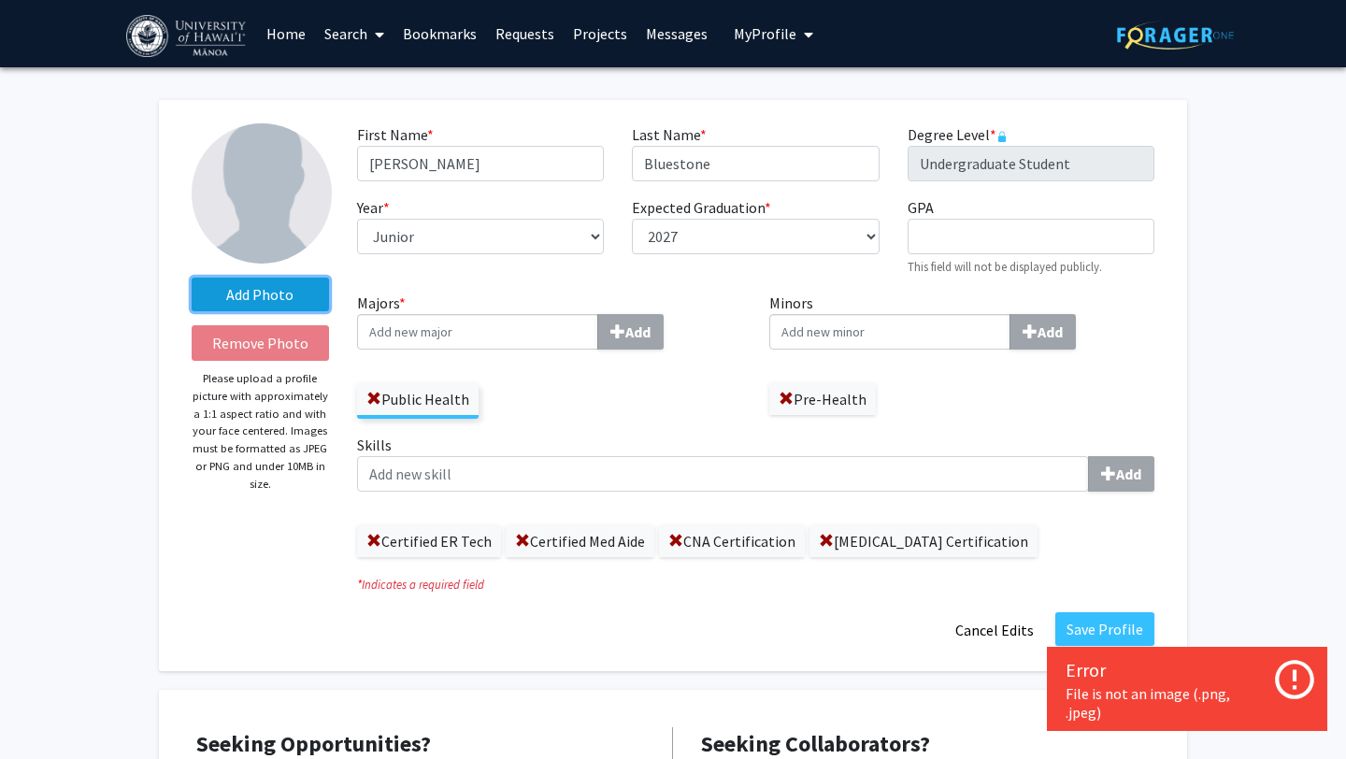
click at [235, 288] on label "Add Photo" at bounding box center [260, 295] width 137 height 34
click at [0, 0] on input "Add Photo" at bounding box center [0, 0] width 0 height 0
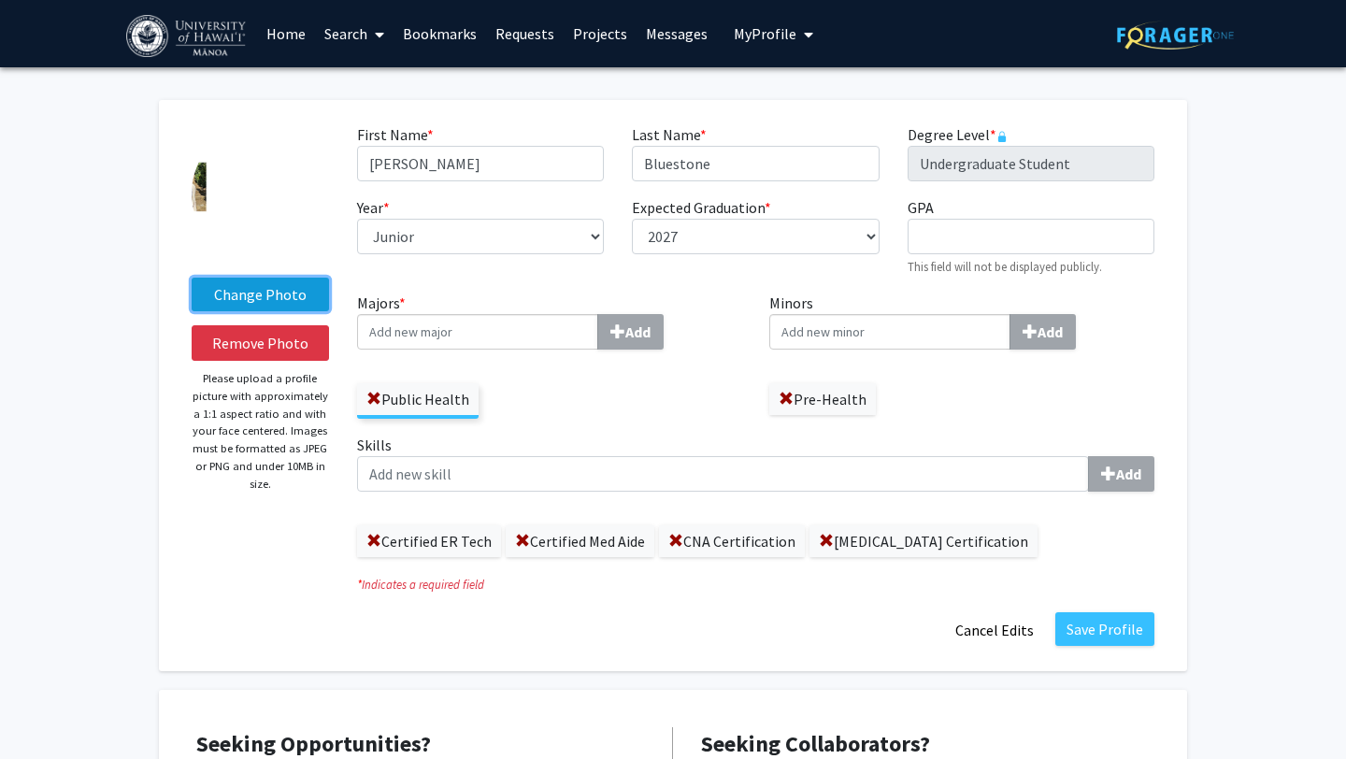
click at [222, 294] on label "Change Photo" at bounding box center [260, 295] width 137 height 34
click at [0, 0] on input "Change Photo" at bounding box center [0, 0] width 0 height 0
click at [271, 297] on label "Change Photo" at bounding box center [260, 295] width 137 height 34
click at [0, 0] on input "Change Photo" at bounding box center [0, 0] width 0 height 0
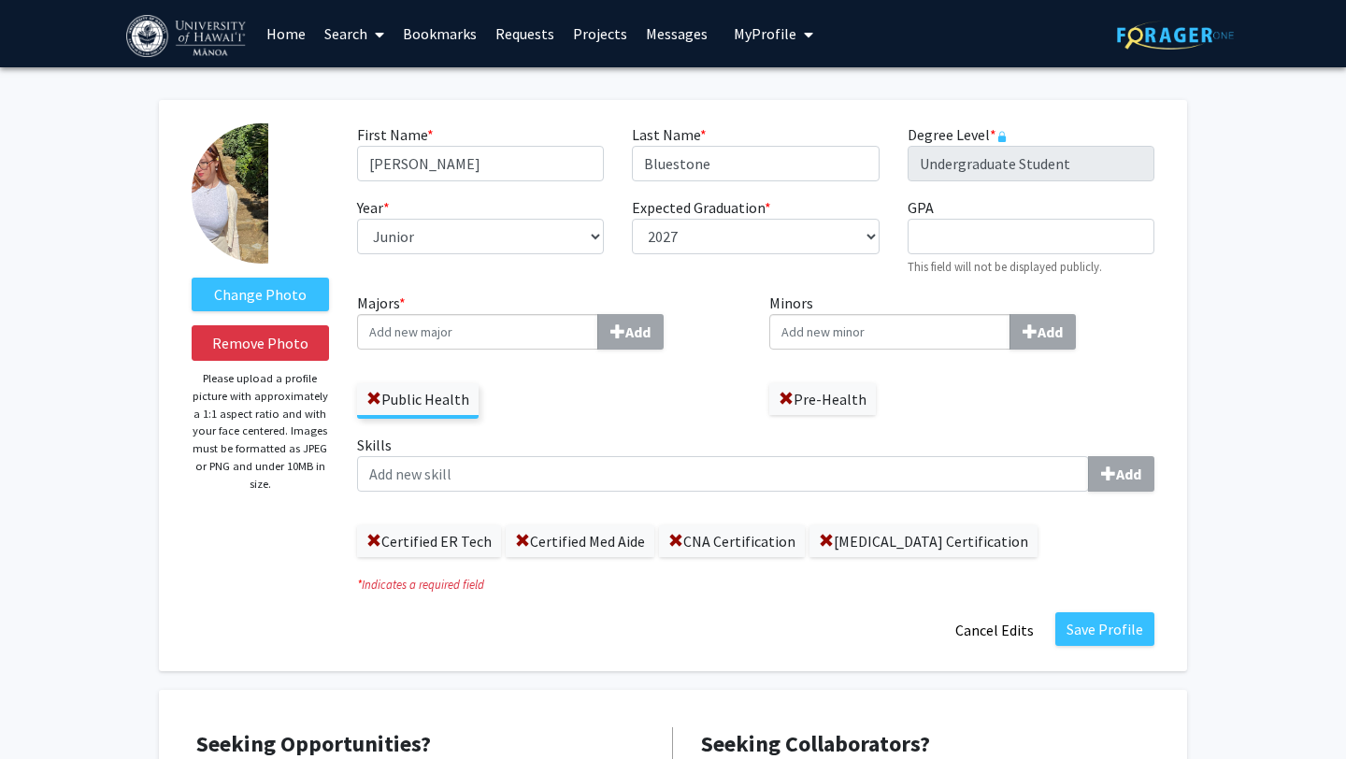
click at [1169, 157] on div "Change Photo Remove Photo Please upload a profile picture with approximately a …" at bounding box center [673, 385] width 1028 height 571
click at [286, 297] on label "Change Photo" at bounding box center [260, 295] width 137 height 34
click at [0, 0] on input "Change Photo" at bounding box center [0, 0] width 0 height 0
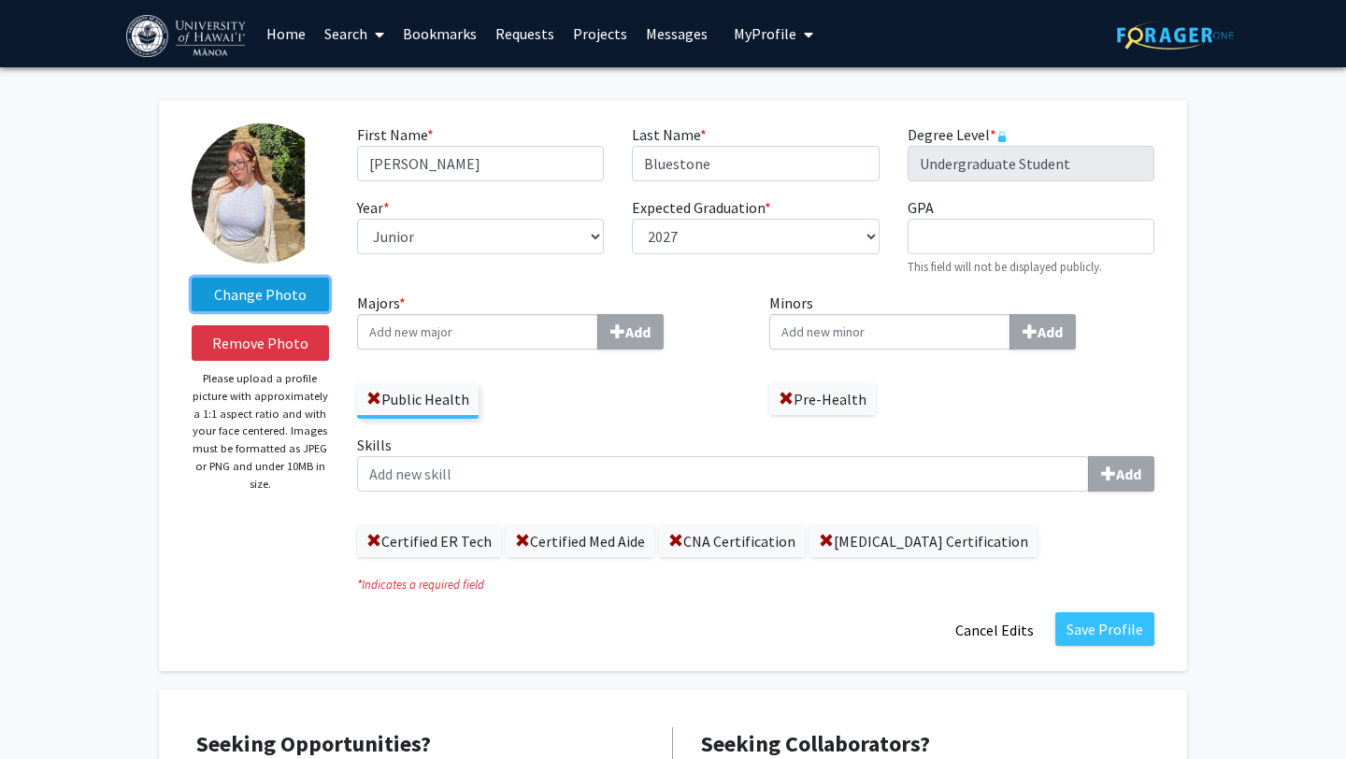
click at [250, 304] on label "Change Photo" at bounding box center [260, 295] width 137 height 34
click at [0, 0] on input "Change Photo" at bounding box center [0, 0] width 0 height 0
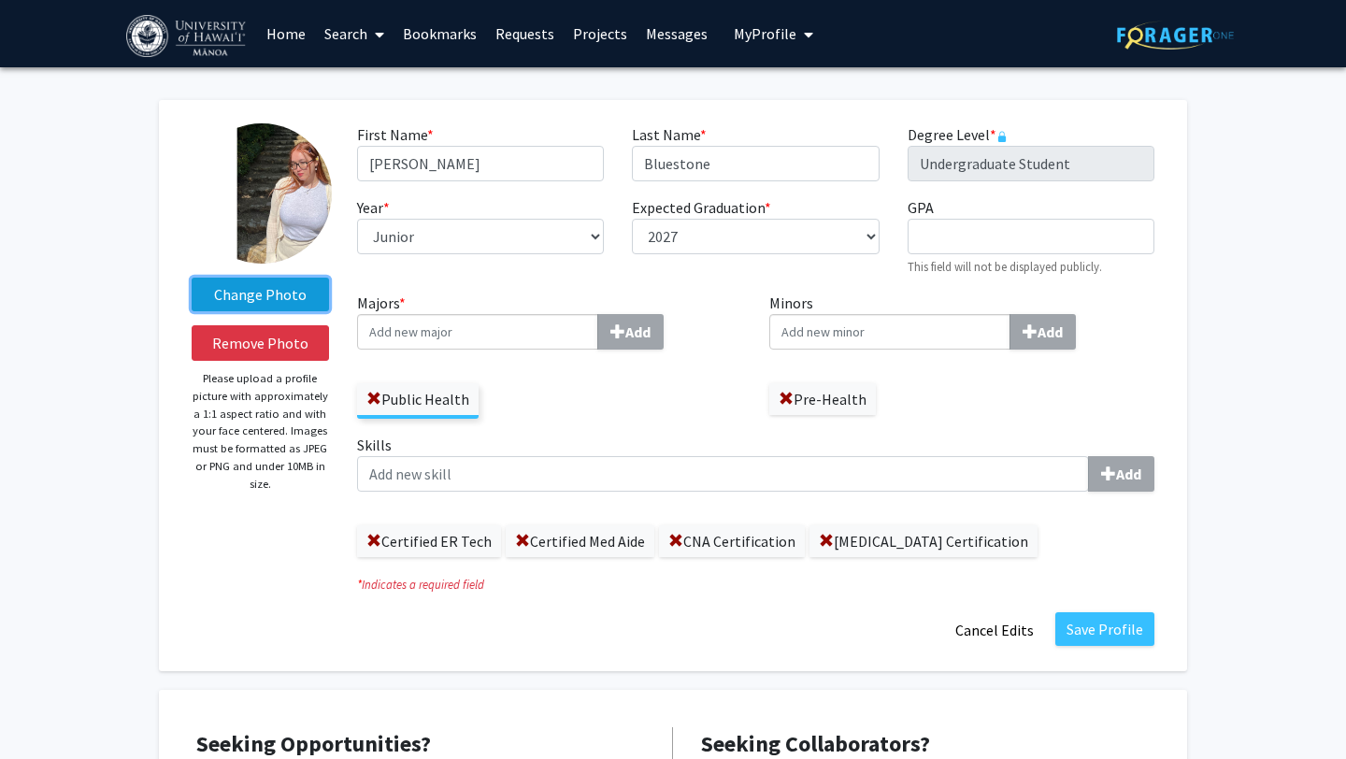
click at [234, 301] on label "Change Photo" at bounding box center [260, 295] width 137 height 34
click at [0, 0] on input "Change Photo" at bounding box center [0, 0] width 0 height 0
click at [256, 285] on label "Change Photo" at bounding box center [260, 295] width 137 height 34
click at [0, 0] on input "Change Photo" at bounding box center [0, 0] width 0 height 0
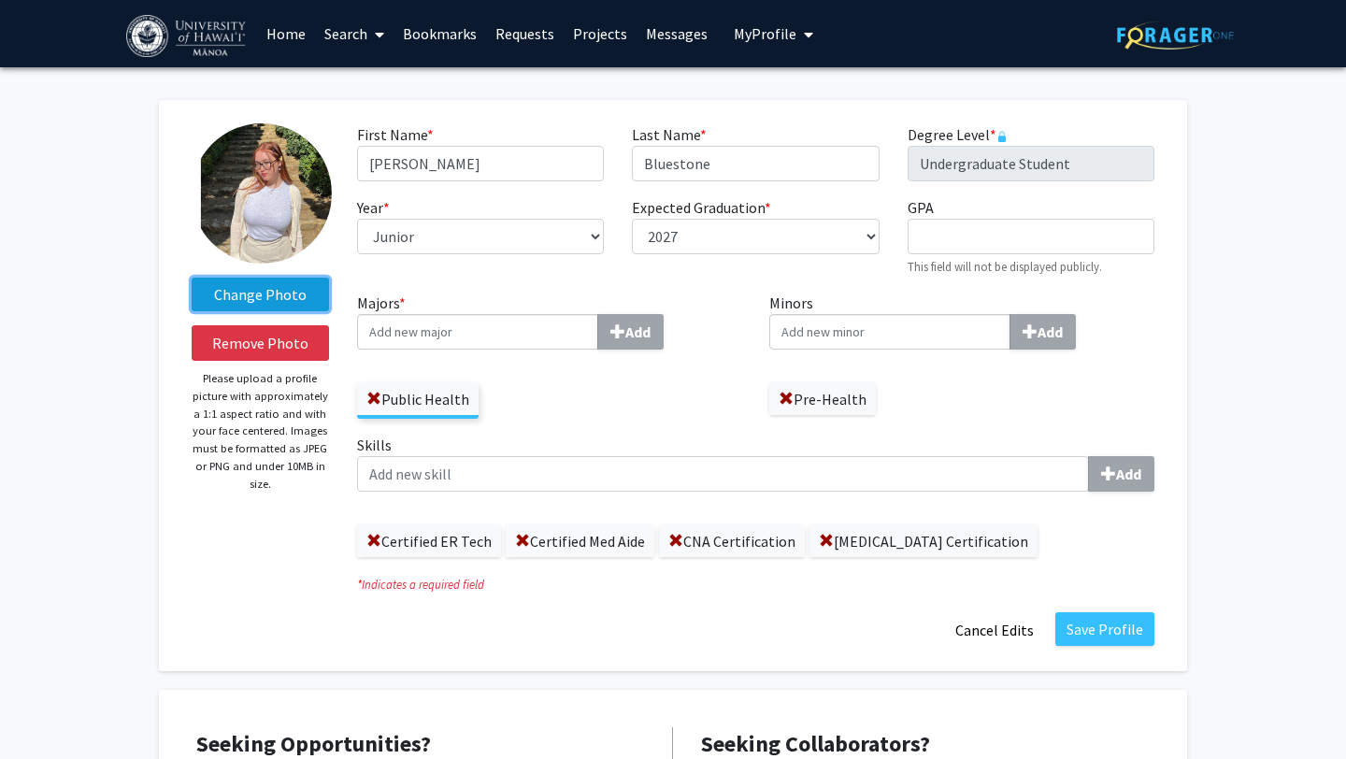
click at [253, 299] on label "Change Photo" at bounding box center [260, 295] width 137 height 34
click at [0, 0] on input "Change Photo" at bounding box center [0, 0] width 0 height 0
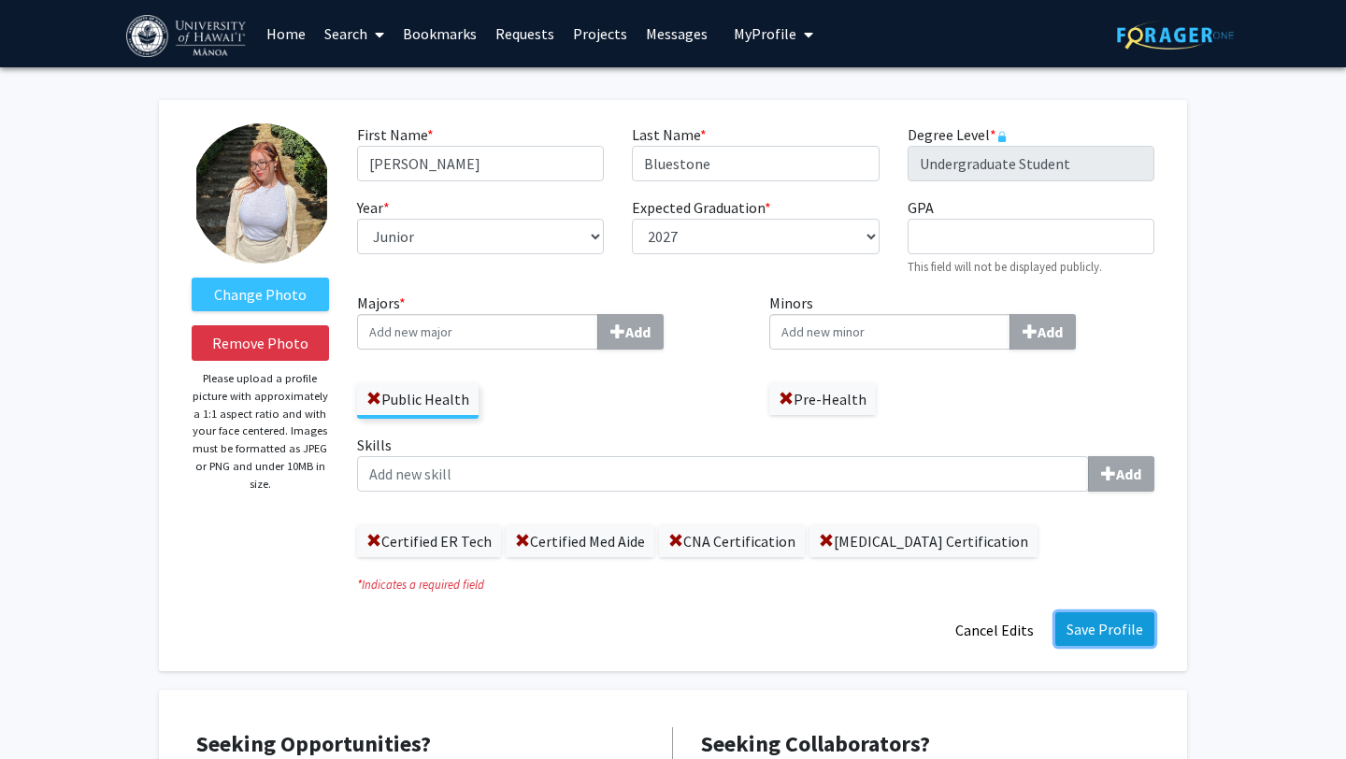
click at [1100, 621] on button "Save Profile" at bounding box center [1104, 629] width 99 height 34
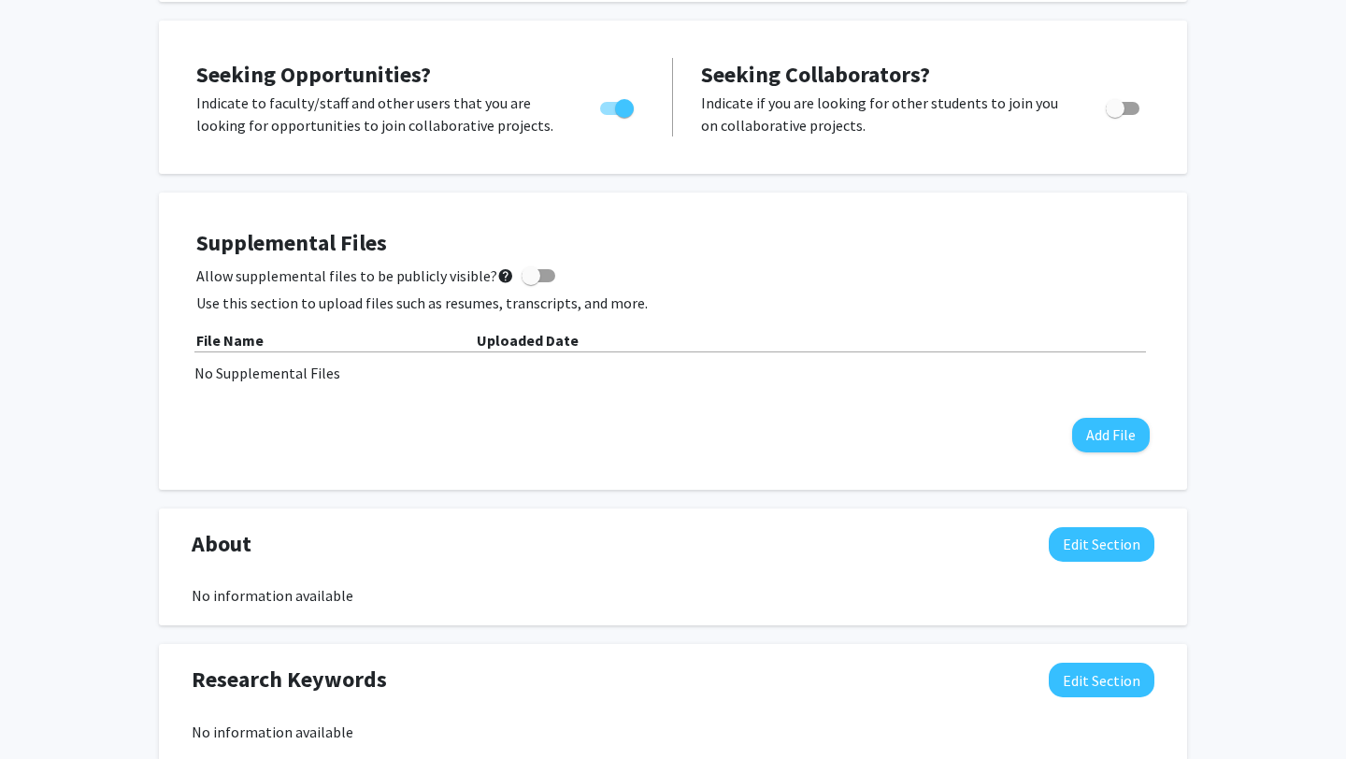
scroll to position [385, 0]
